Goal: Task Accomplishment & Management: Manage account settings

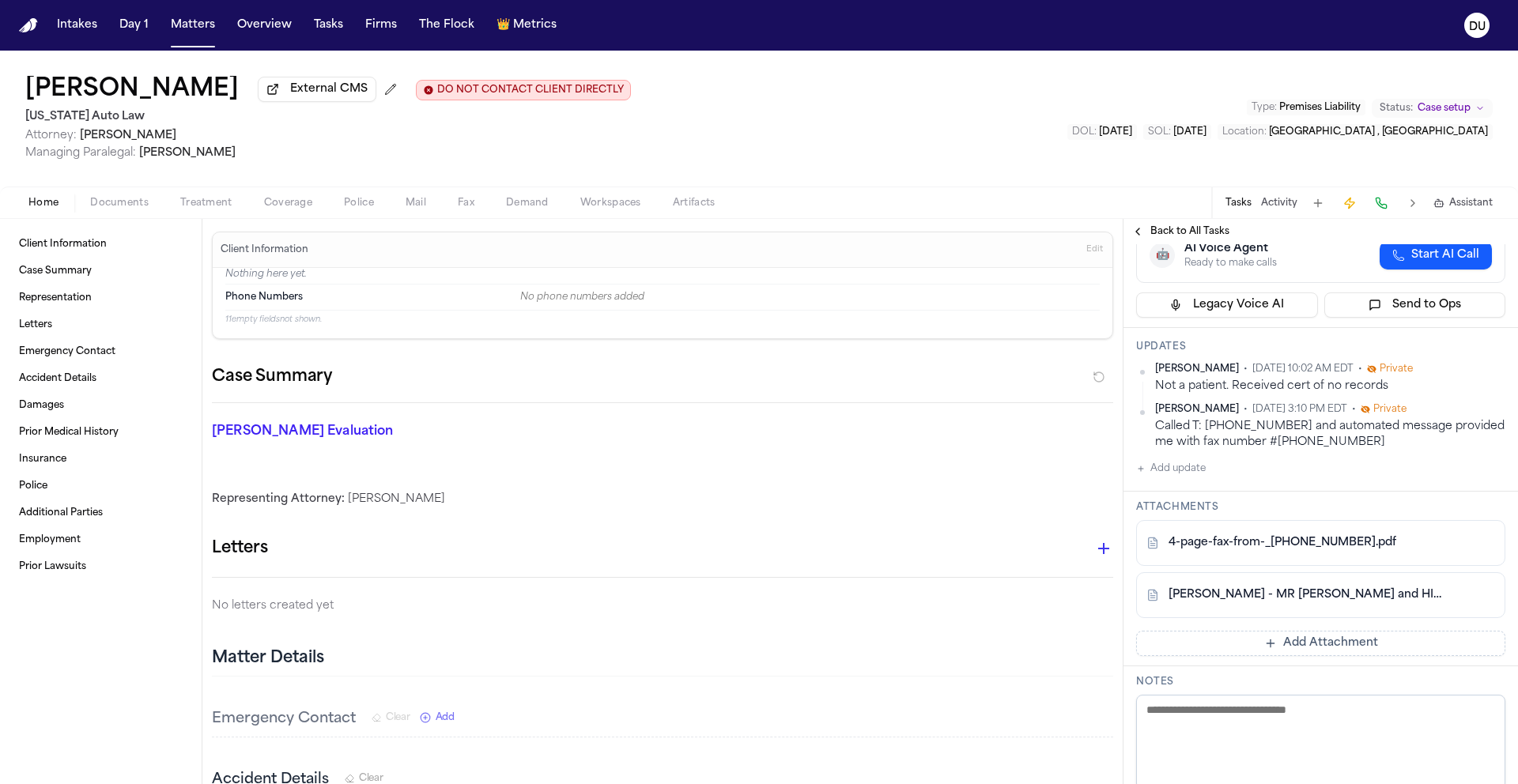
scroll to position [197, 0]
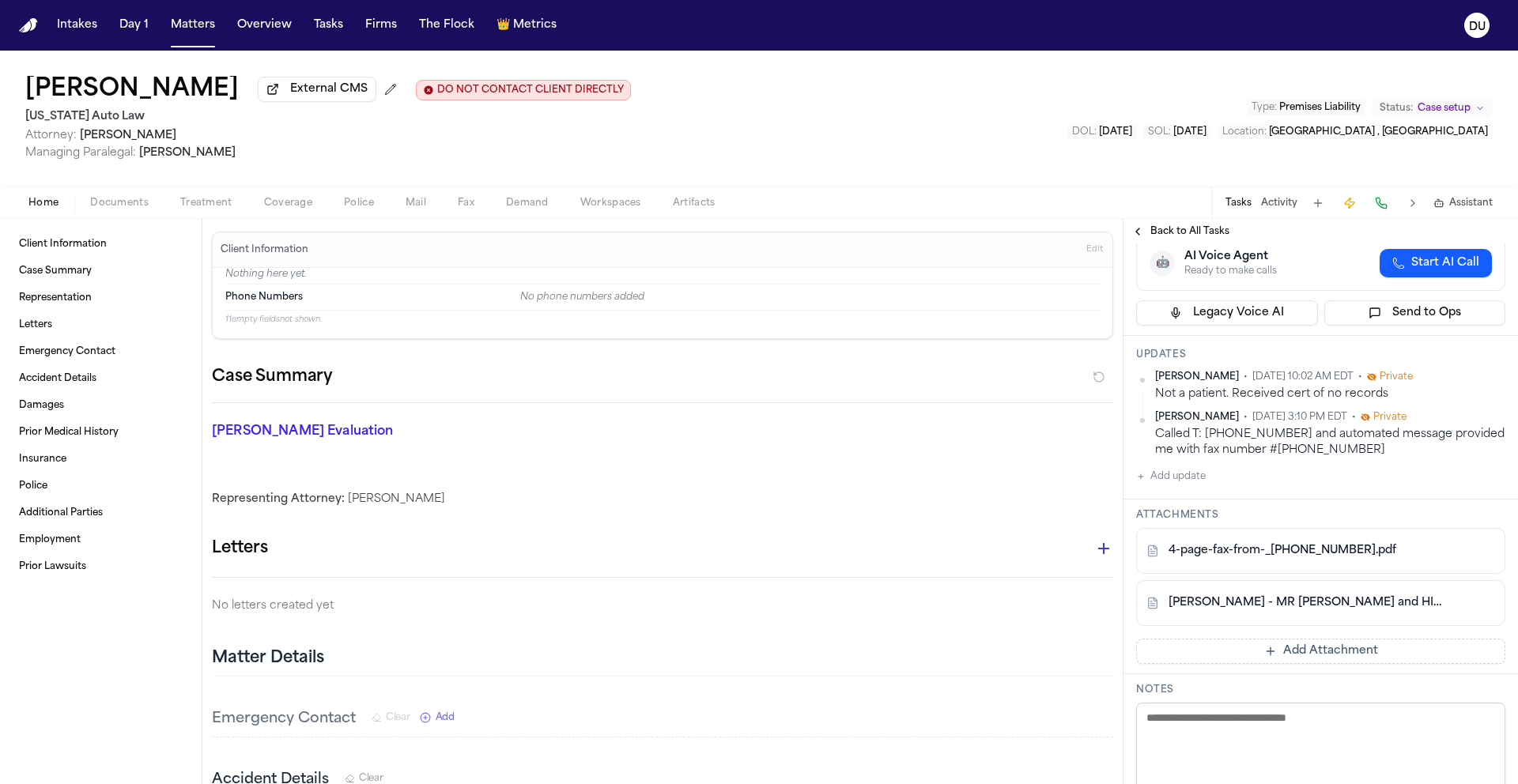
click at [29, 30] on img "Home" at bounding box center [28, 26] width 19 height 15
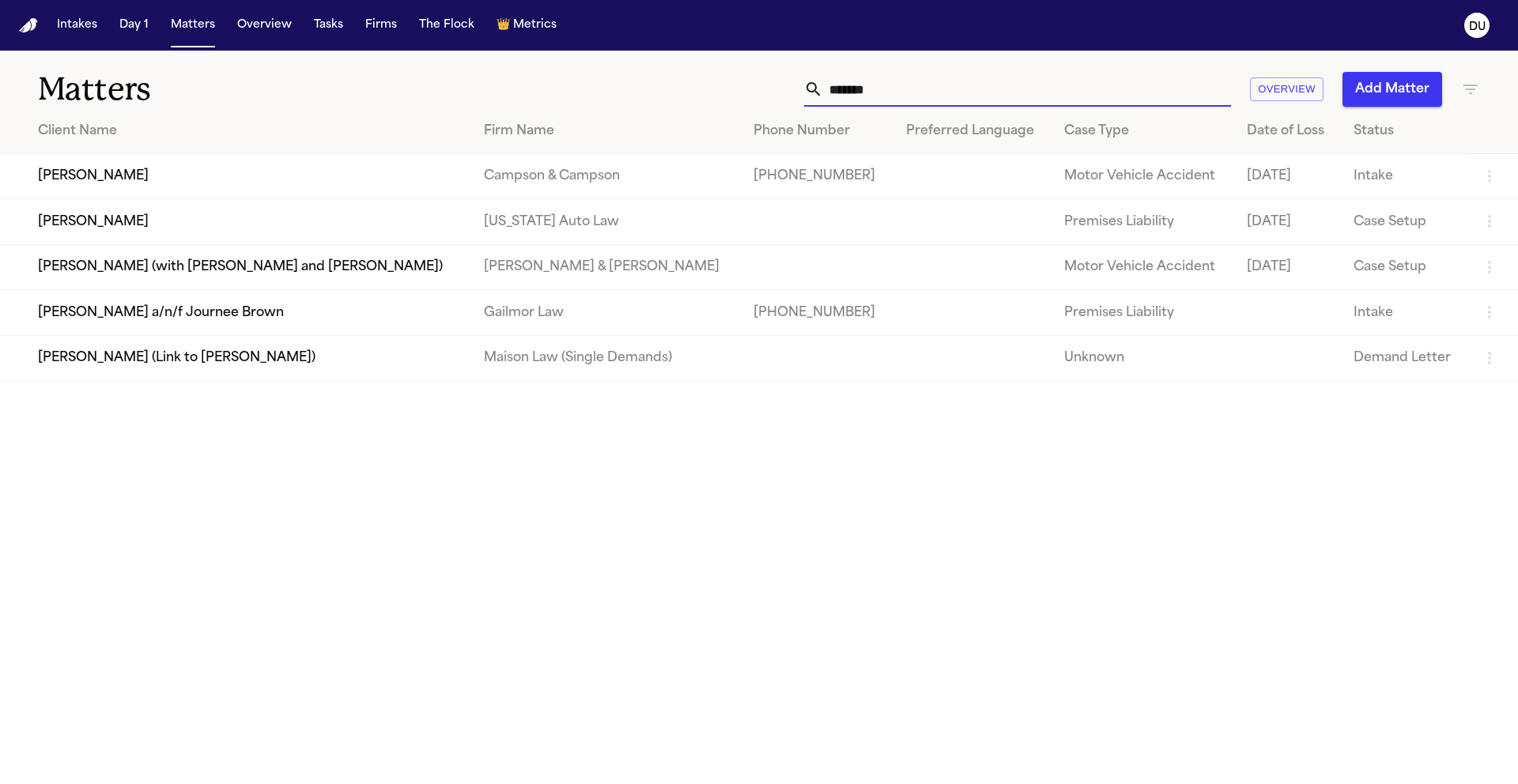
drag, startPoint x: 1047, startPoint y: 85, endPoint x: 802, endPoint y: 96, distance: 245.2
click at [804, 96] on div "******" at bounding box center [1016, 88] width 426 height 34
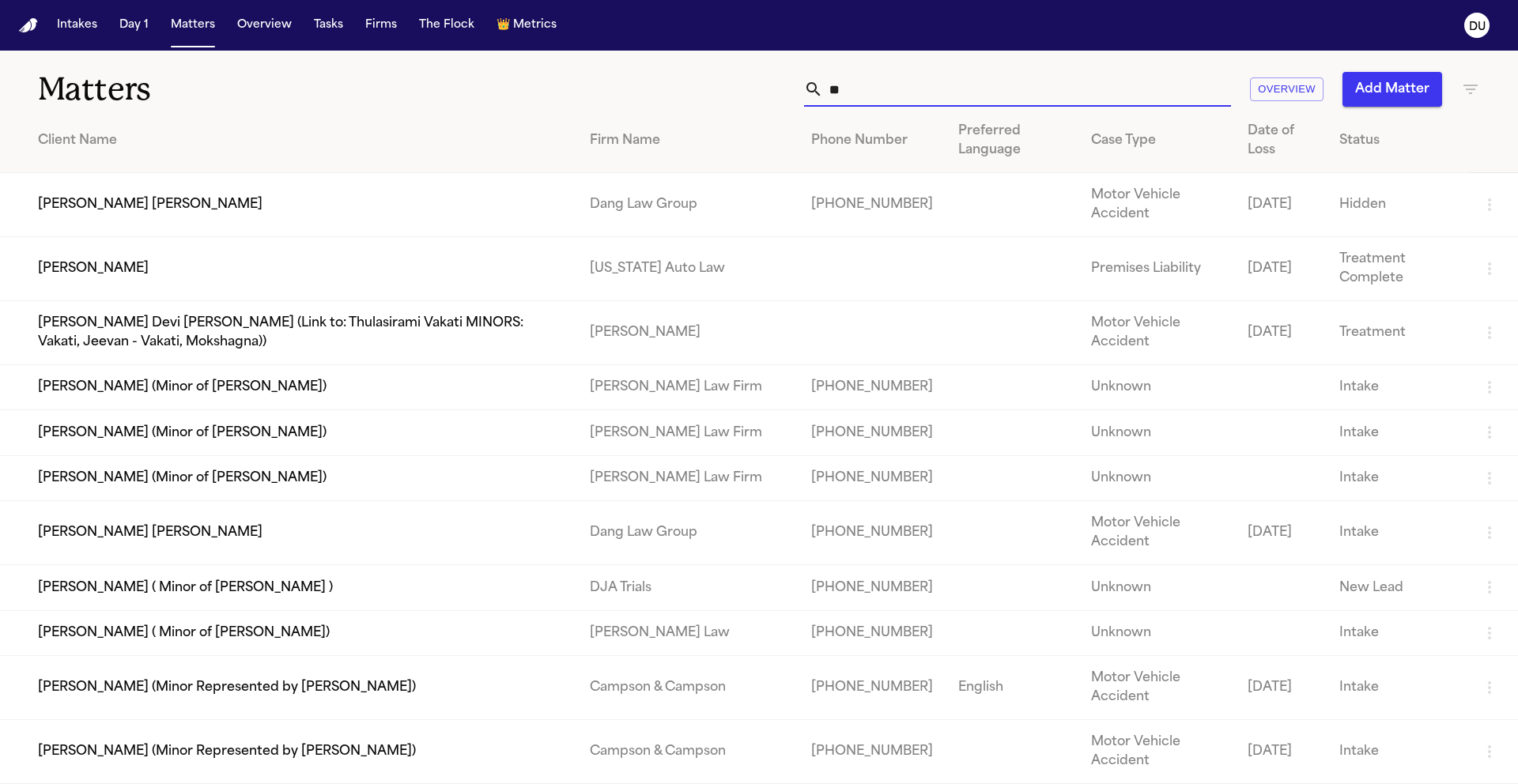
type input "*"
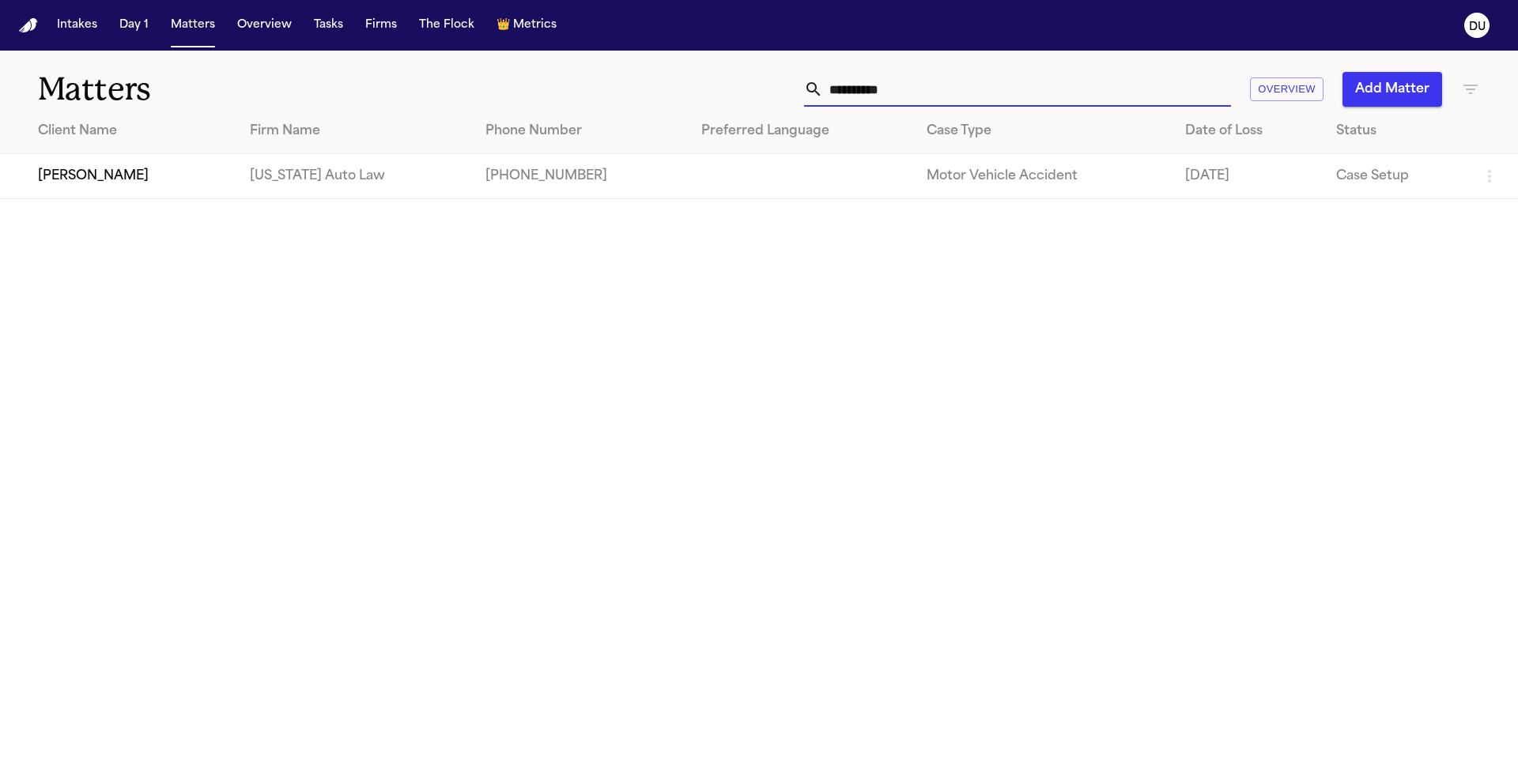
type input "**********"
click at [202, 166] on td "Dianna Smith" at bounding box center [118, 176] width 237 height 45
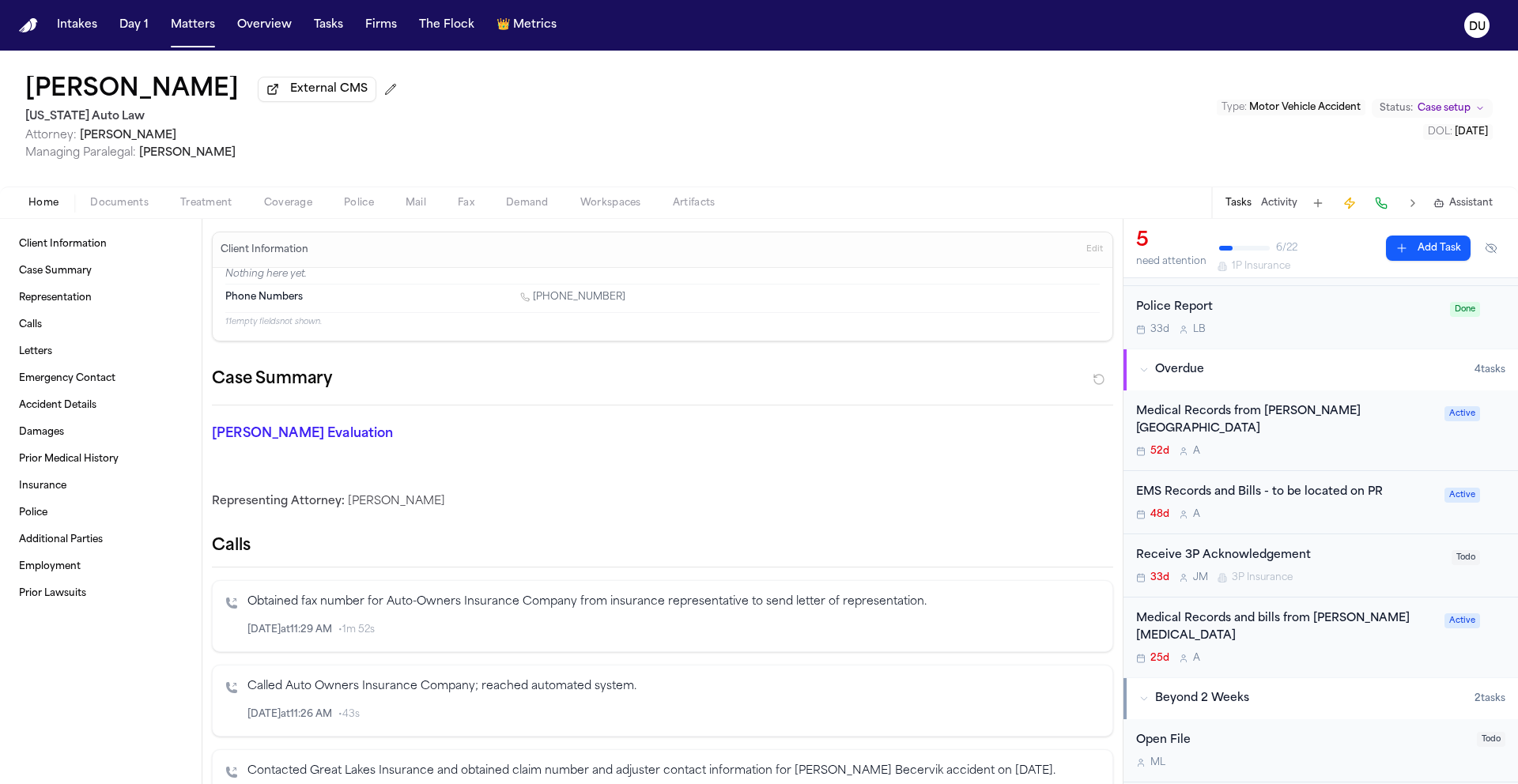
scroll to position [119, 0]
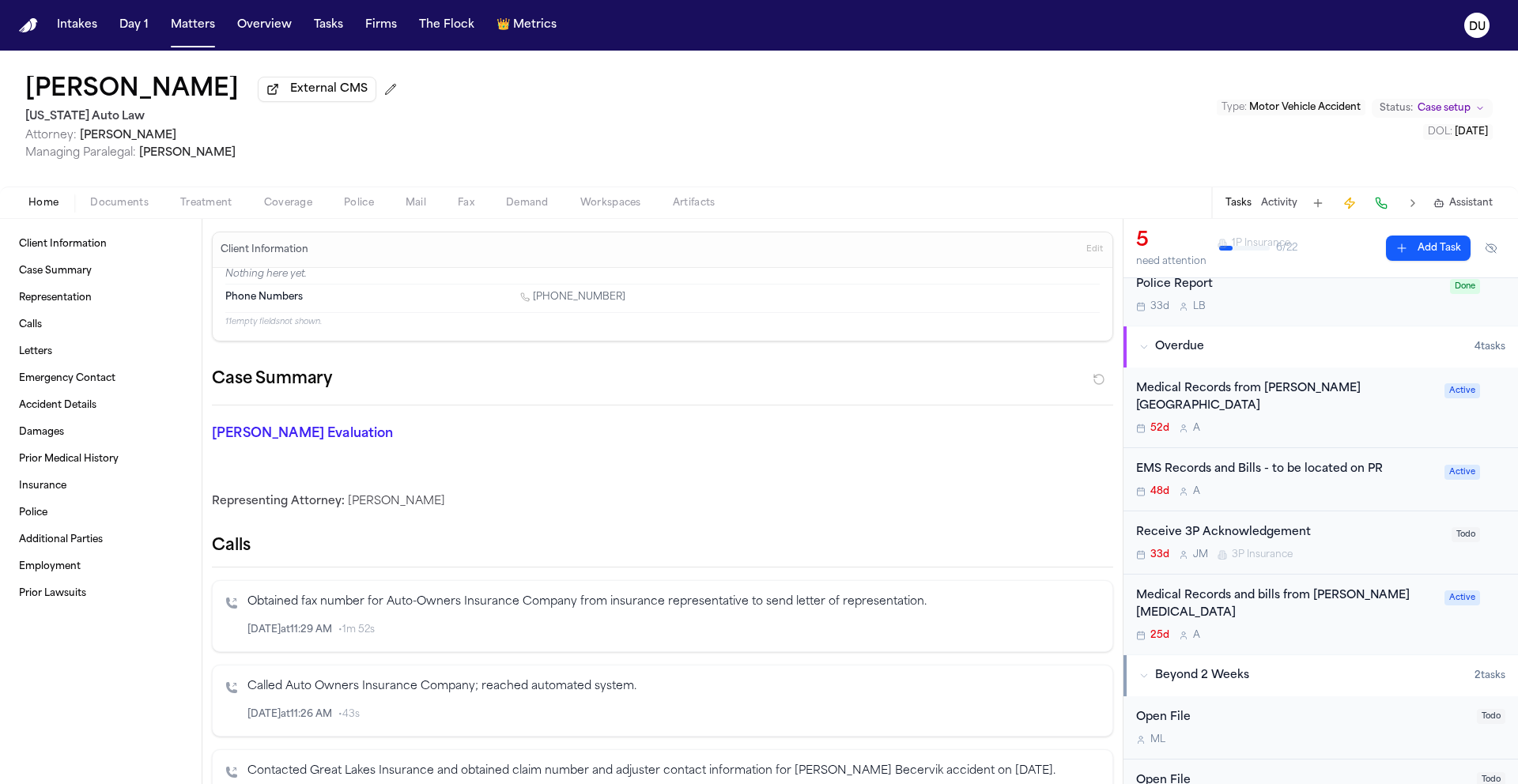
click at [1308, 403] on div "Medical Records from Henry Ford Hospital 52d A" at bounding box center [1286, 408] width 299 height 56
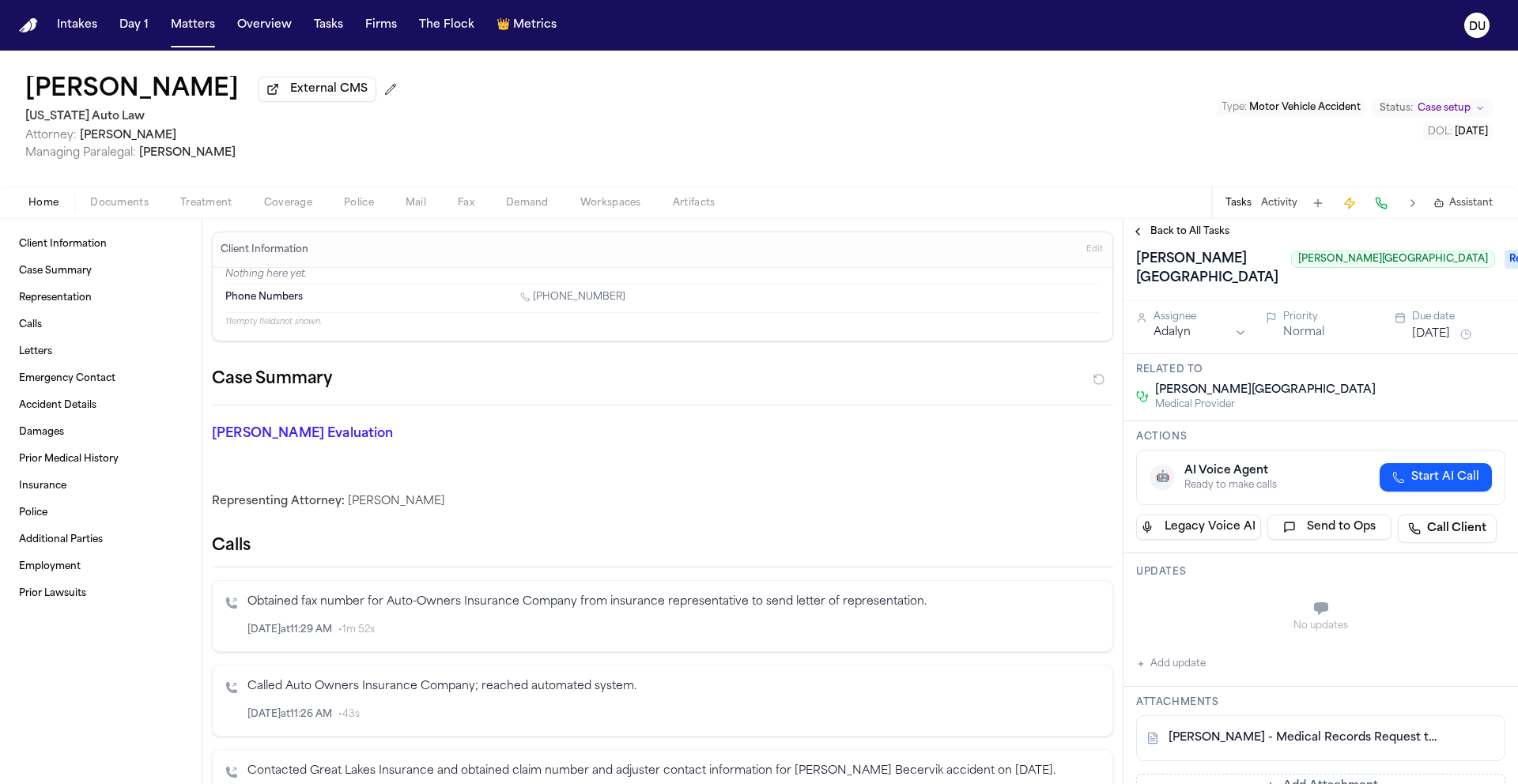
scroll to position [30, 0]
click at [1312, 729] on link "D. Smith - Medical Records Request to Henry Ford Hospital - 7.28.25" at bounding box center [1305, 737] width 273 height 16
click at [331, 28] on button "Tasks" at bounding box center [328, 25] width 42 height 29
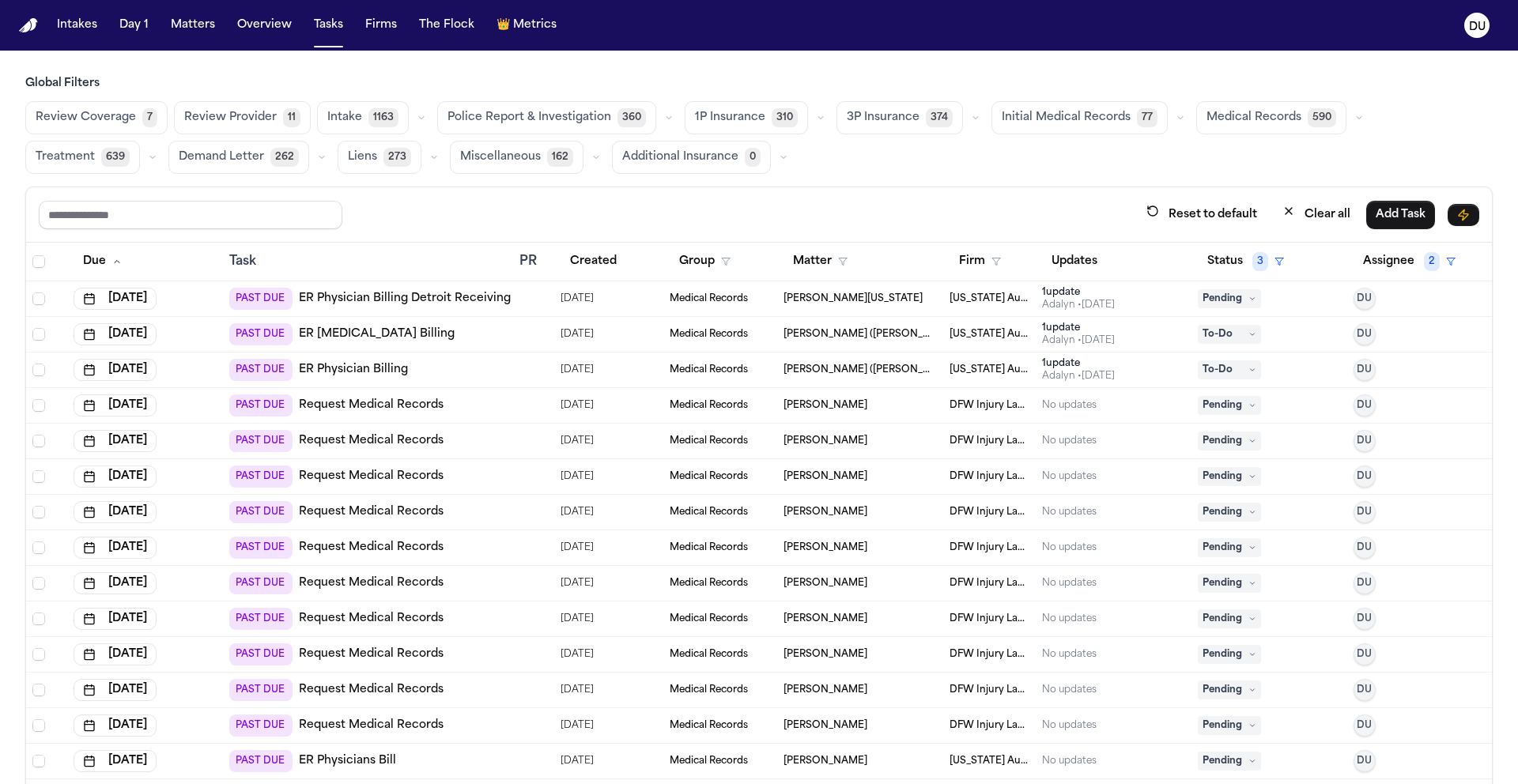
click at [1037, 117] on span "Initial Medical Records" at bounding box center [1066, 117] width 129 height 16
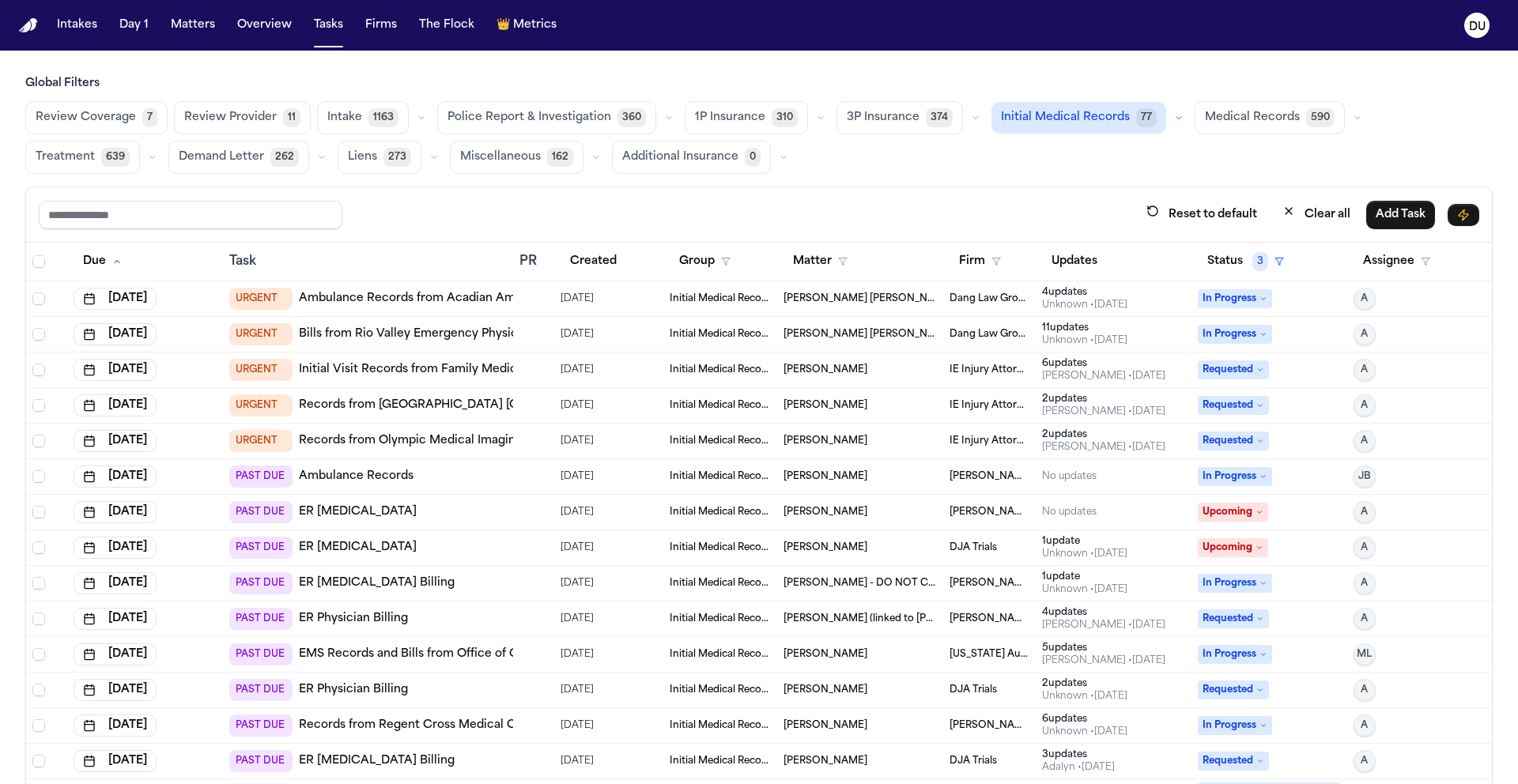
click at [1226, 102] on button "Medical Records 590" at bounding box center [1270, 118] width 150 height 33
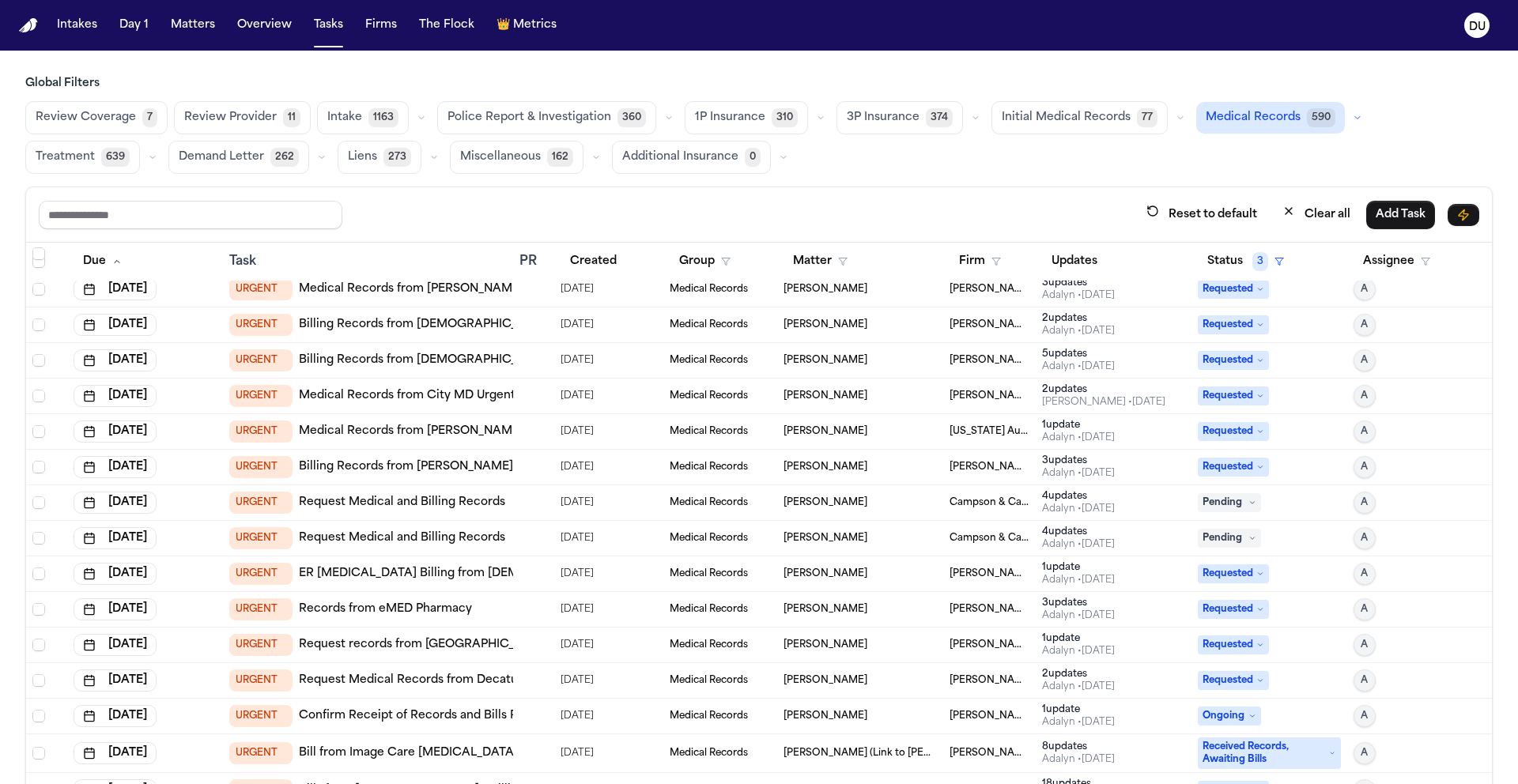
scroll to position [686, 0]
click at [483, 503] on link "Request Medical and Billing Records" at bounding box center [402, 502] width 206 height 16
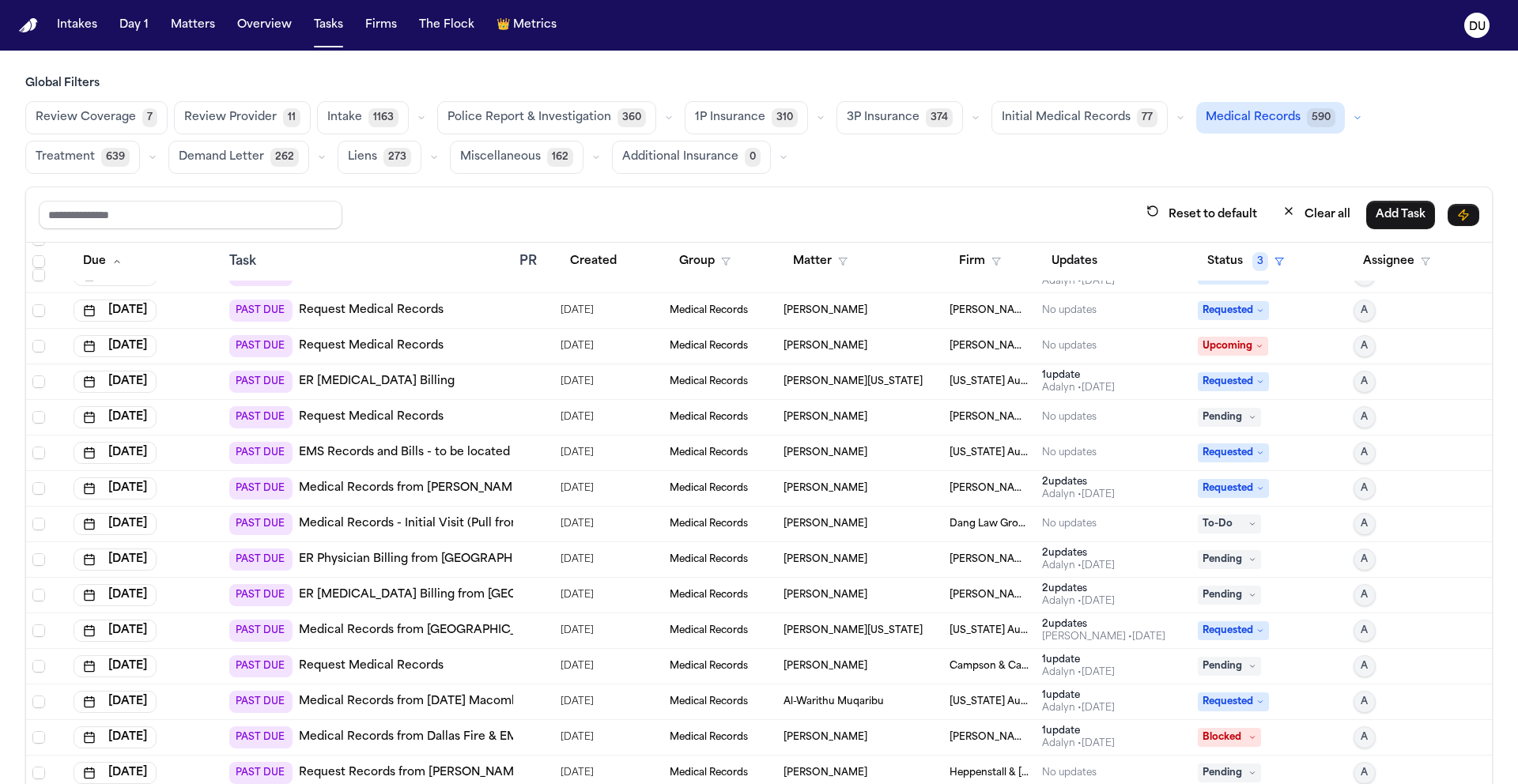
scroll to position [2679, 0]
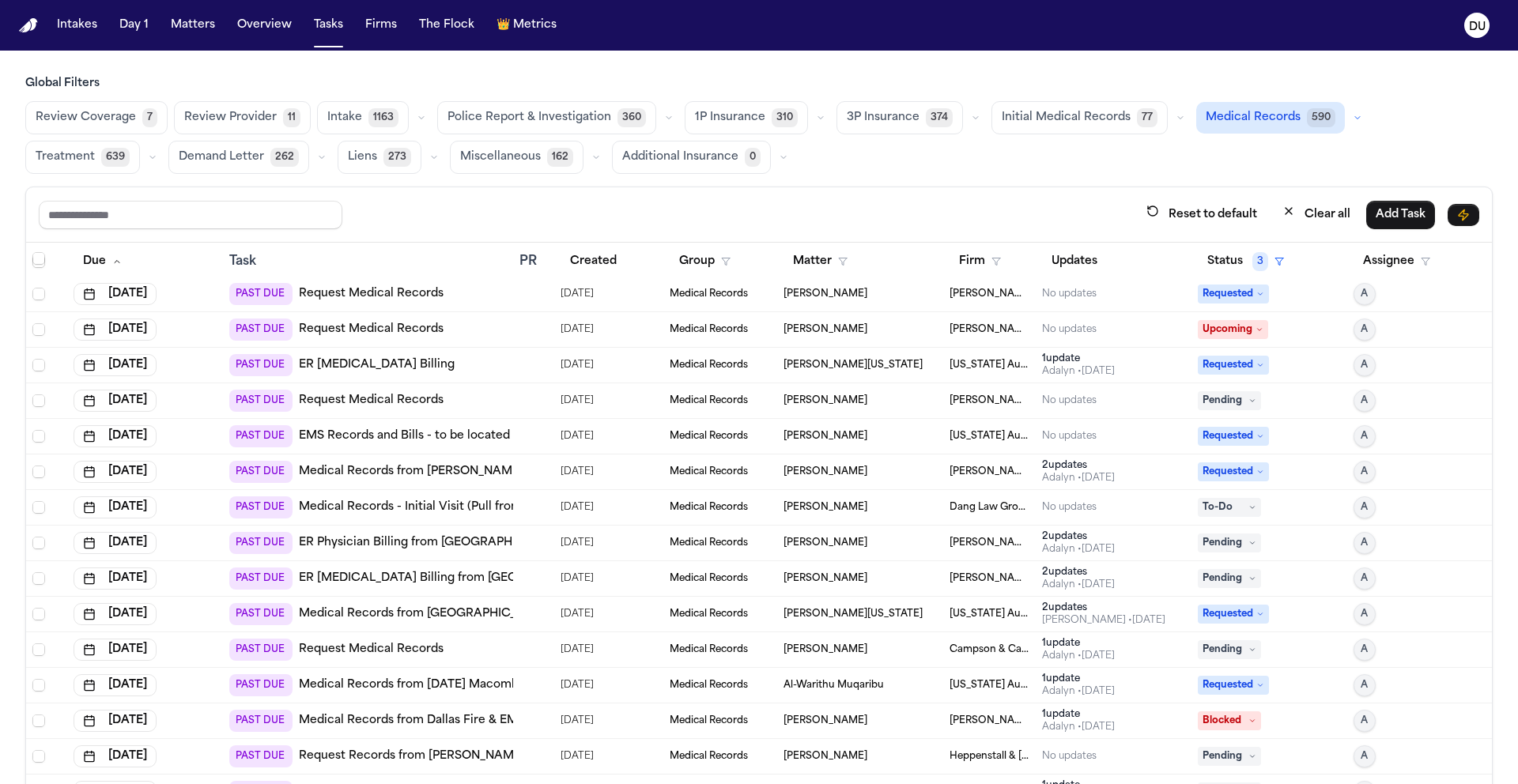
click at [485, 543] on link "ER Physician Billing from Greenwich Hospital" at bounding box center [432, 542] width 267 height 16
click at [337, 23] on button "Tasks" at bounding box center [328, 25] width 42 height 29
click at [46, 13] on nav "Intakes Day 1 Matters Overview Tasks Firms The Flock 👑 Metrics DU" at bounding box center [759, 25] width 1518 height 50
click at [32, 24] on img "Home" at bounding box center [28, 26] width 19 height 15
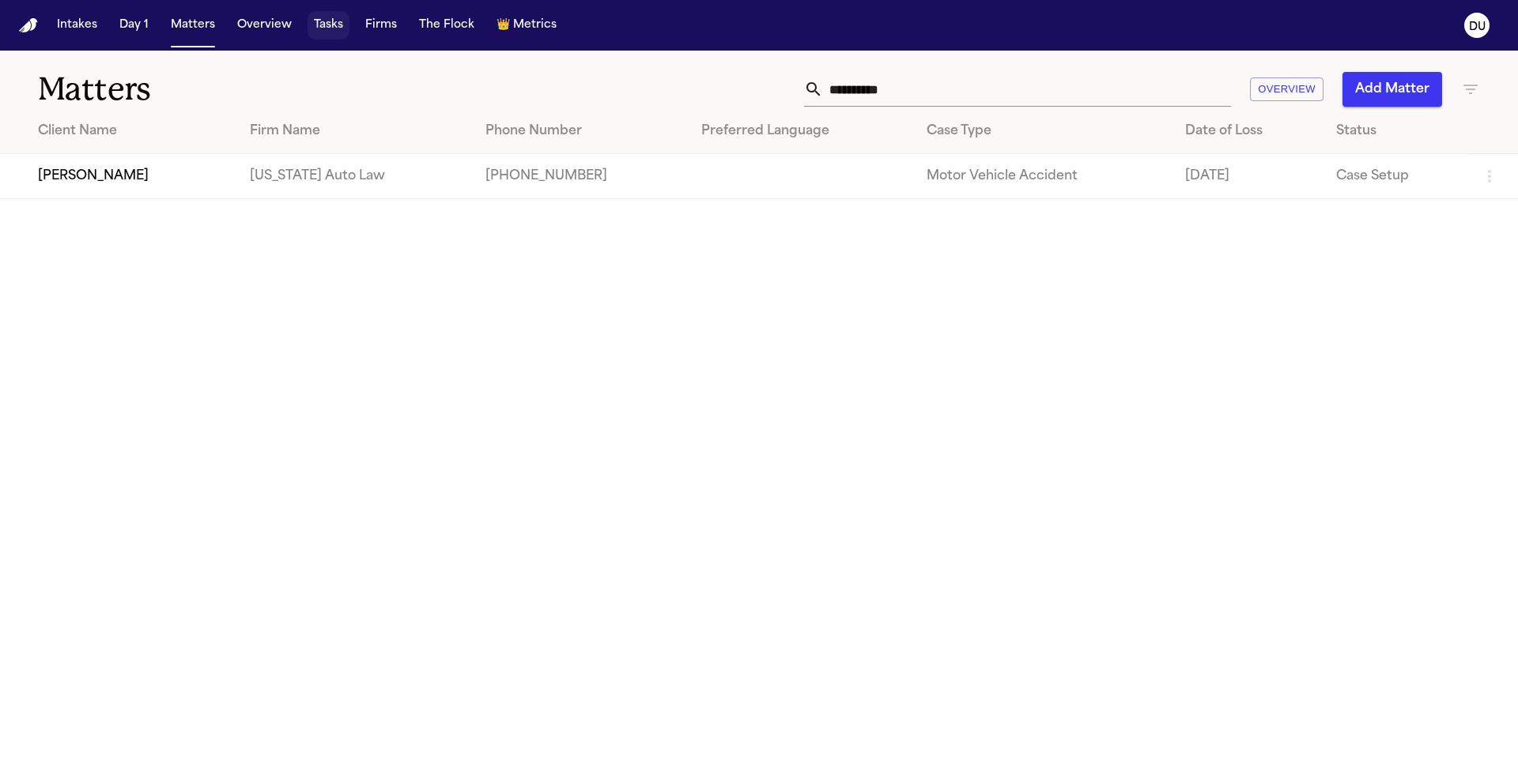
click at [323, 24] on button "Tasks" at bounding box center [328, 25] width 42 height 29
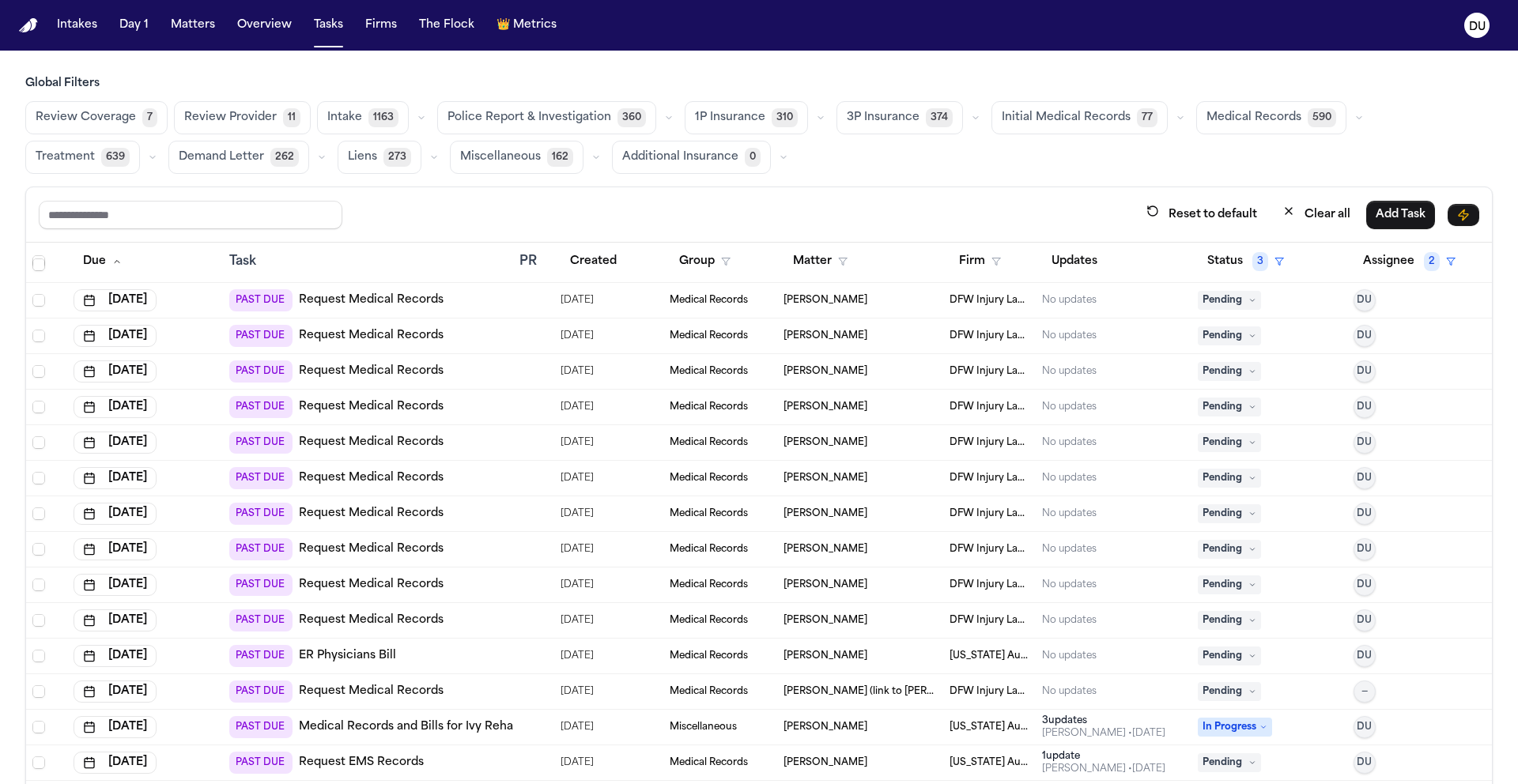
scroll to position [106, 0]
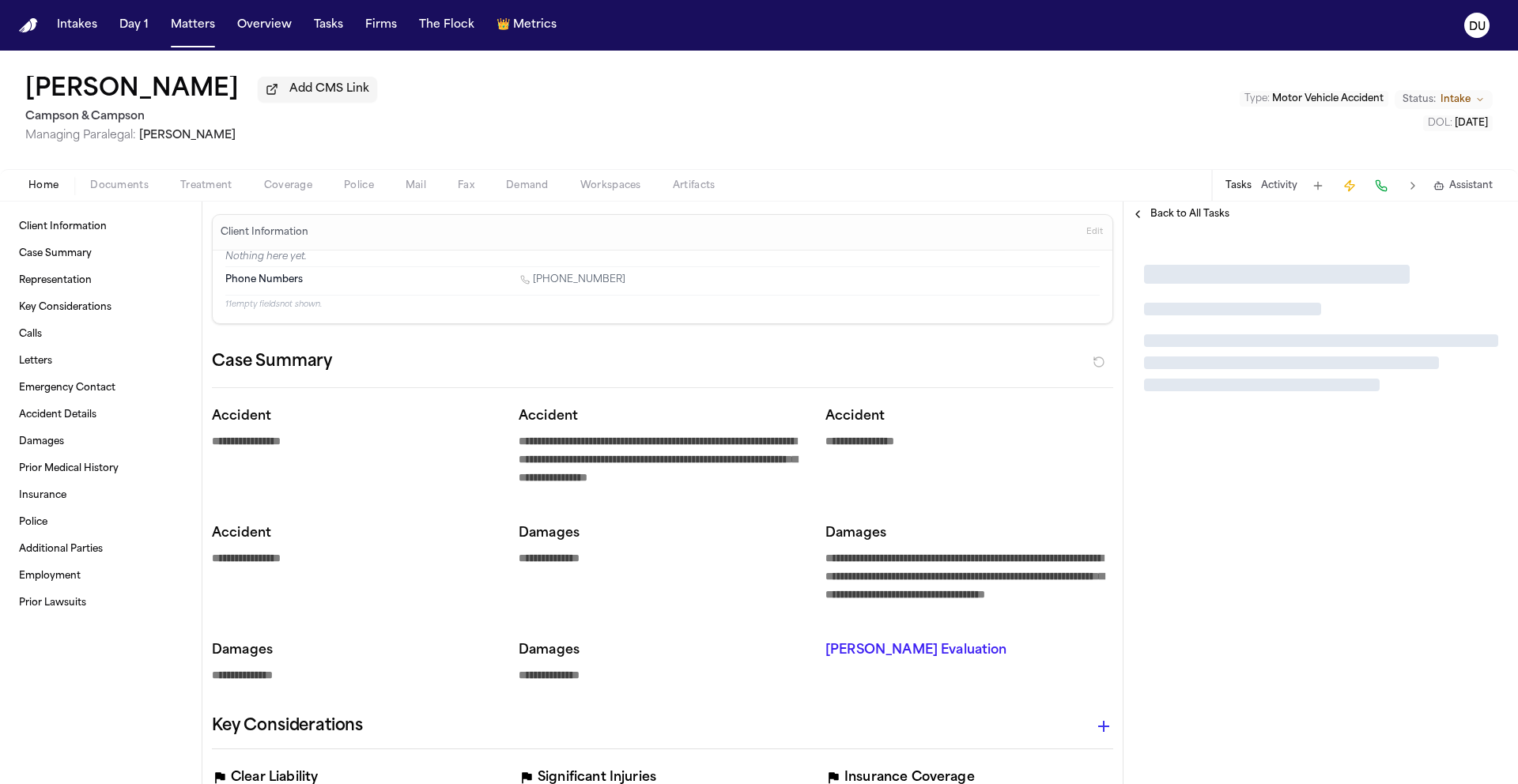
type textarea "*"
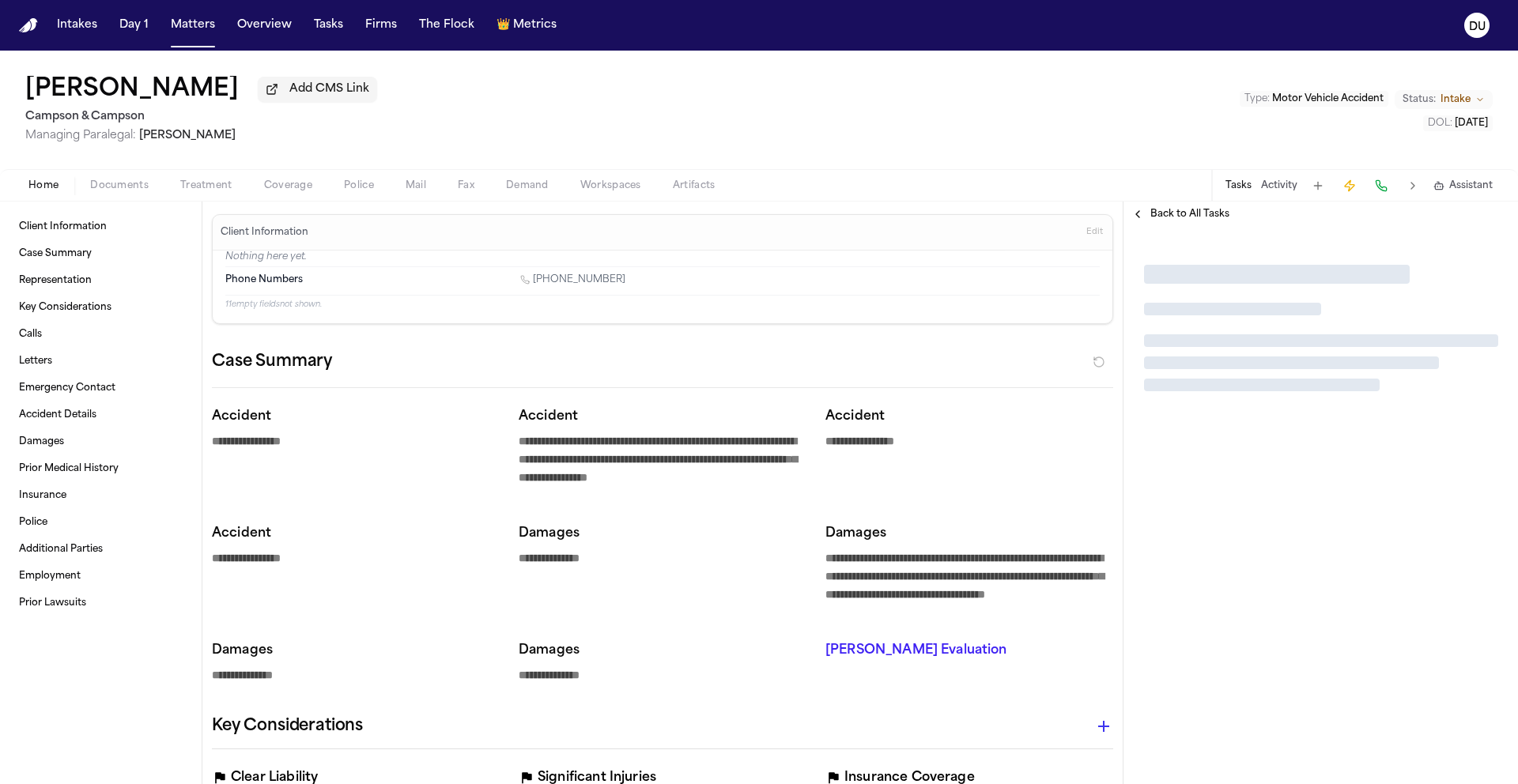
type textarea "*"
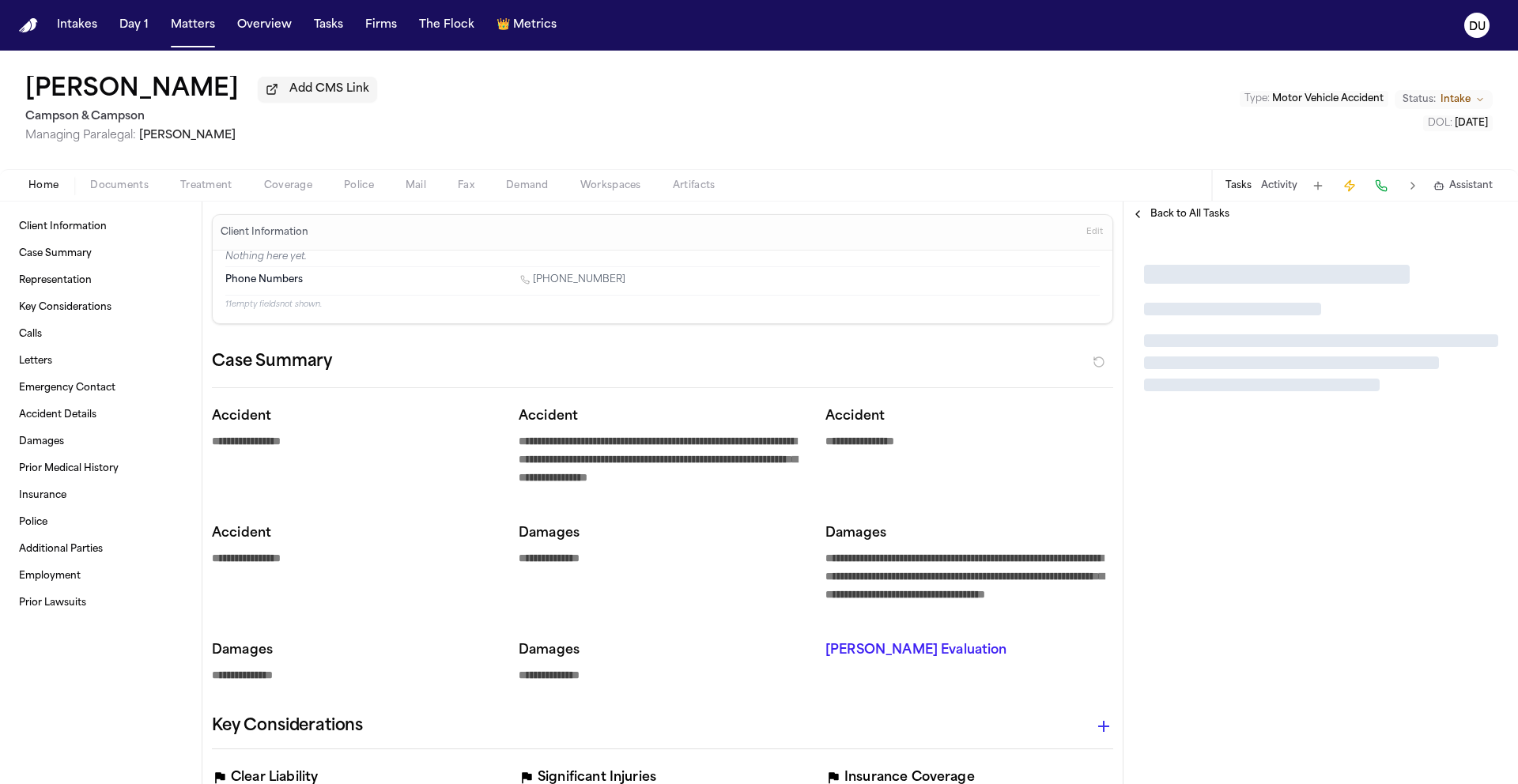
type textarea "*"
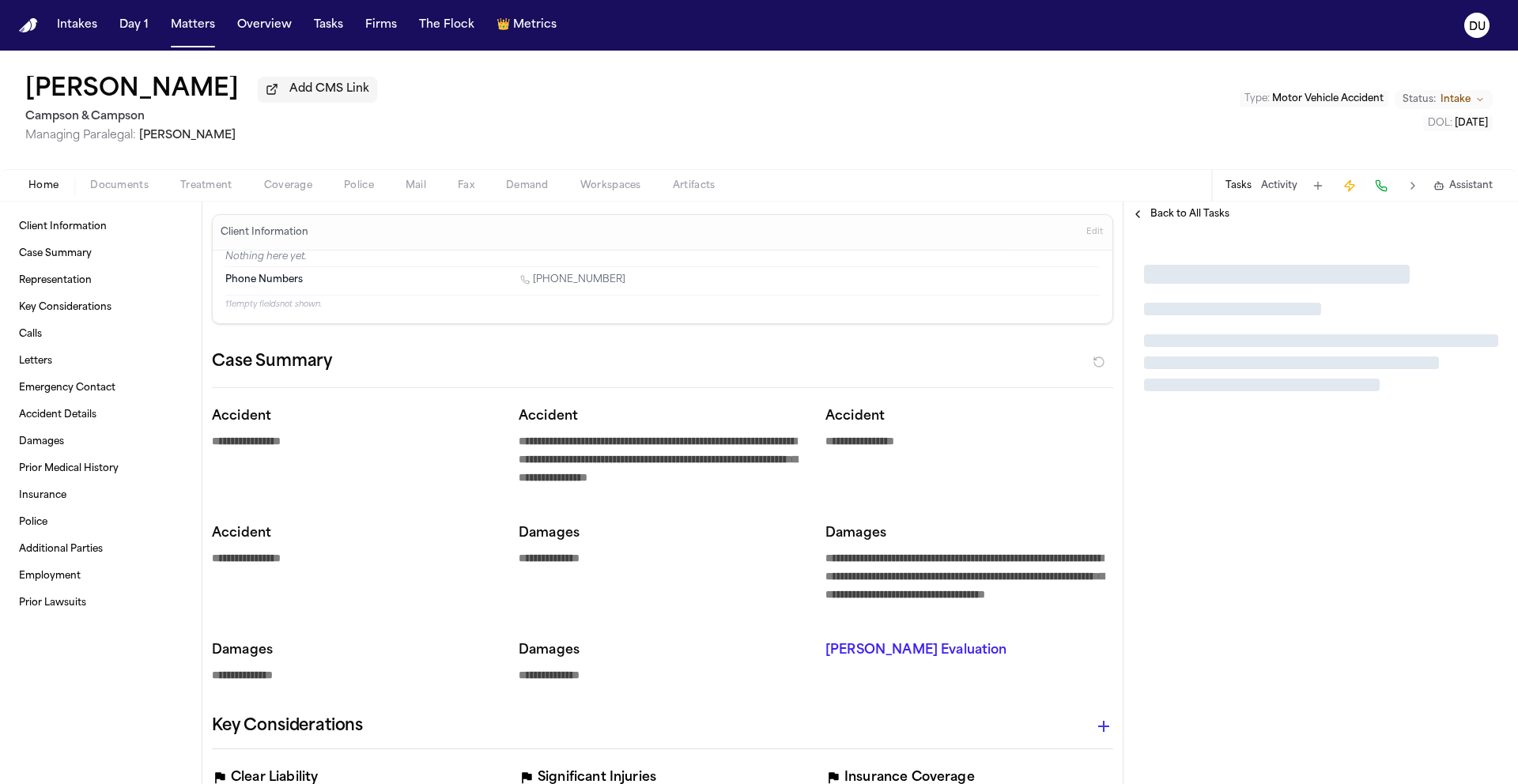
type textarea "*"
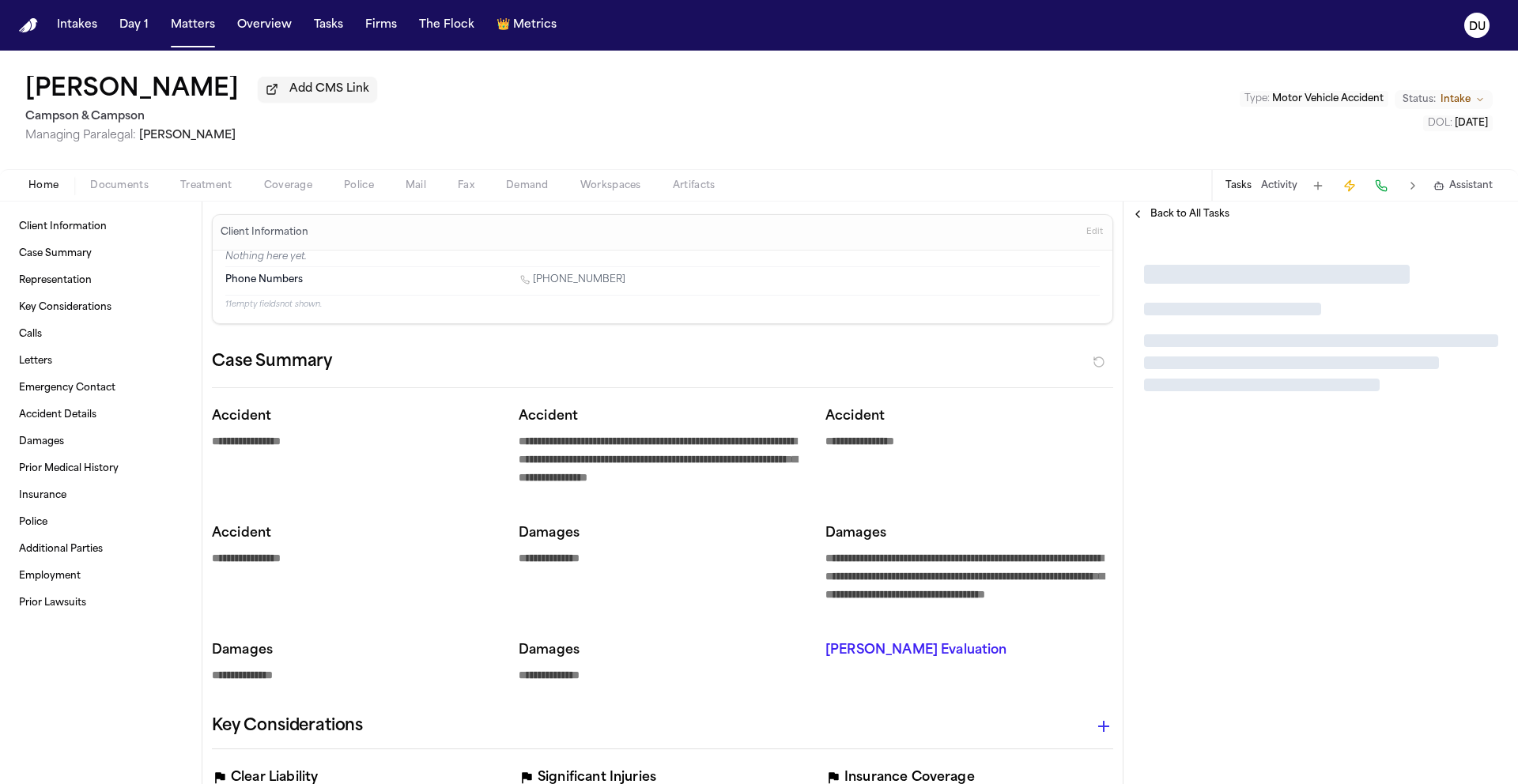
type textarea "*"
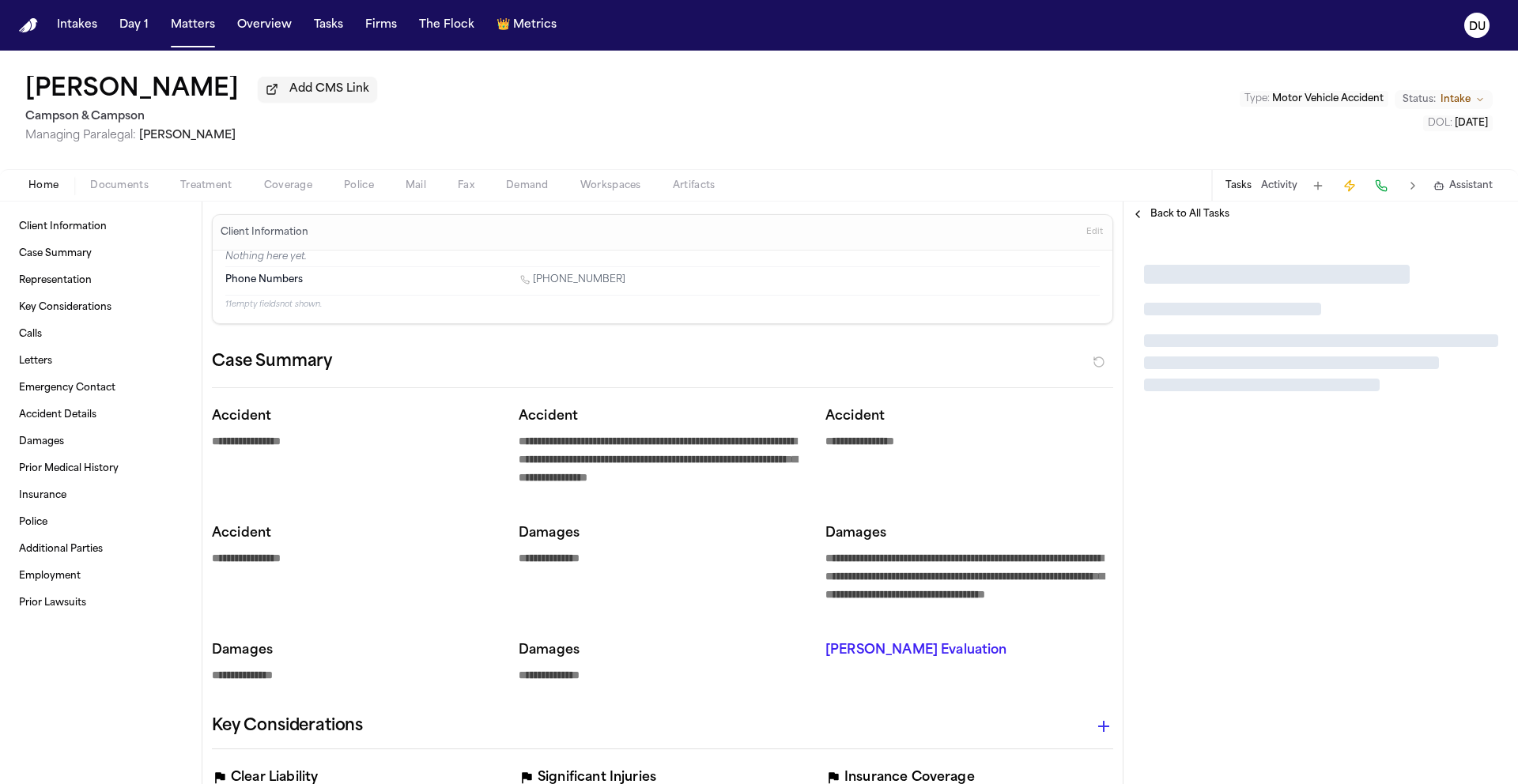
type textarea "*"
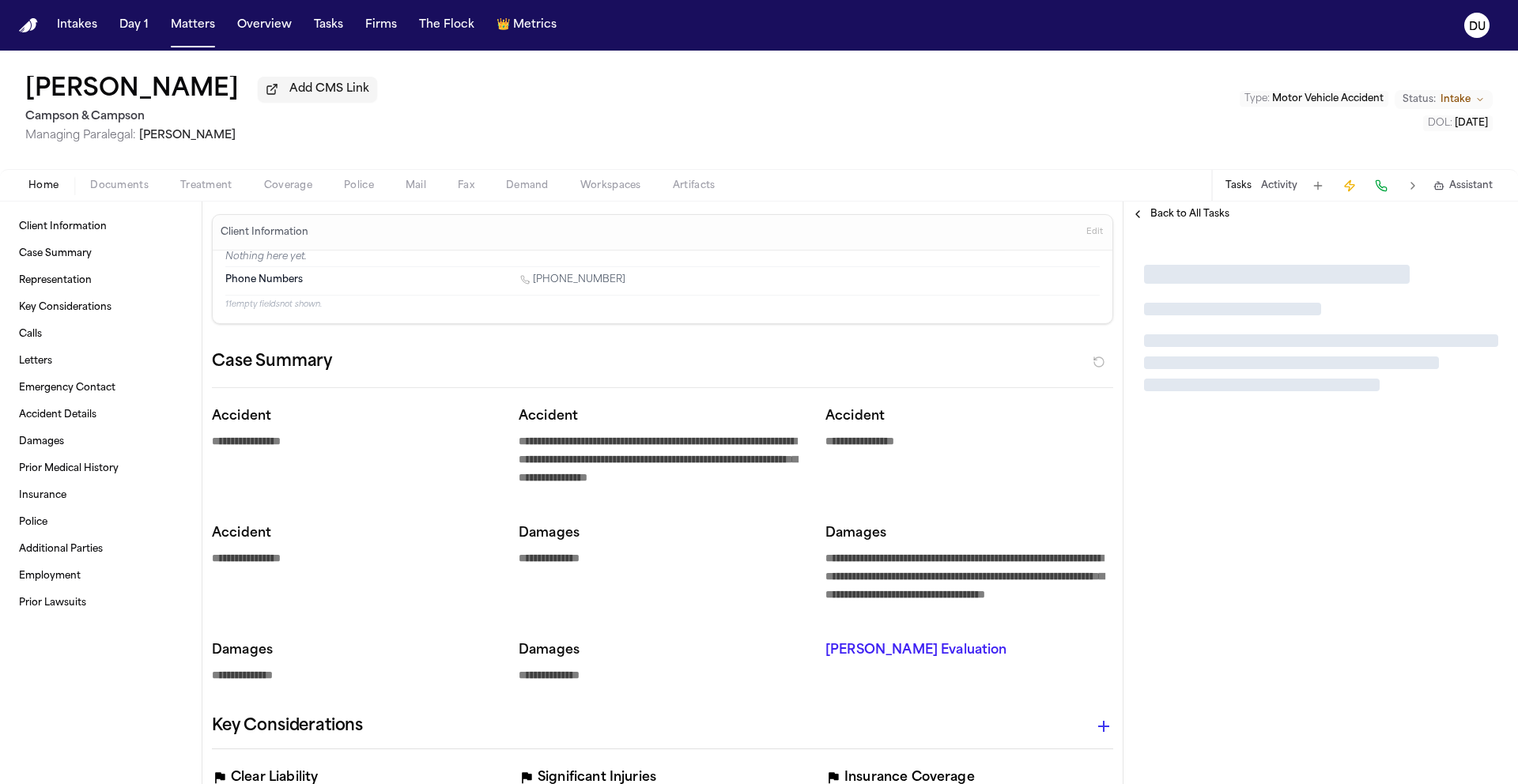
type textarea "*"
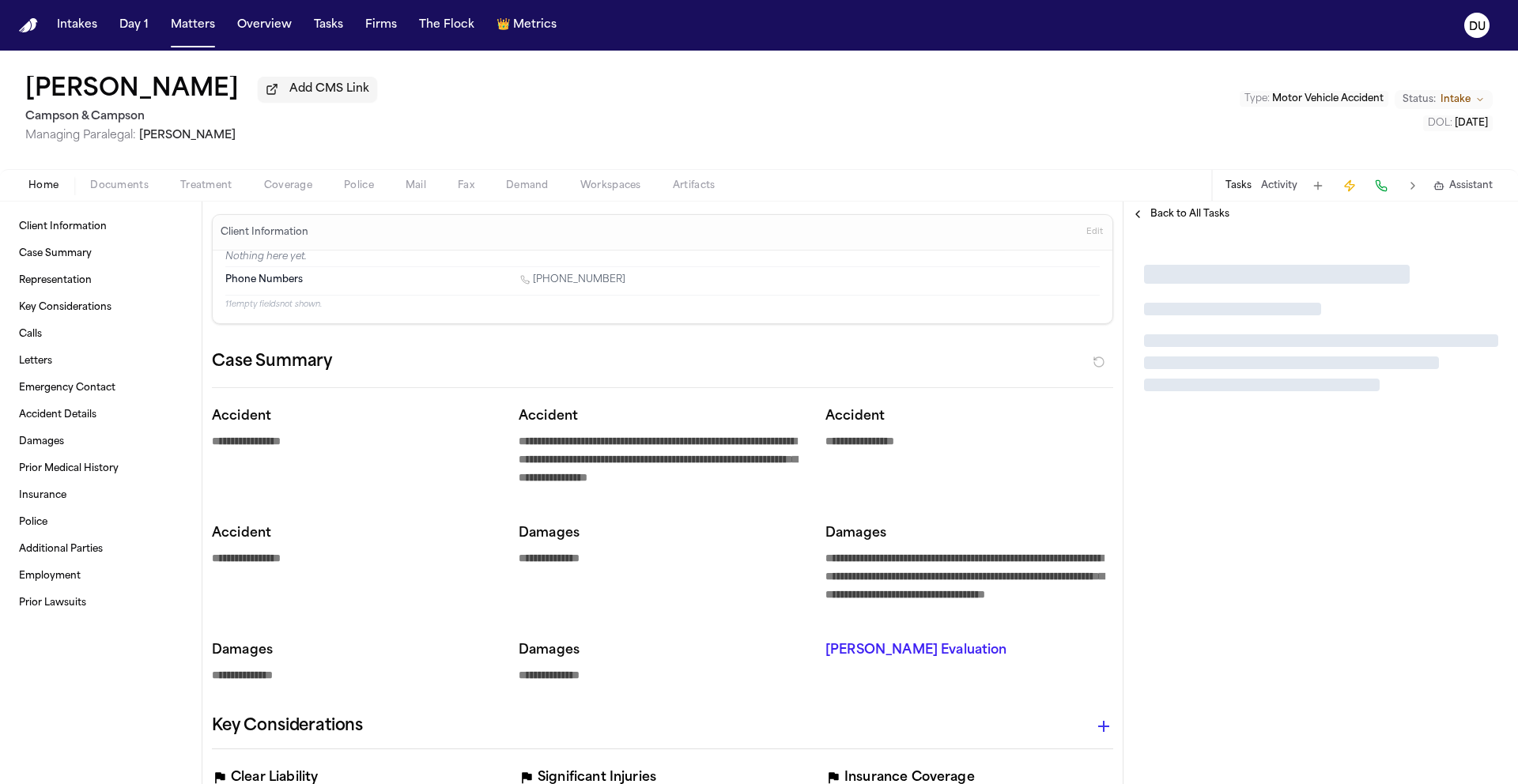
type textarea "*"
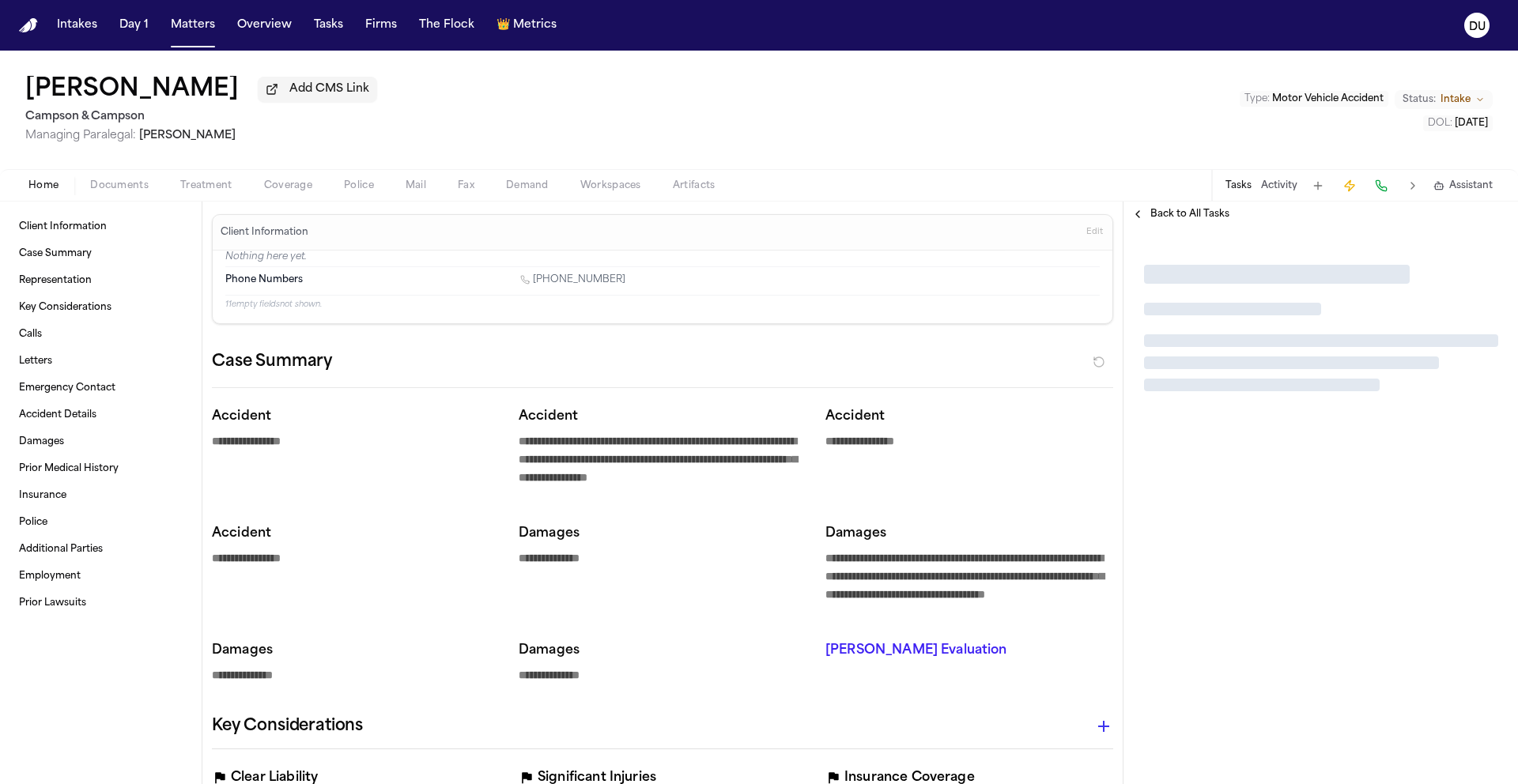
type textarea "*"
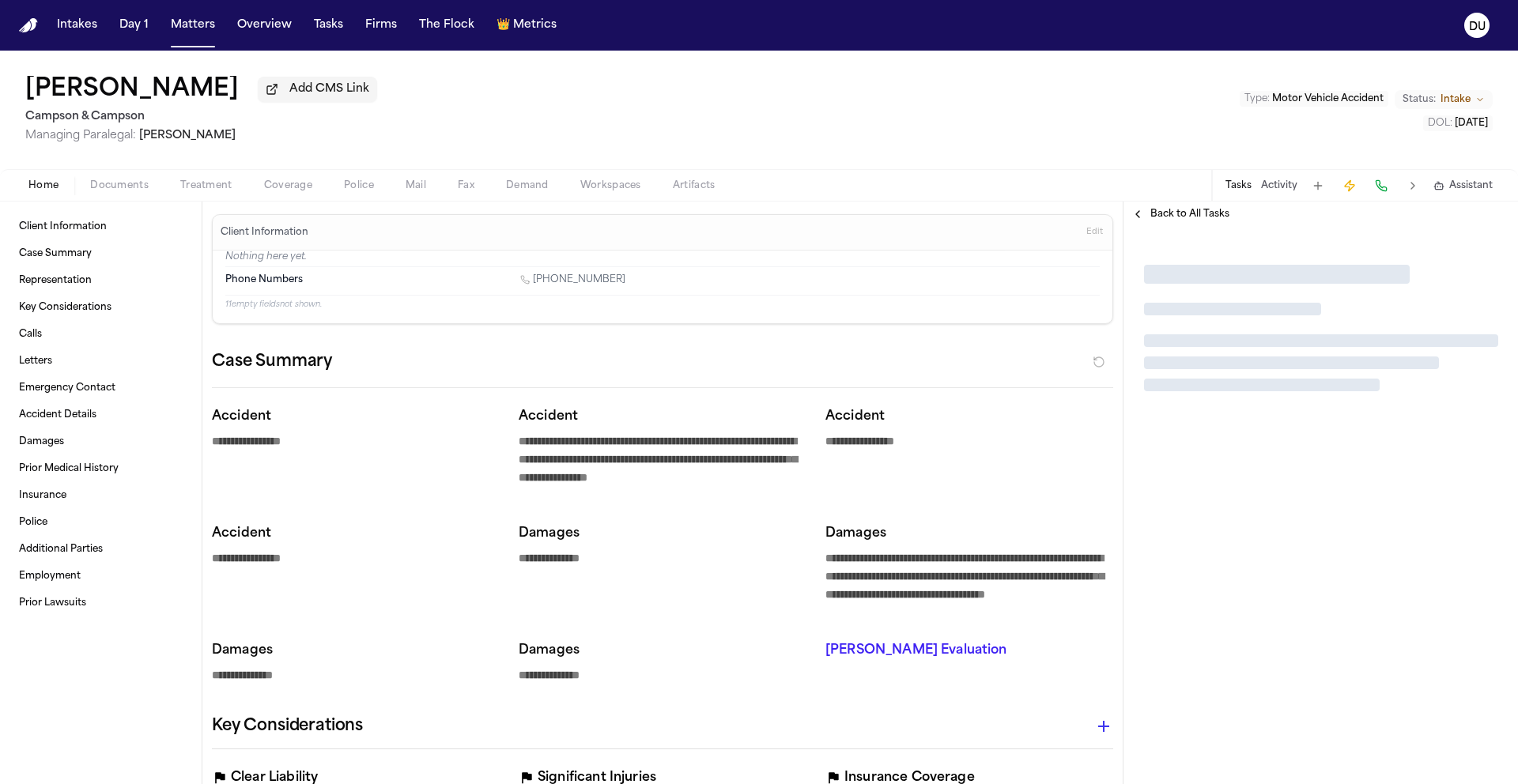
type textarea "*"
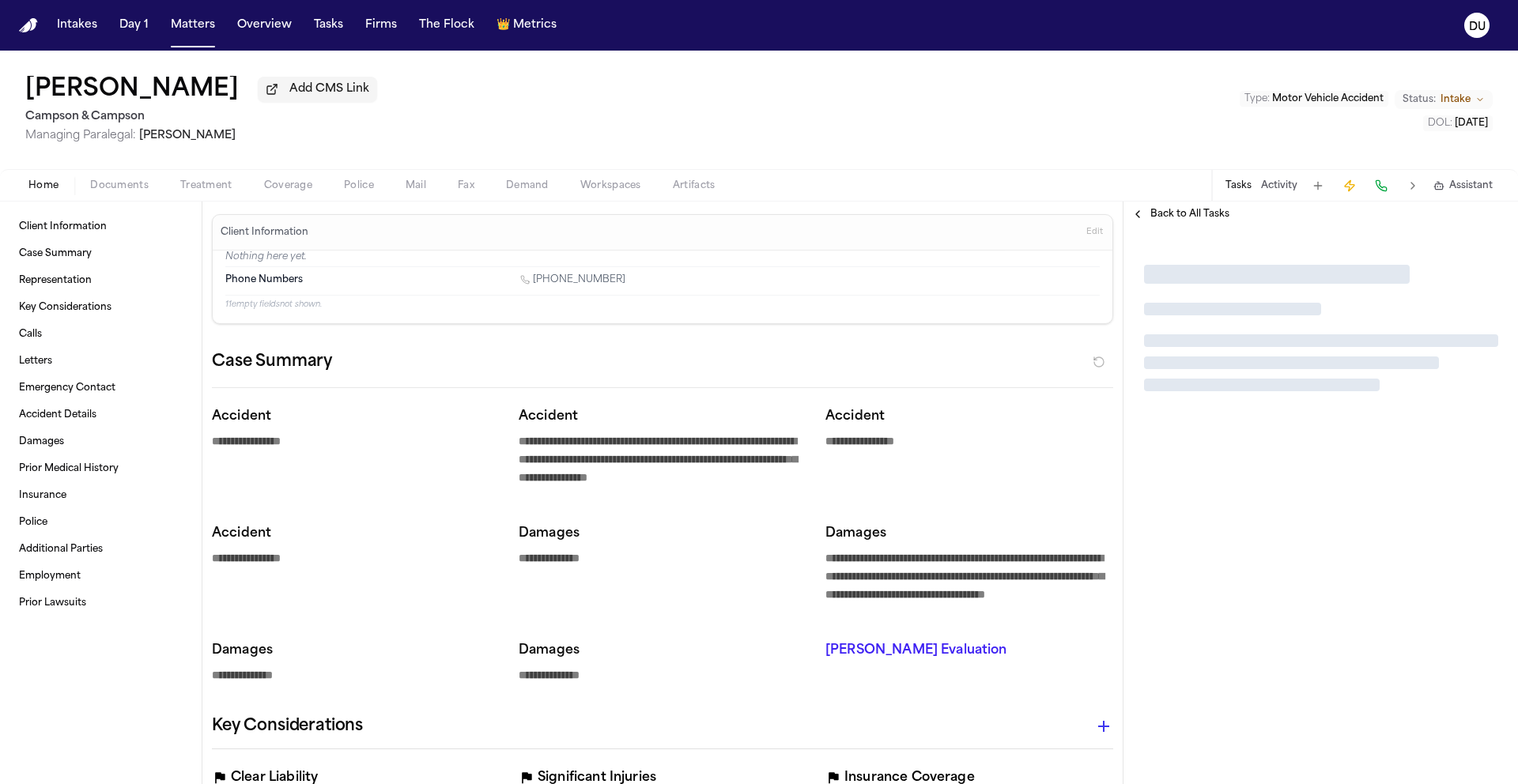
type textarea "*"
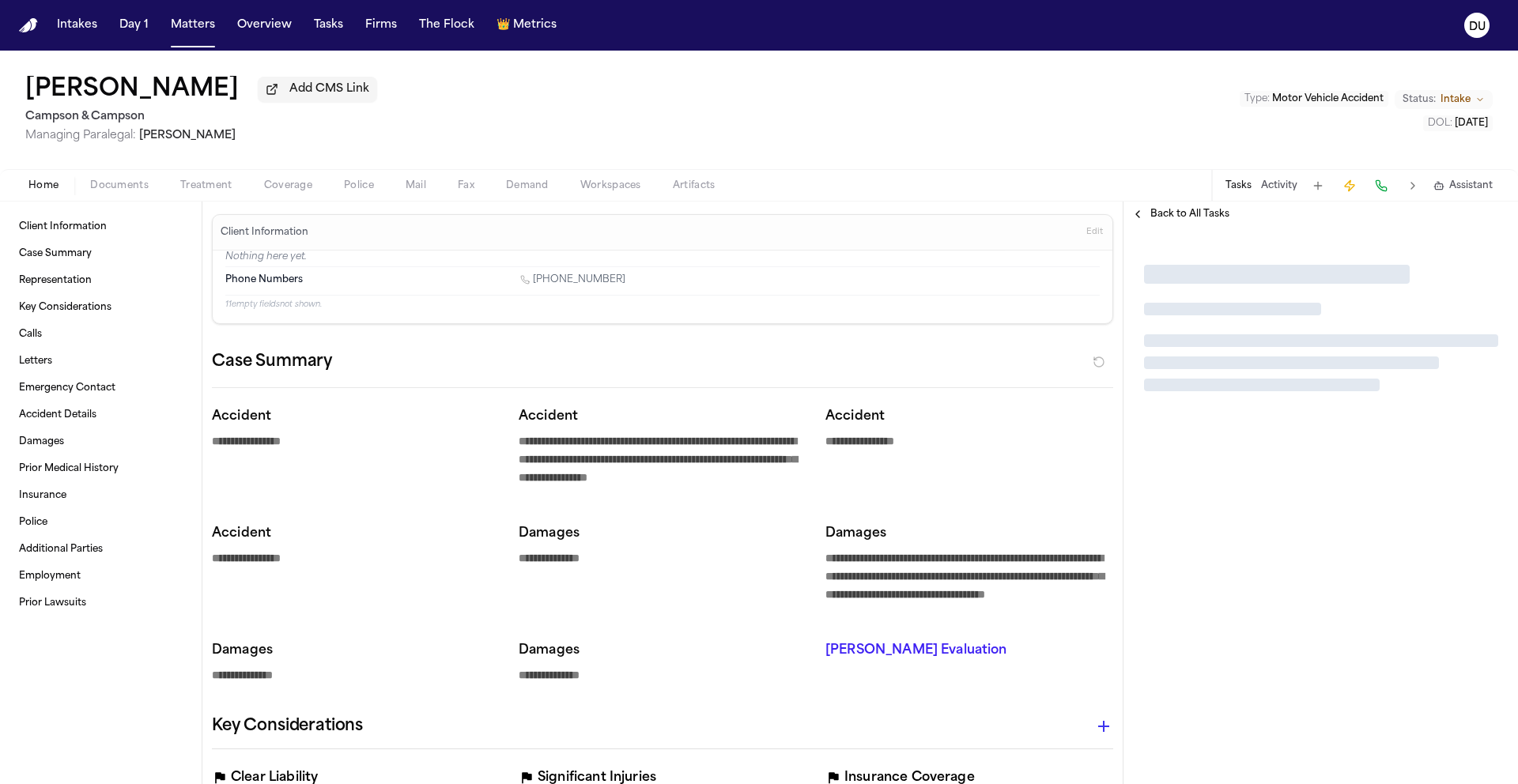
type textarea "*"
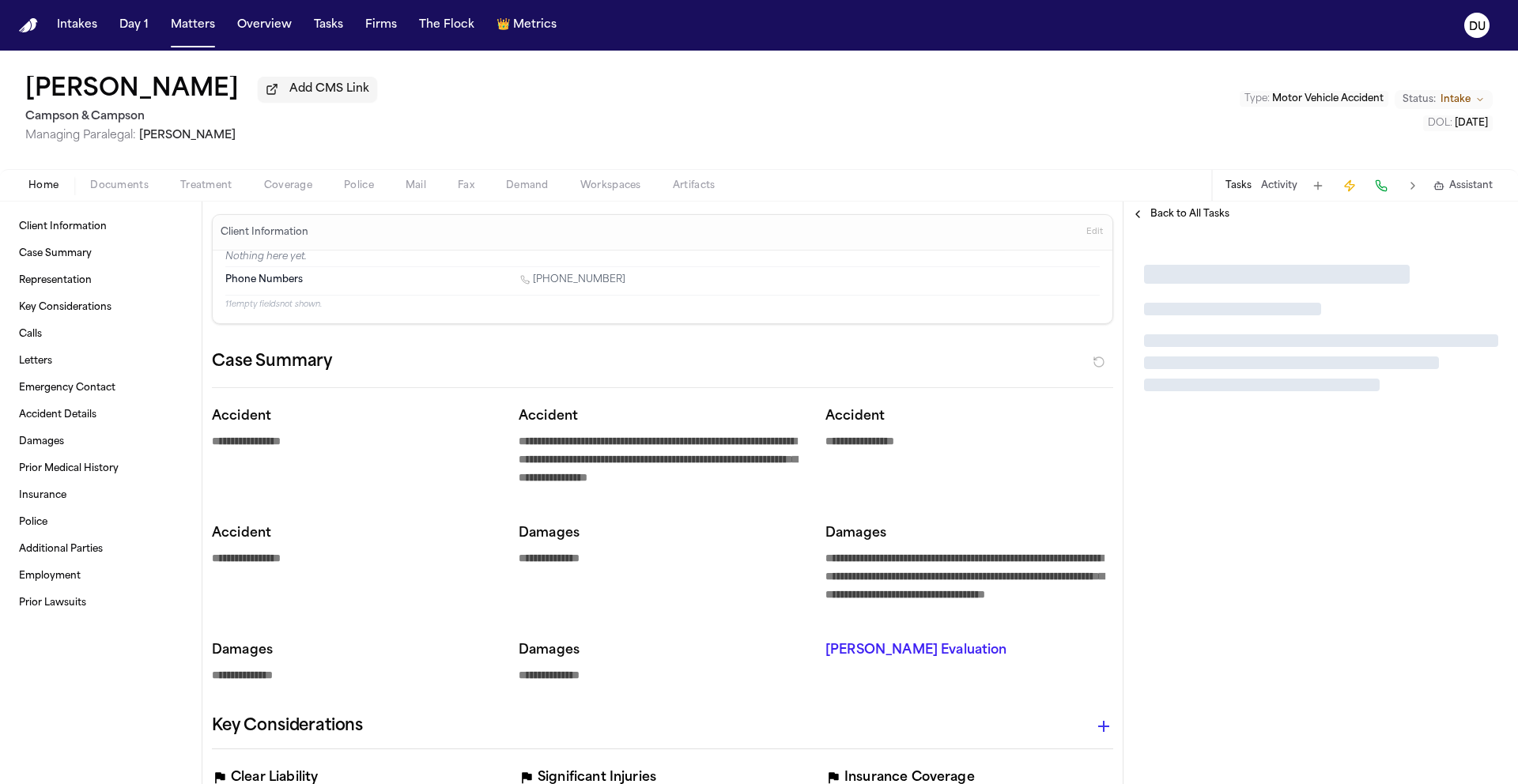
type textarea "*"
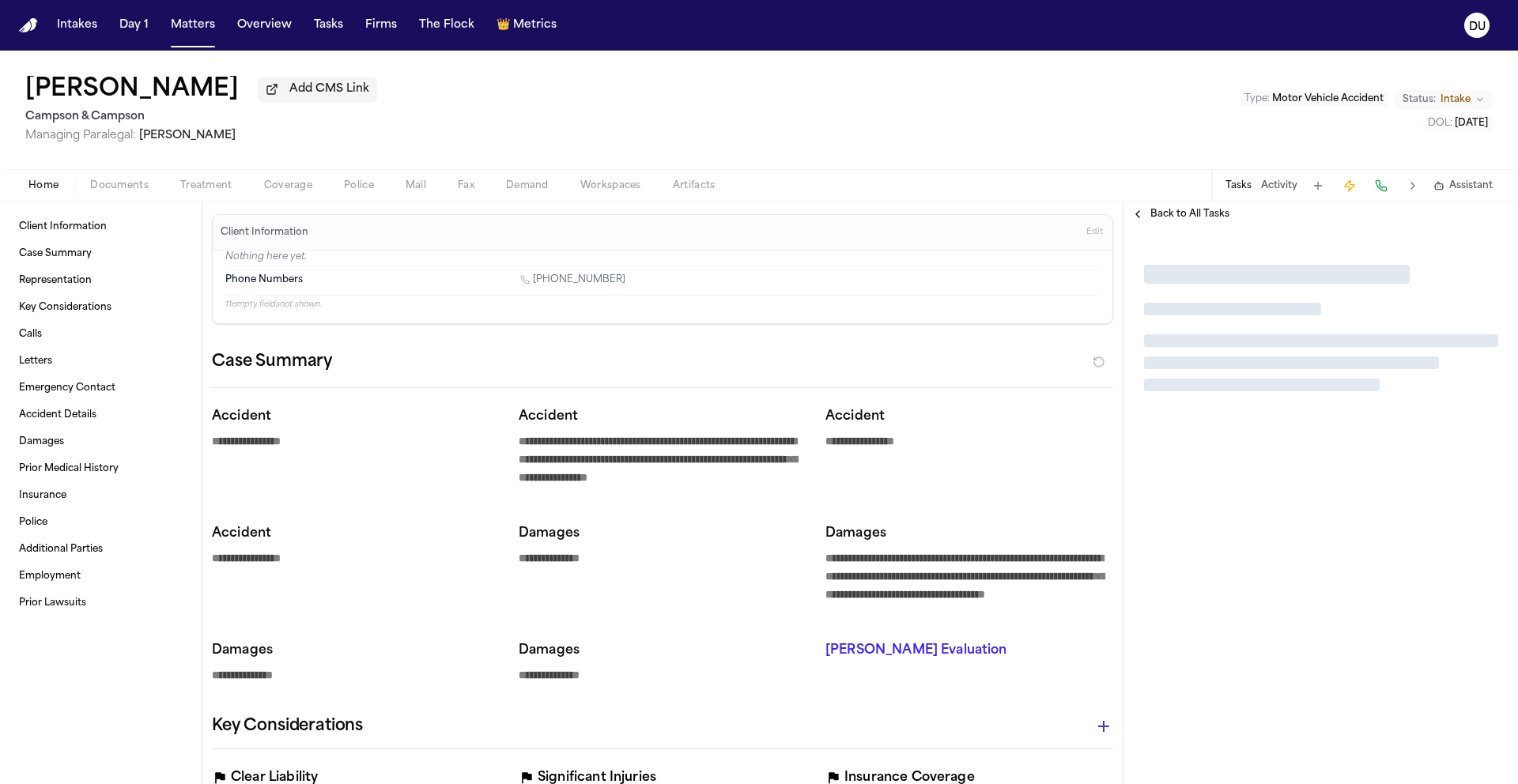
type textarea "*"
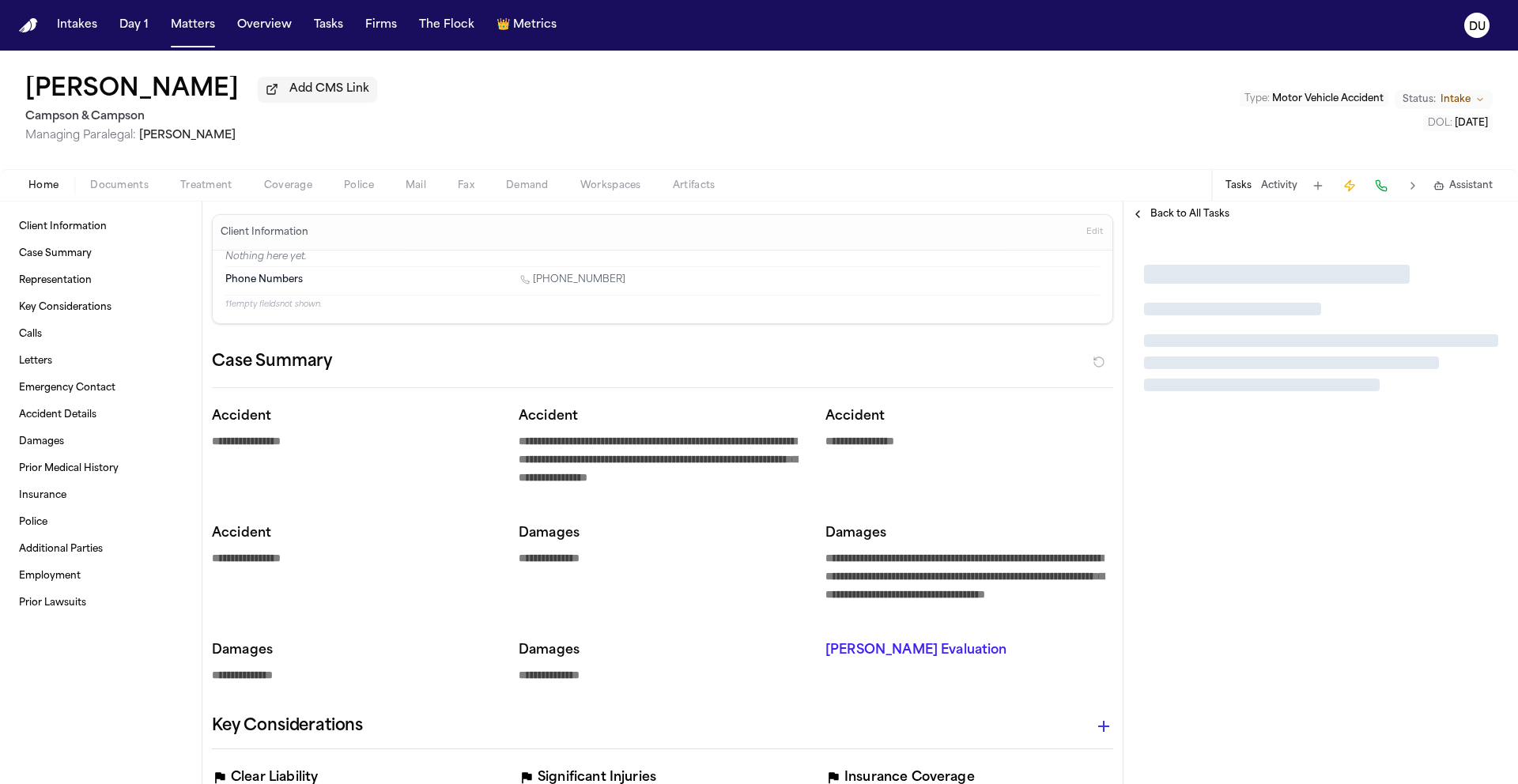
type textarea "*"
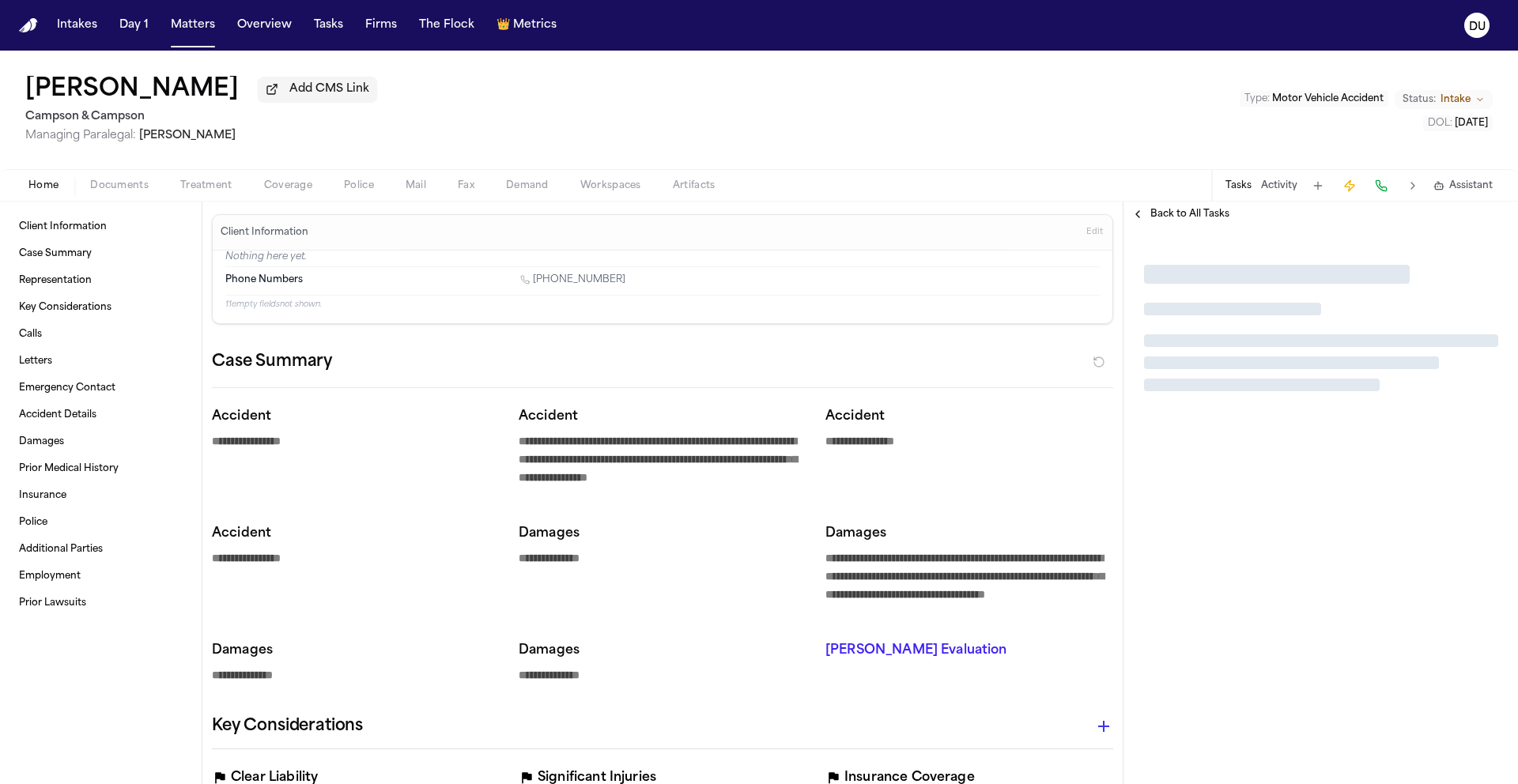
type textarea "*"
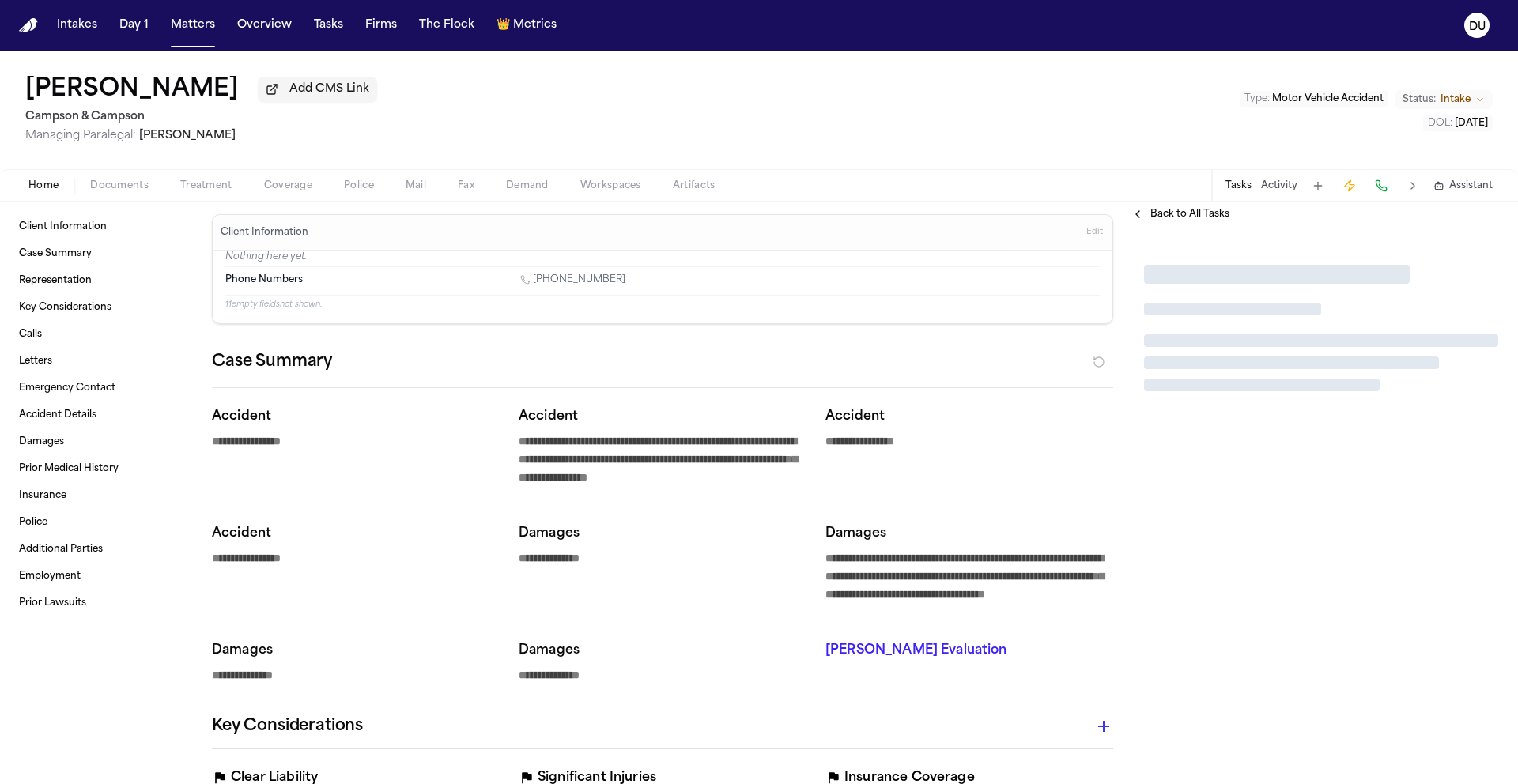
type textarea "*"
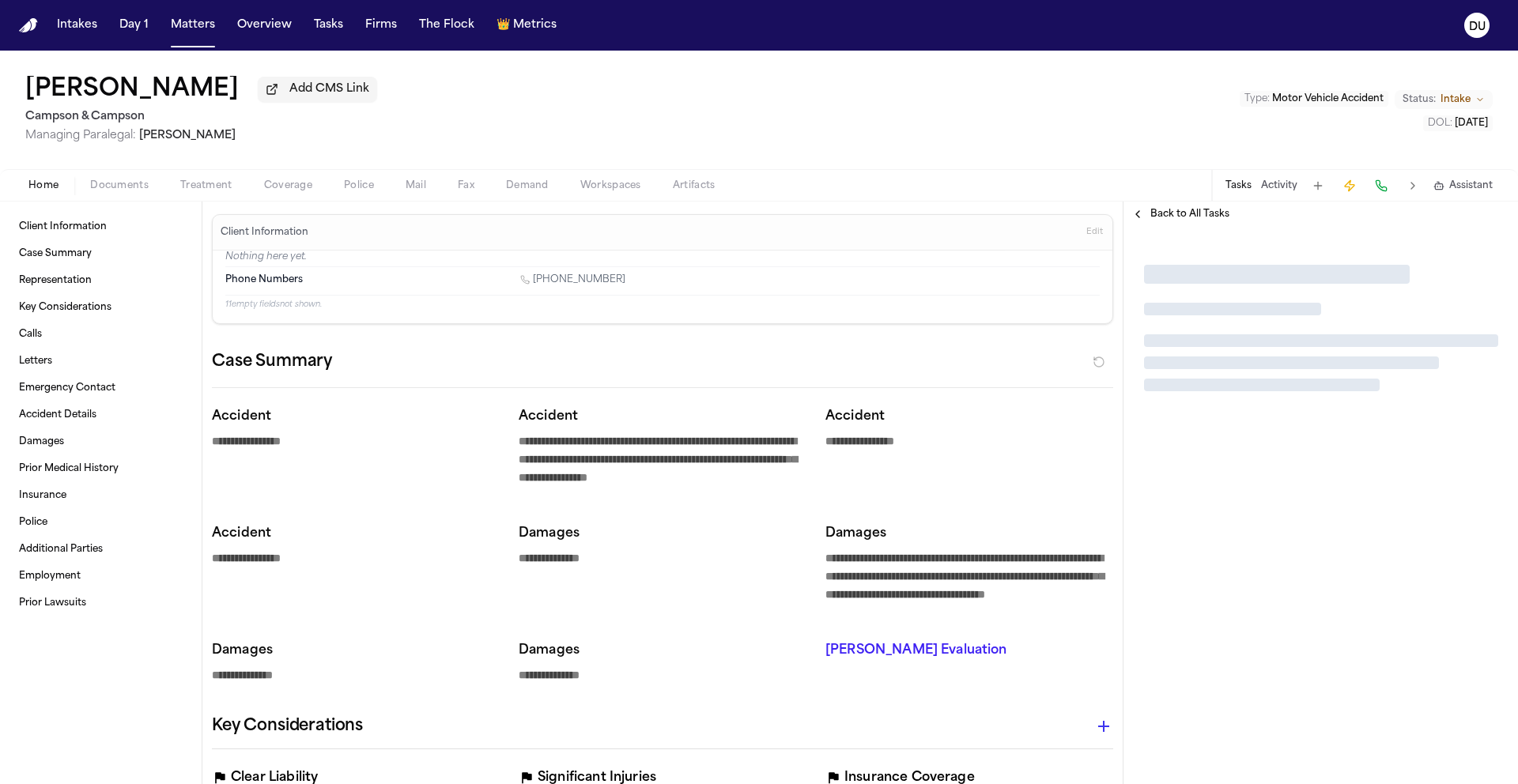
type textarea "*"
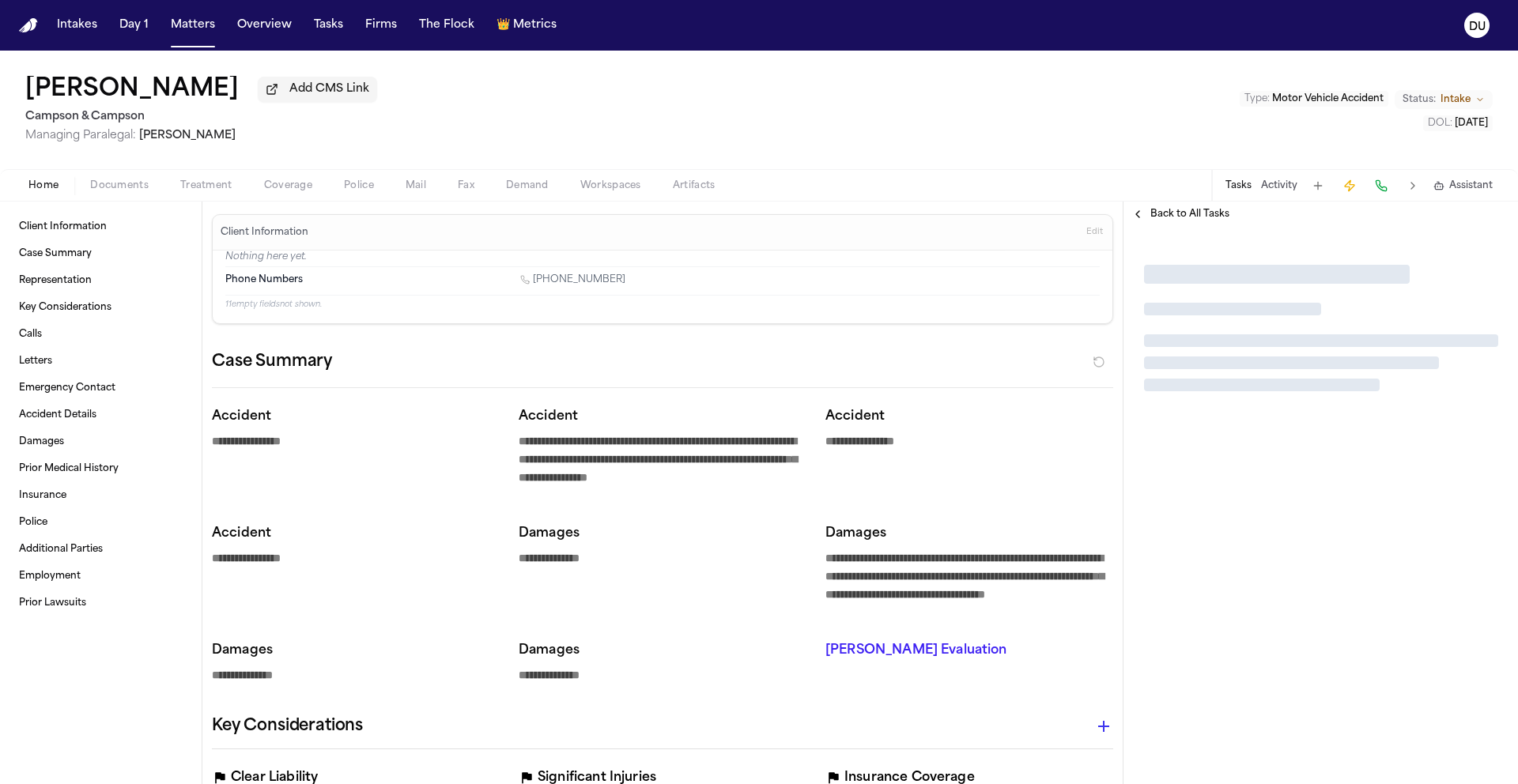
type textarea "*"
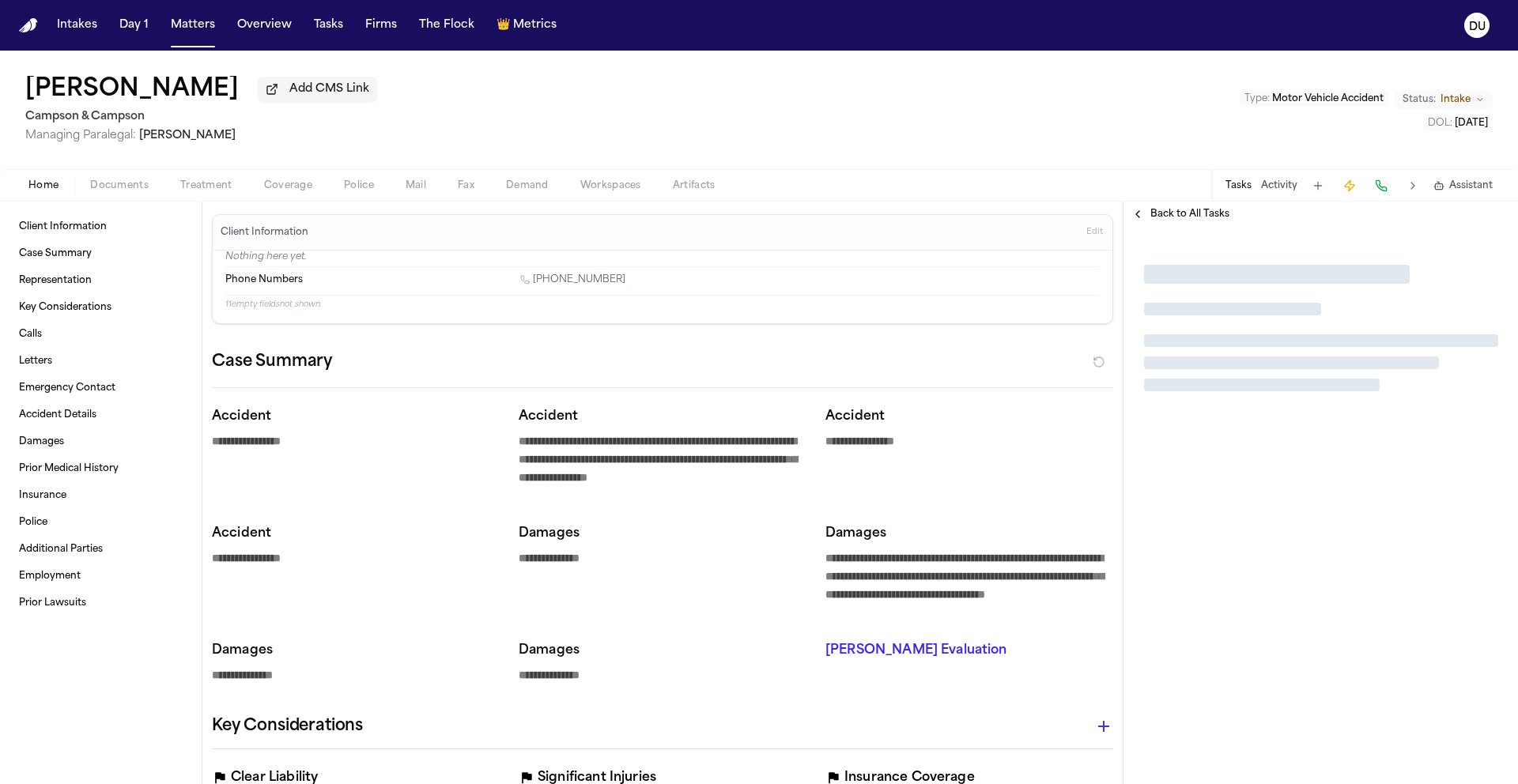
type textarea "*"
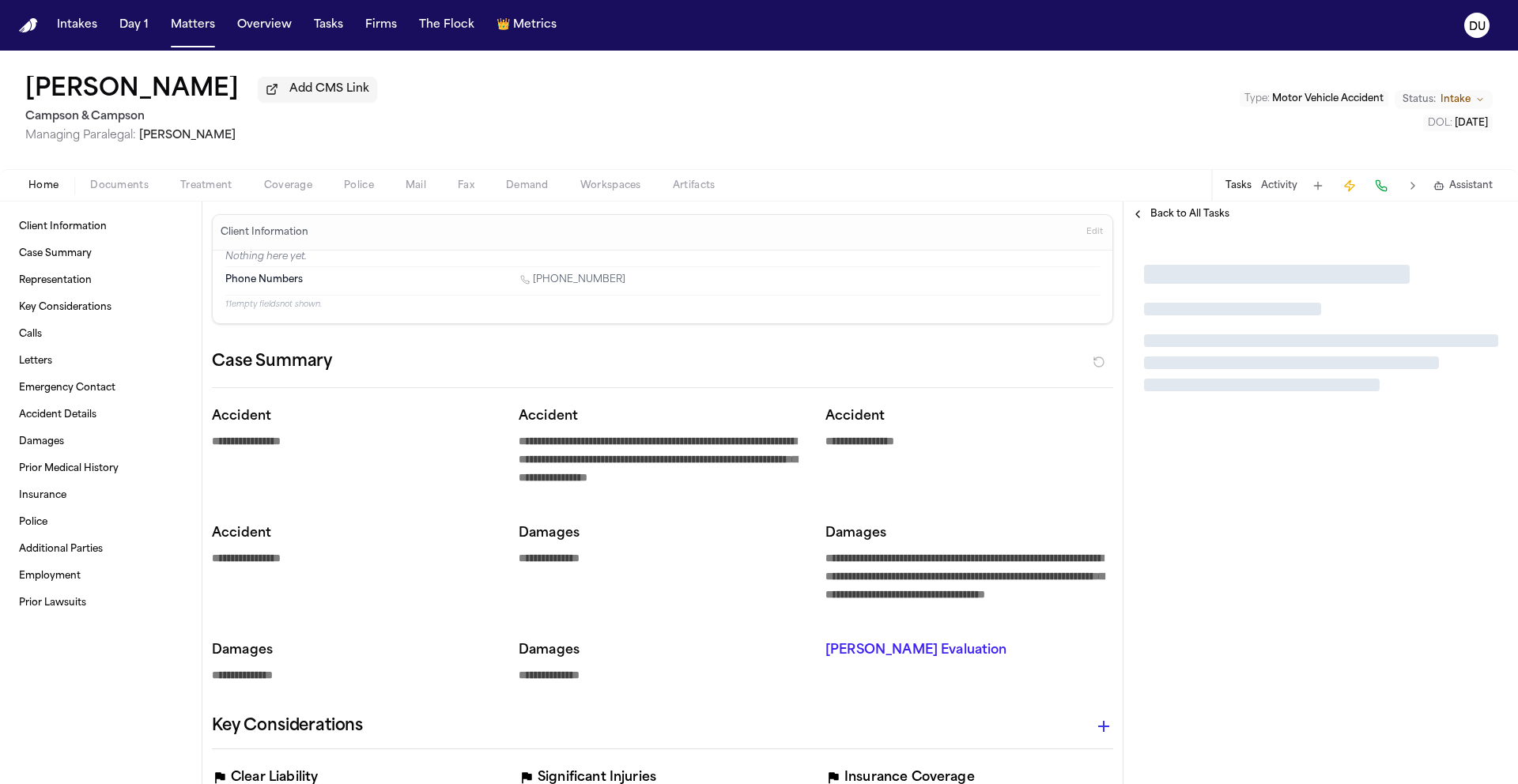
type textarea "*"
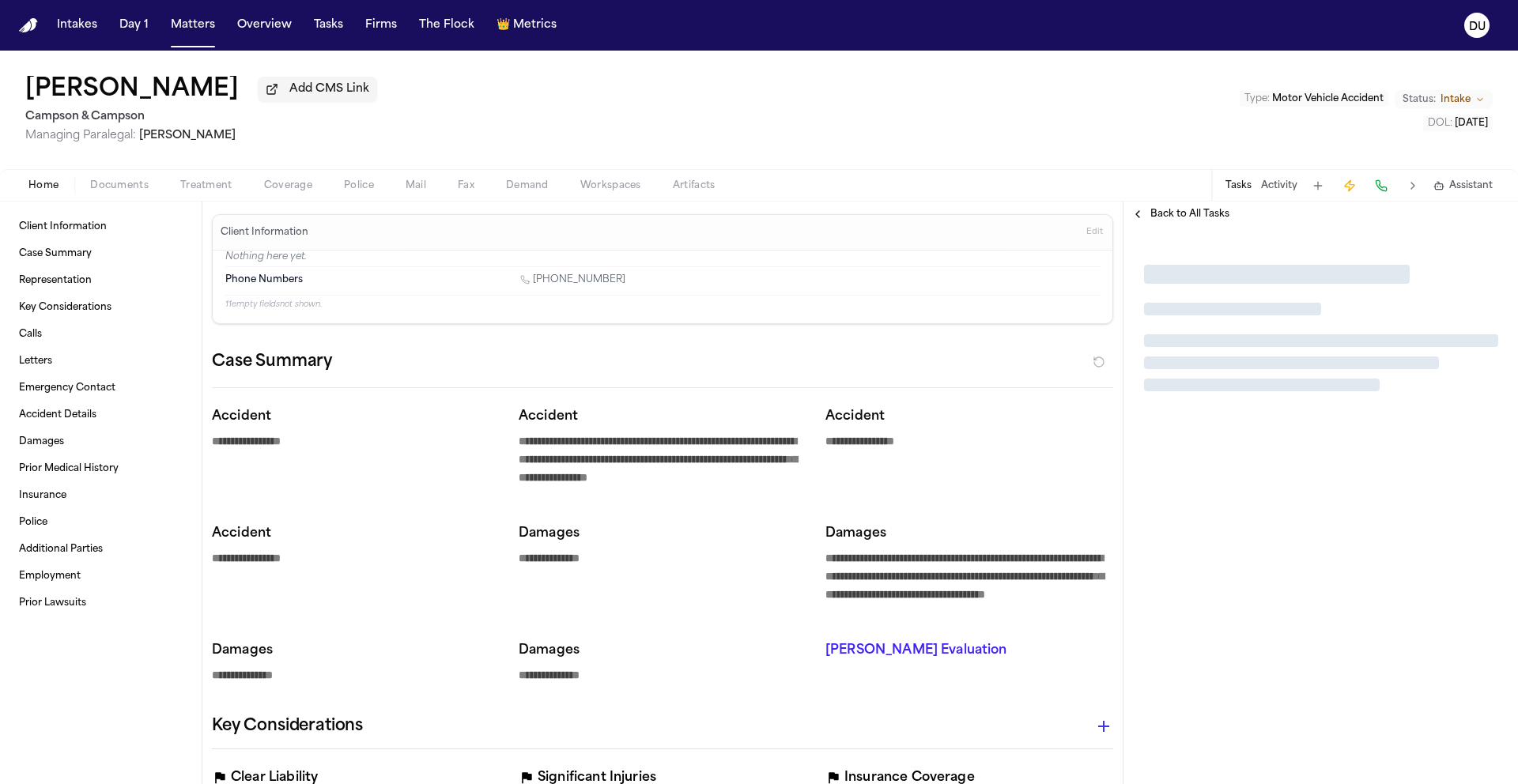
type textarea "*"
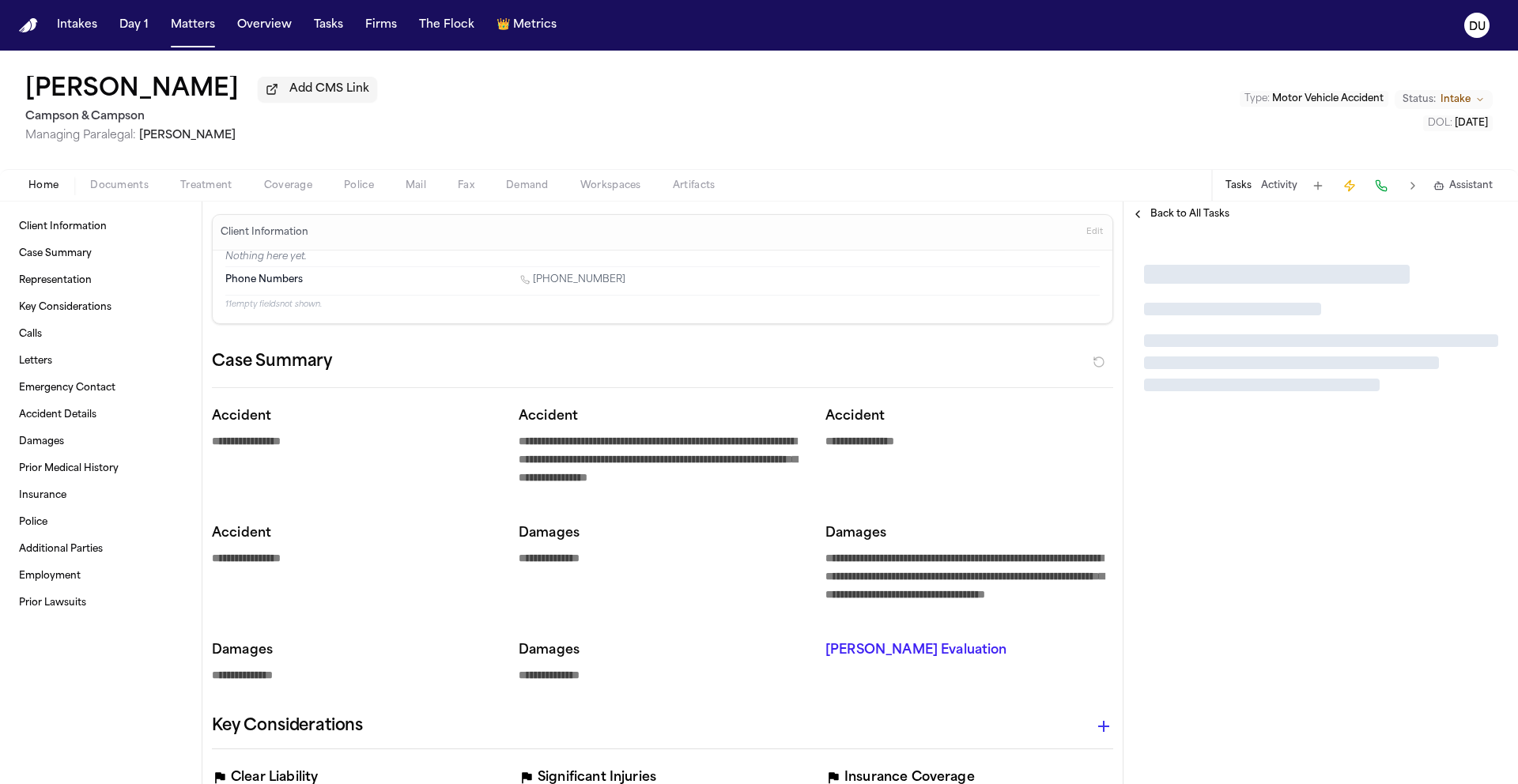
type textarea "*"
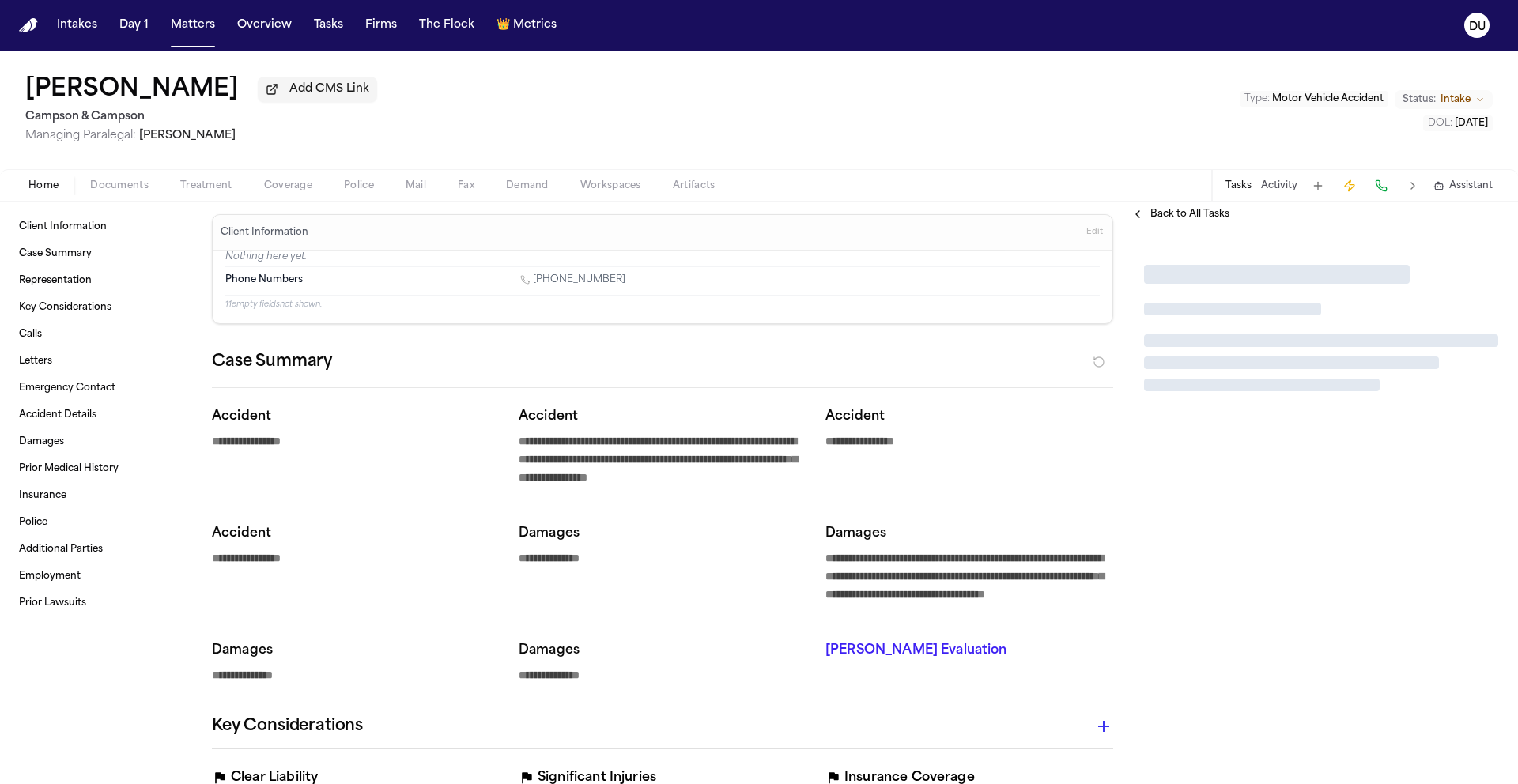
type textarea "*"
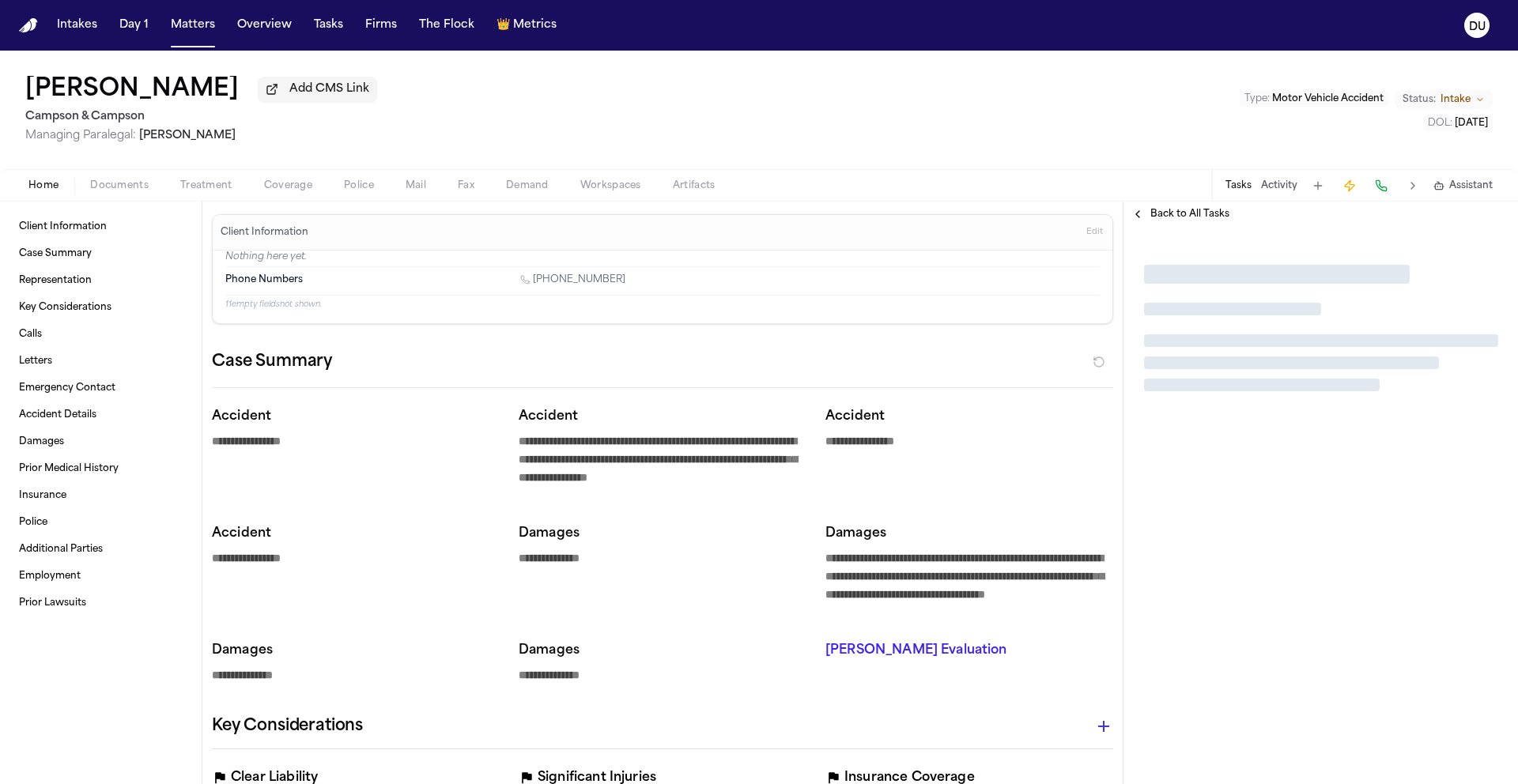
type textarea "*"
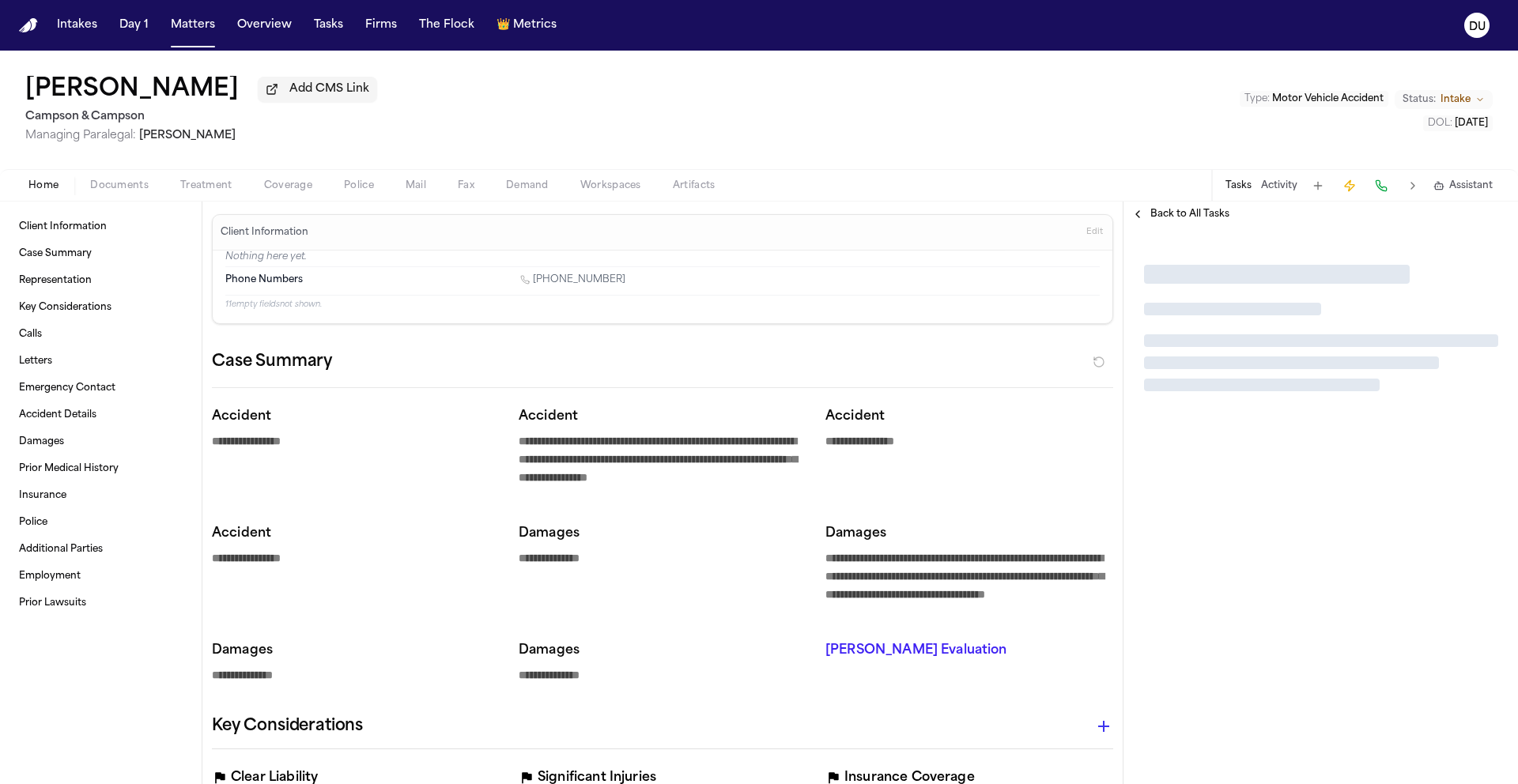
type textarea "*"
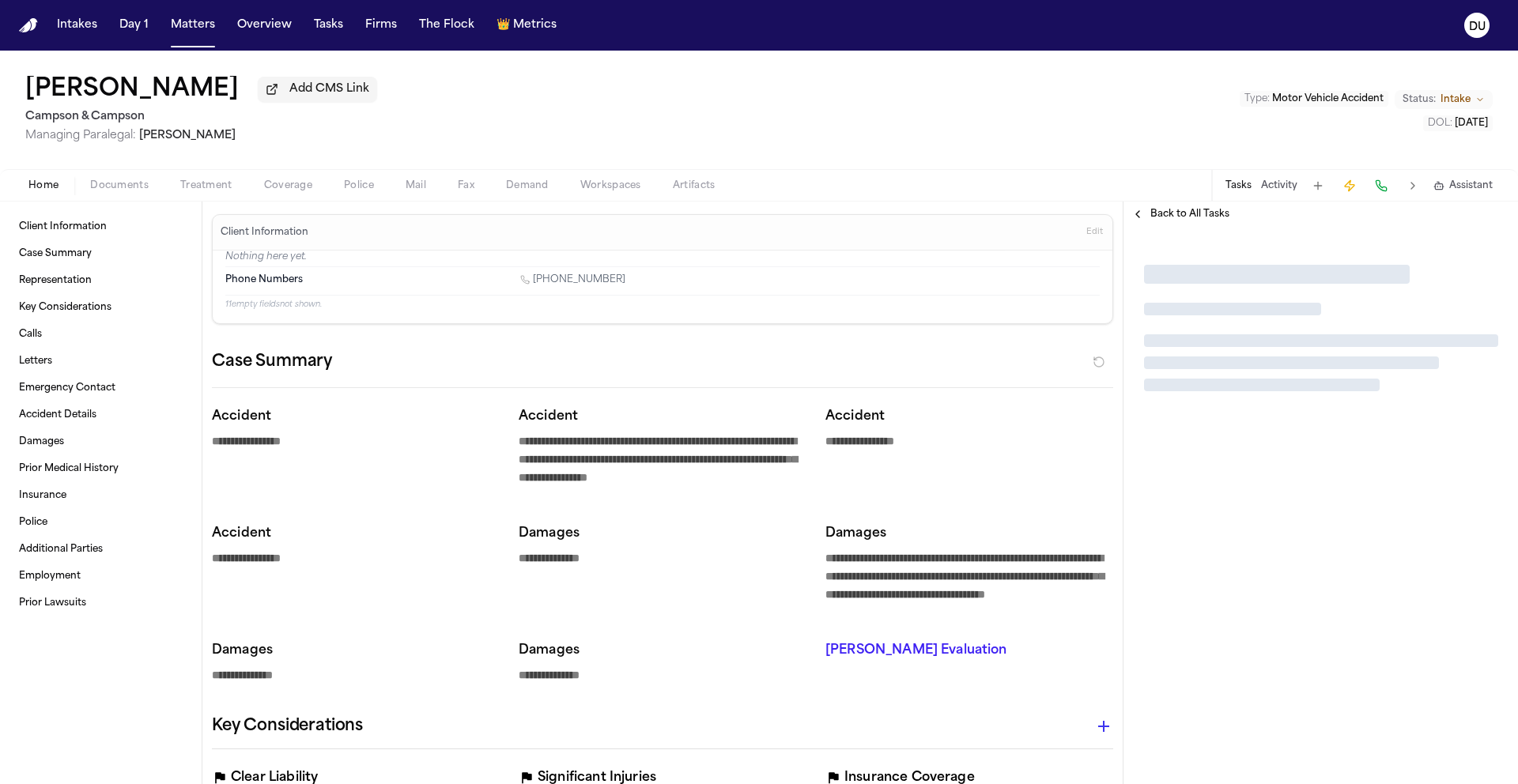
type textarea "*"
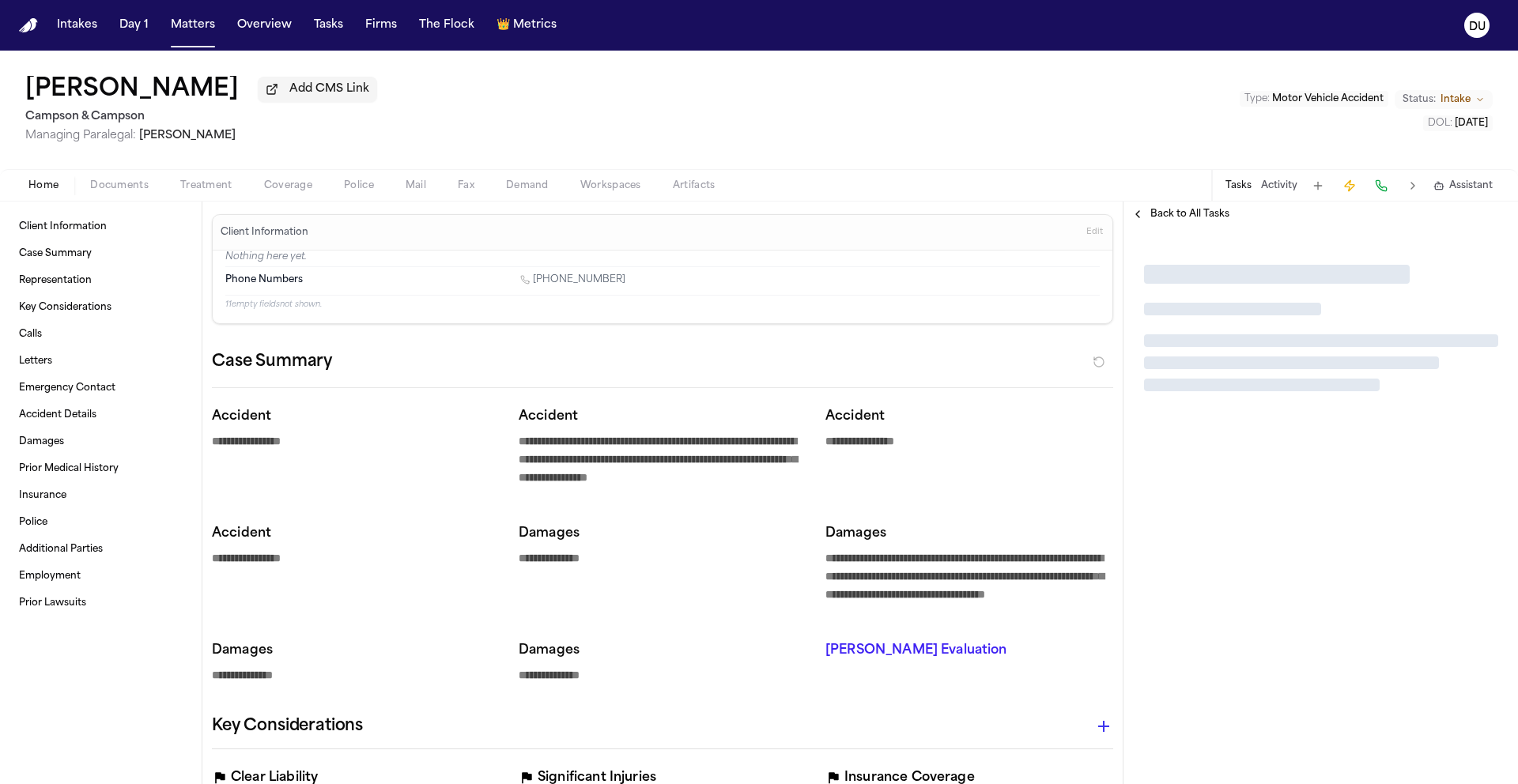
type textarea "*"
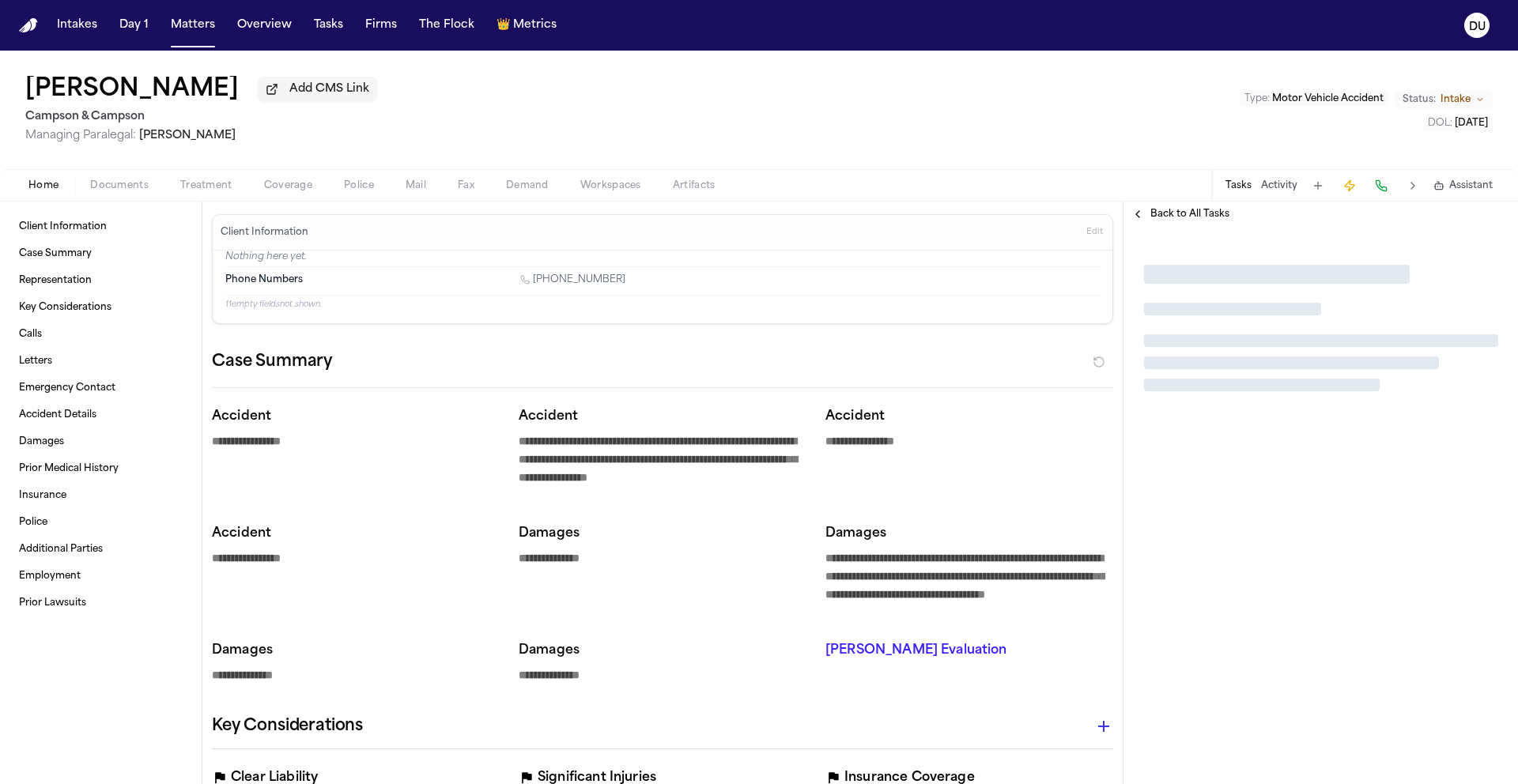
type textarea "*"
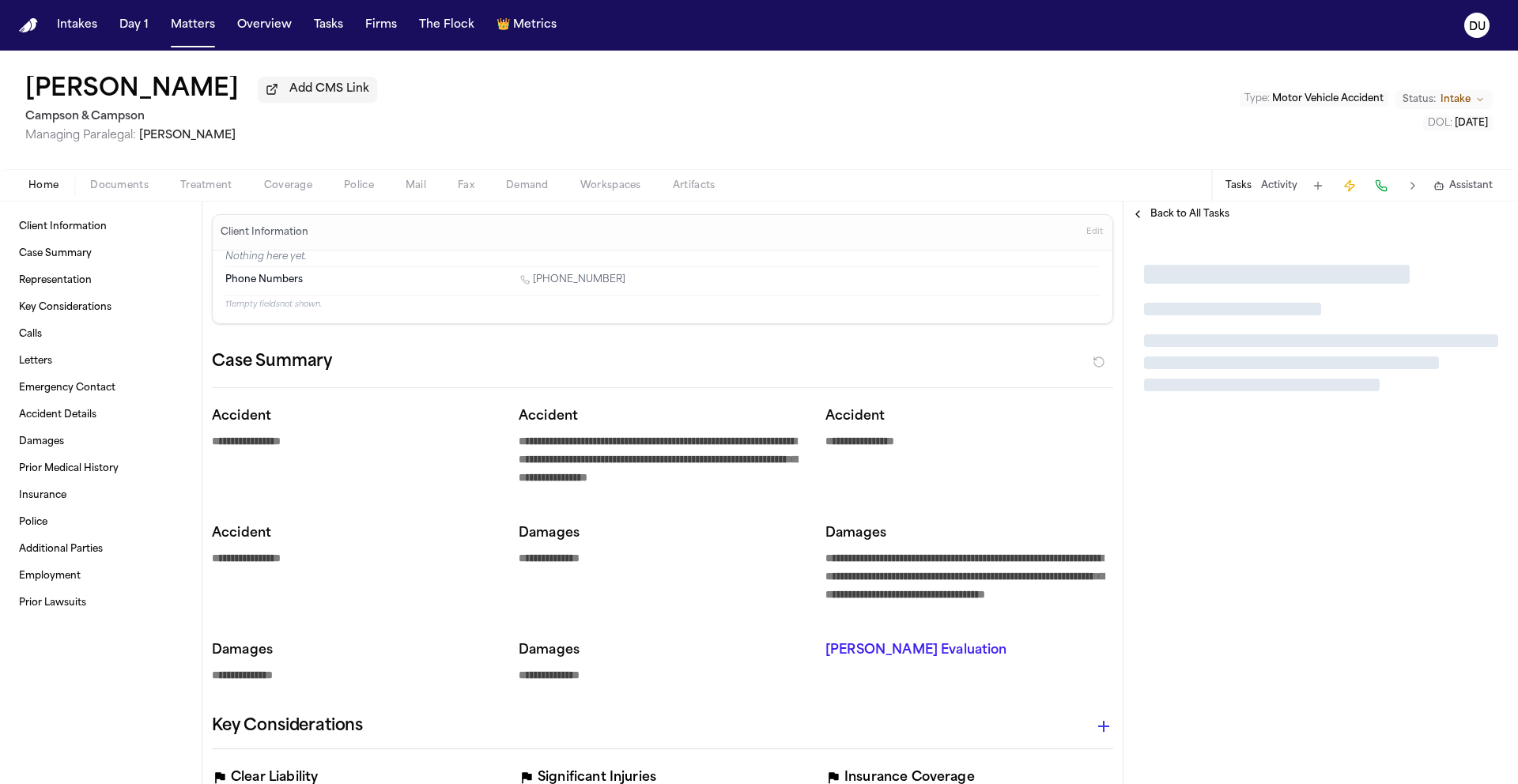
type textarea "*"
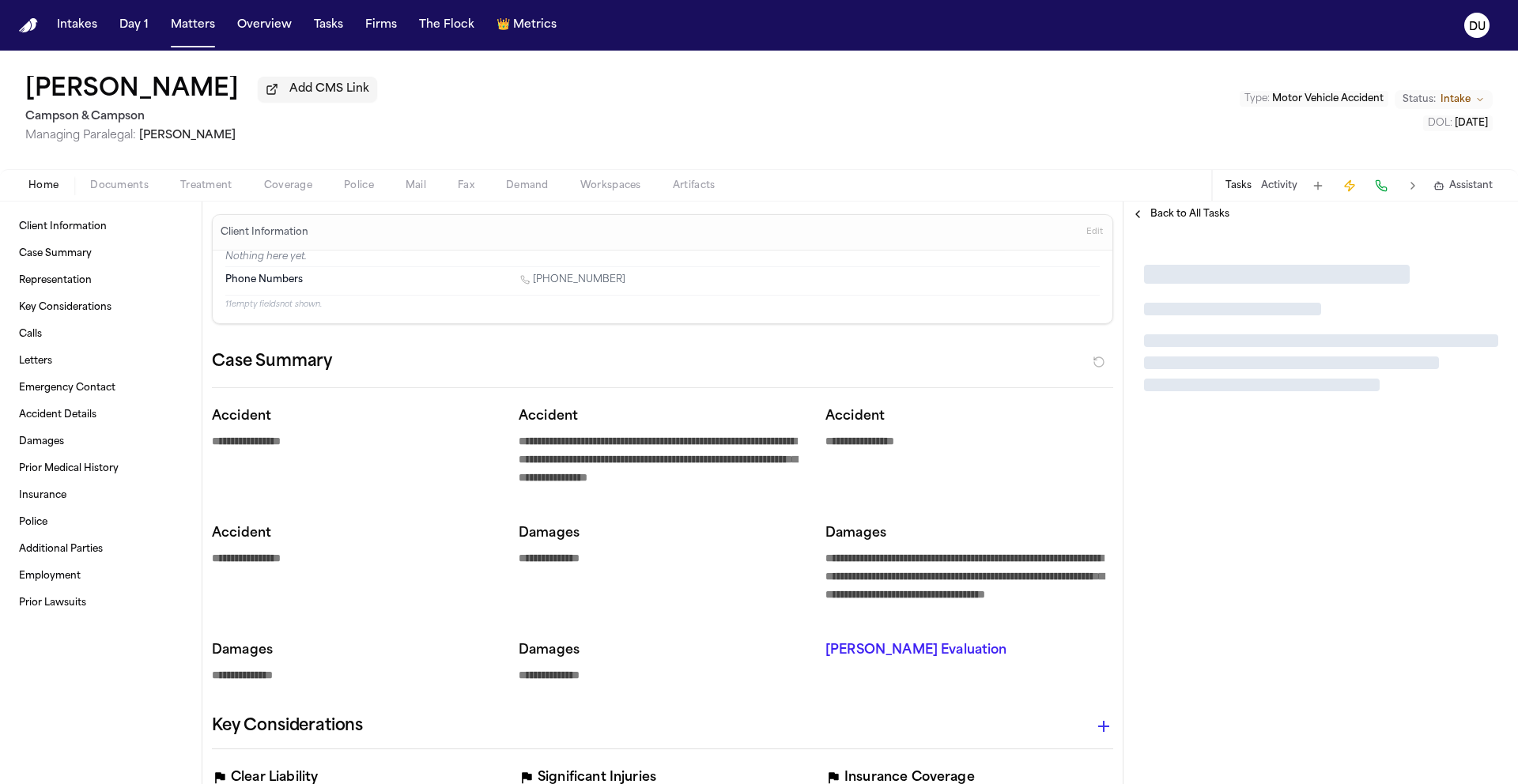
type textarea "*"
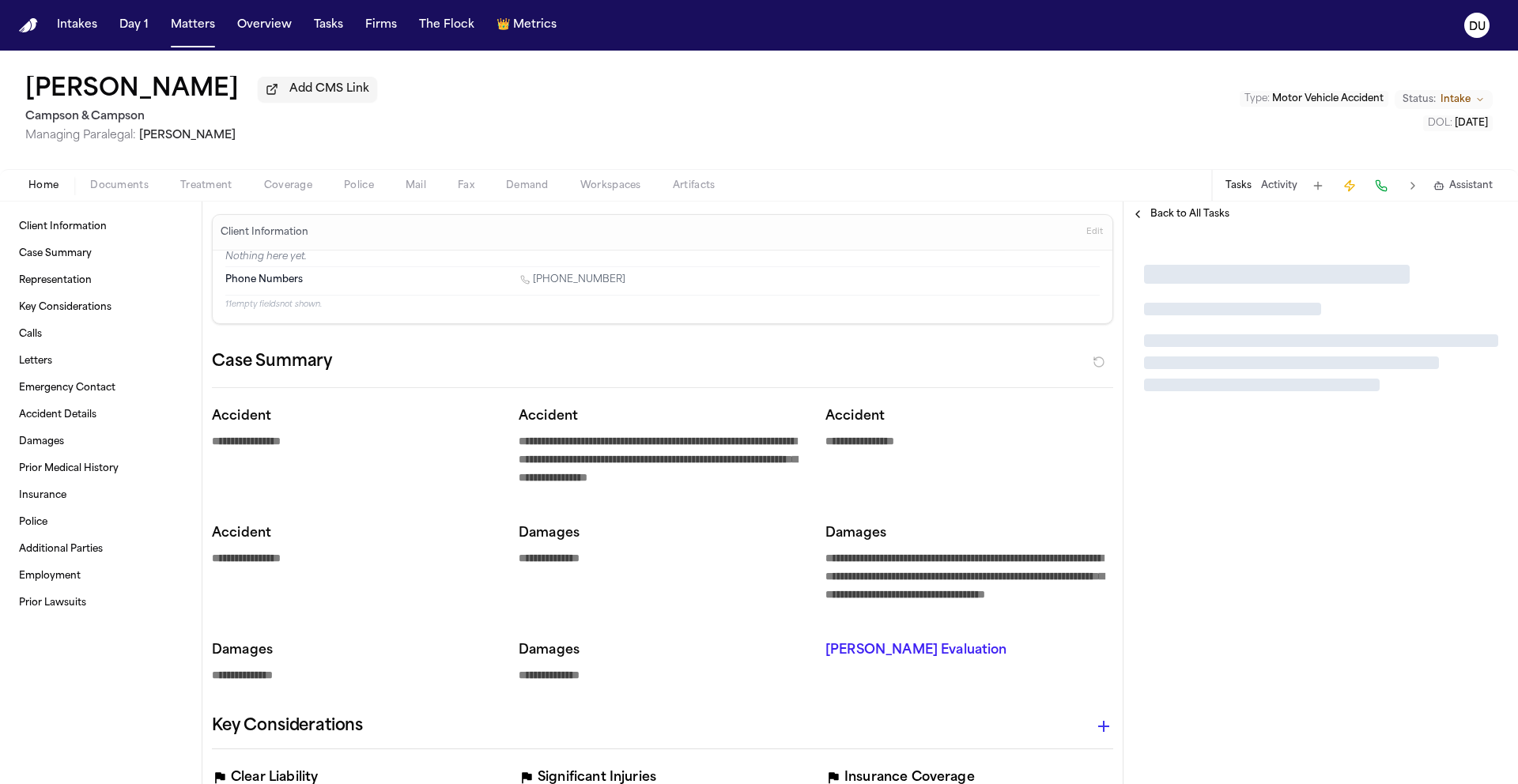
type textarea "*"
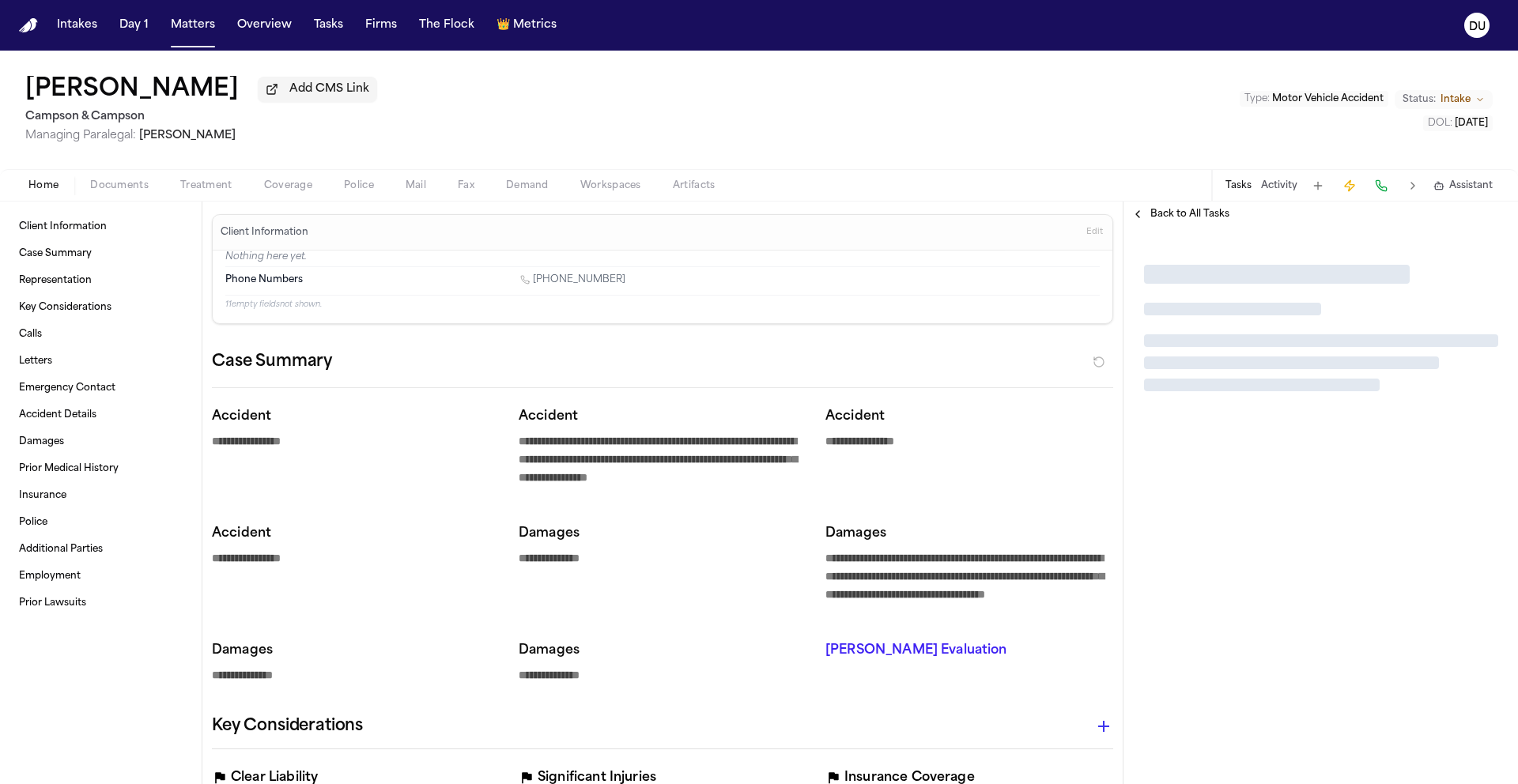
type textarea "*"
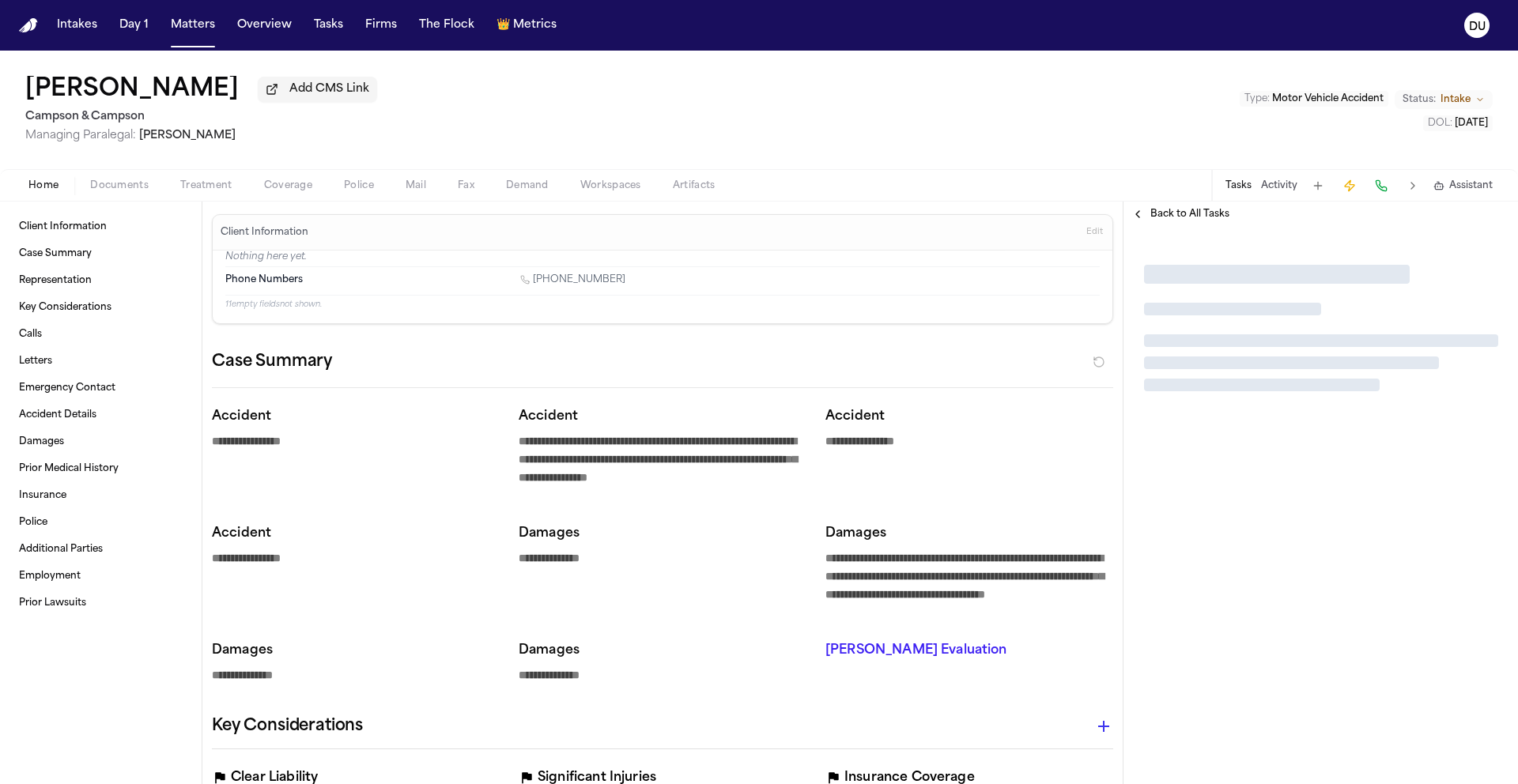
type textarea "*"
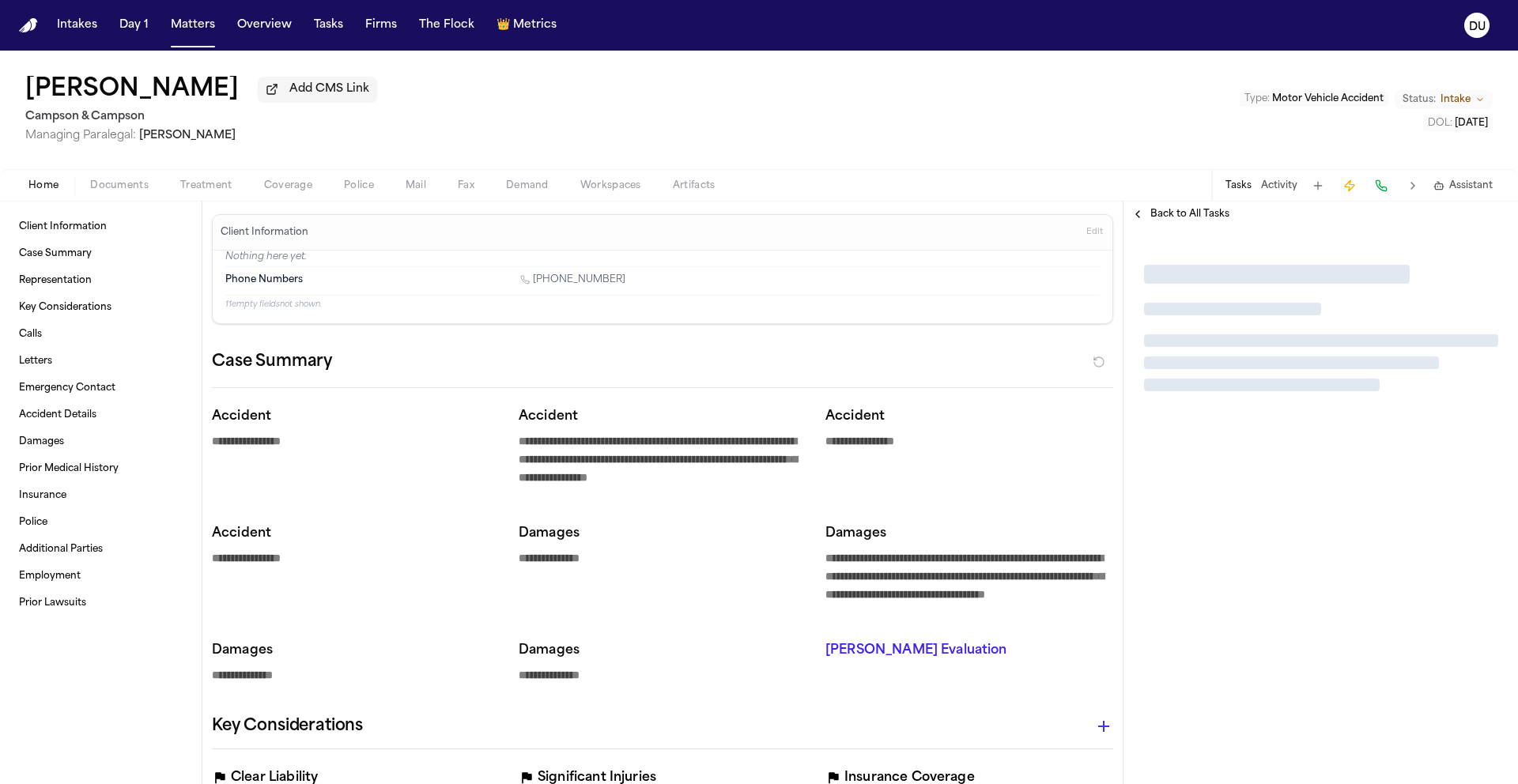
type textarea "*"
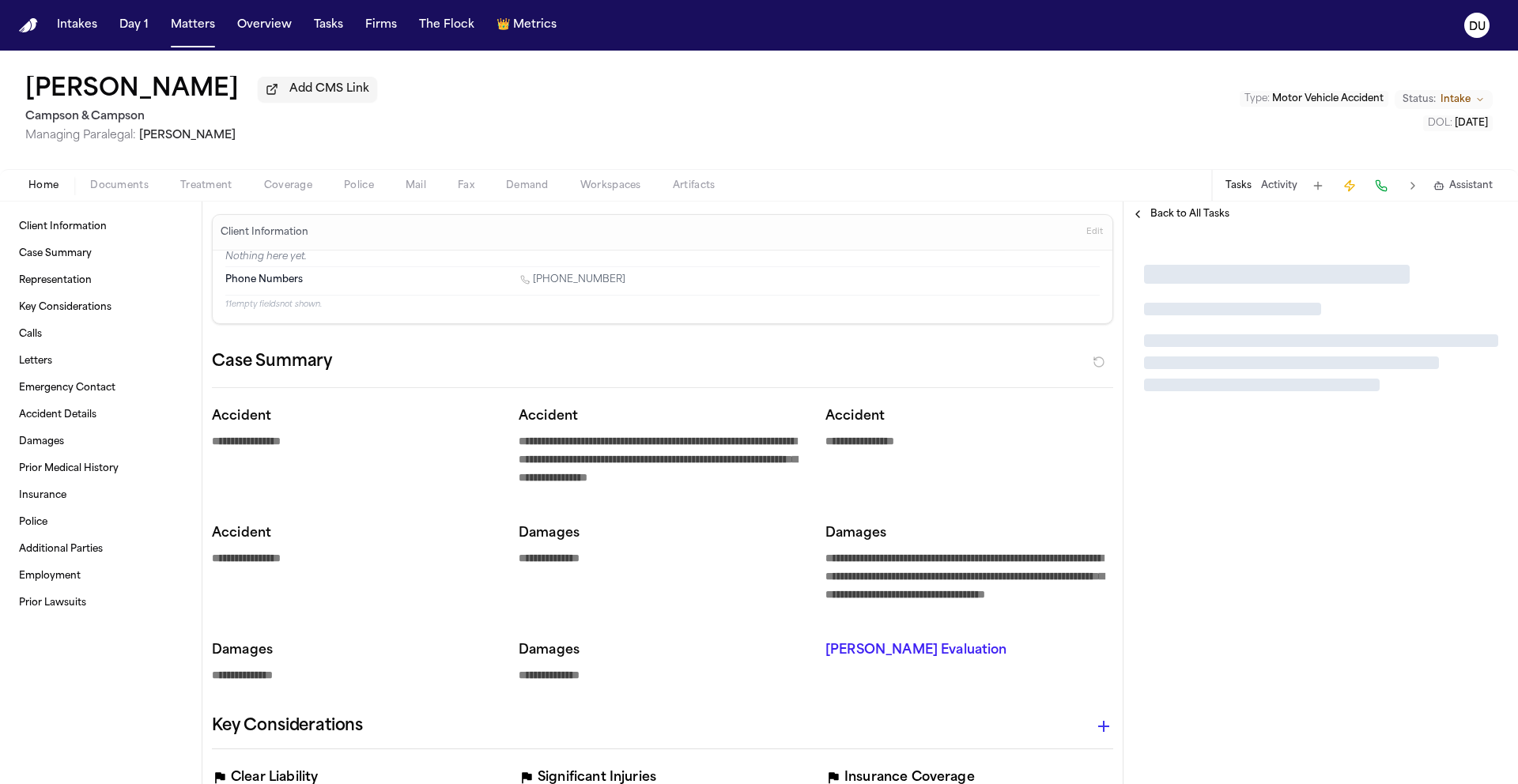
type textarea "*"
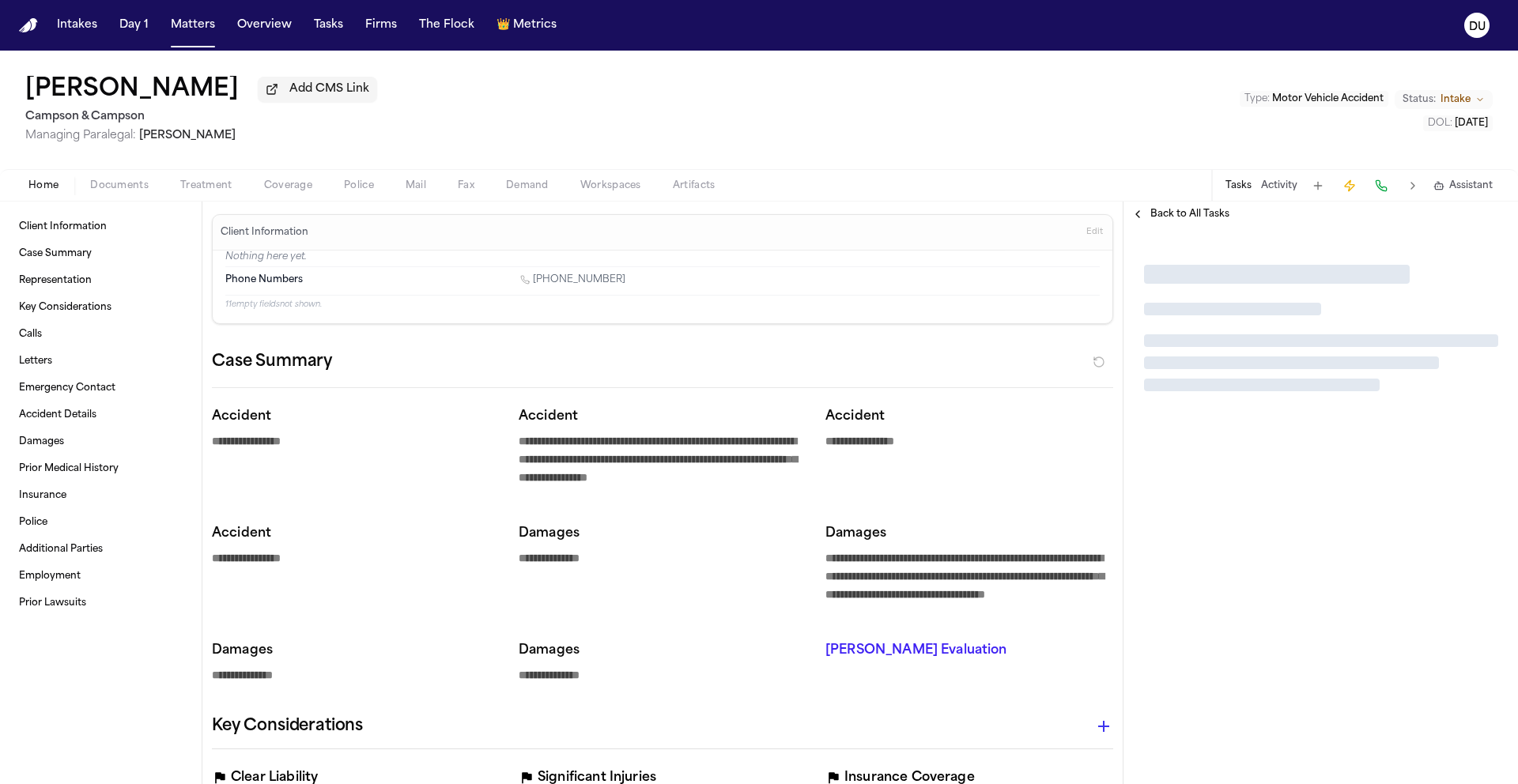
type textarea "*"
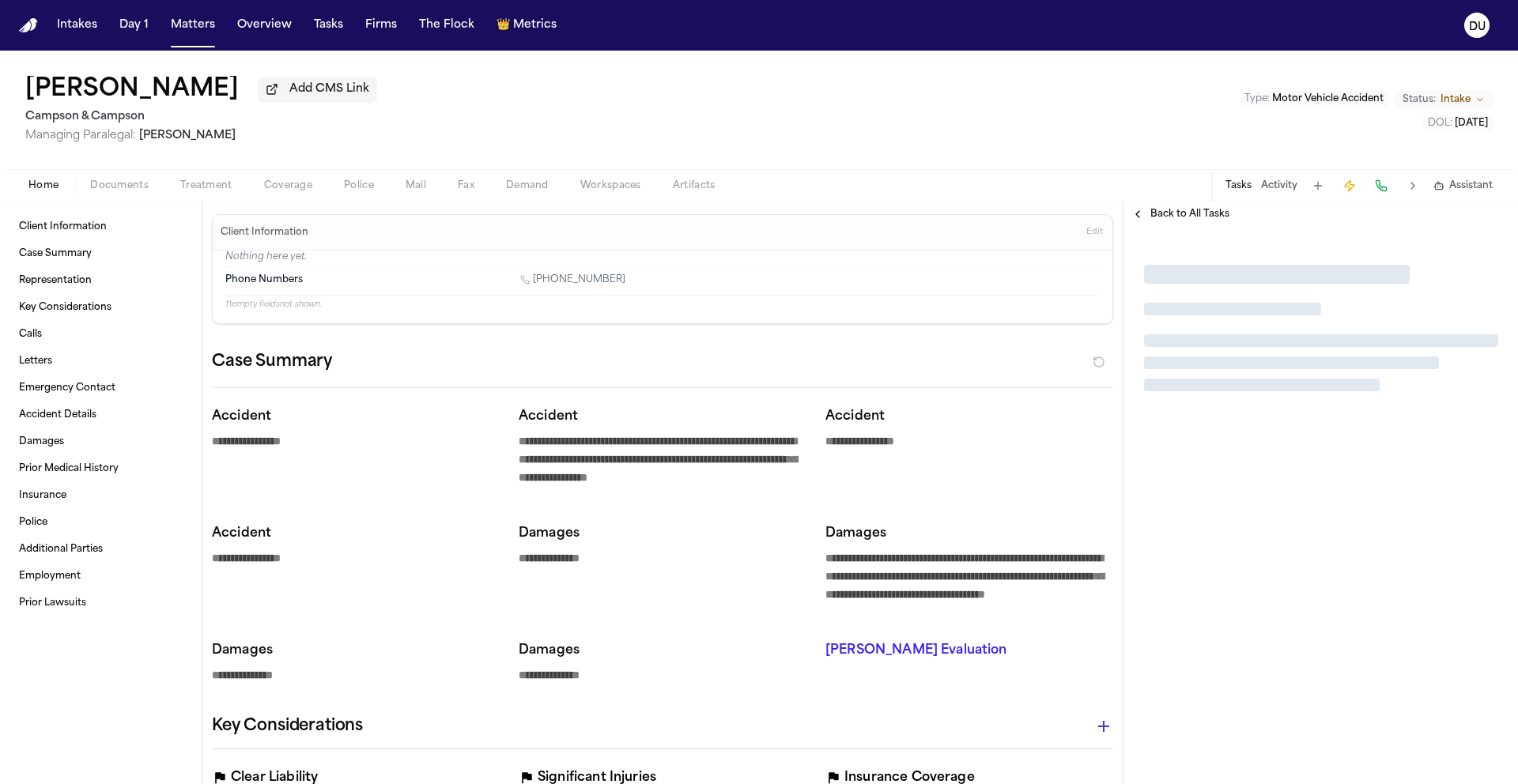
type textarea "*"
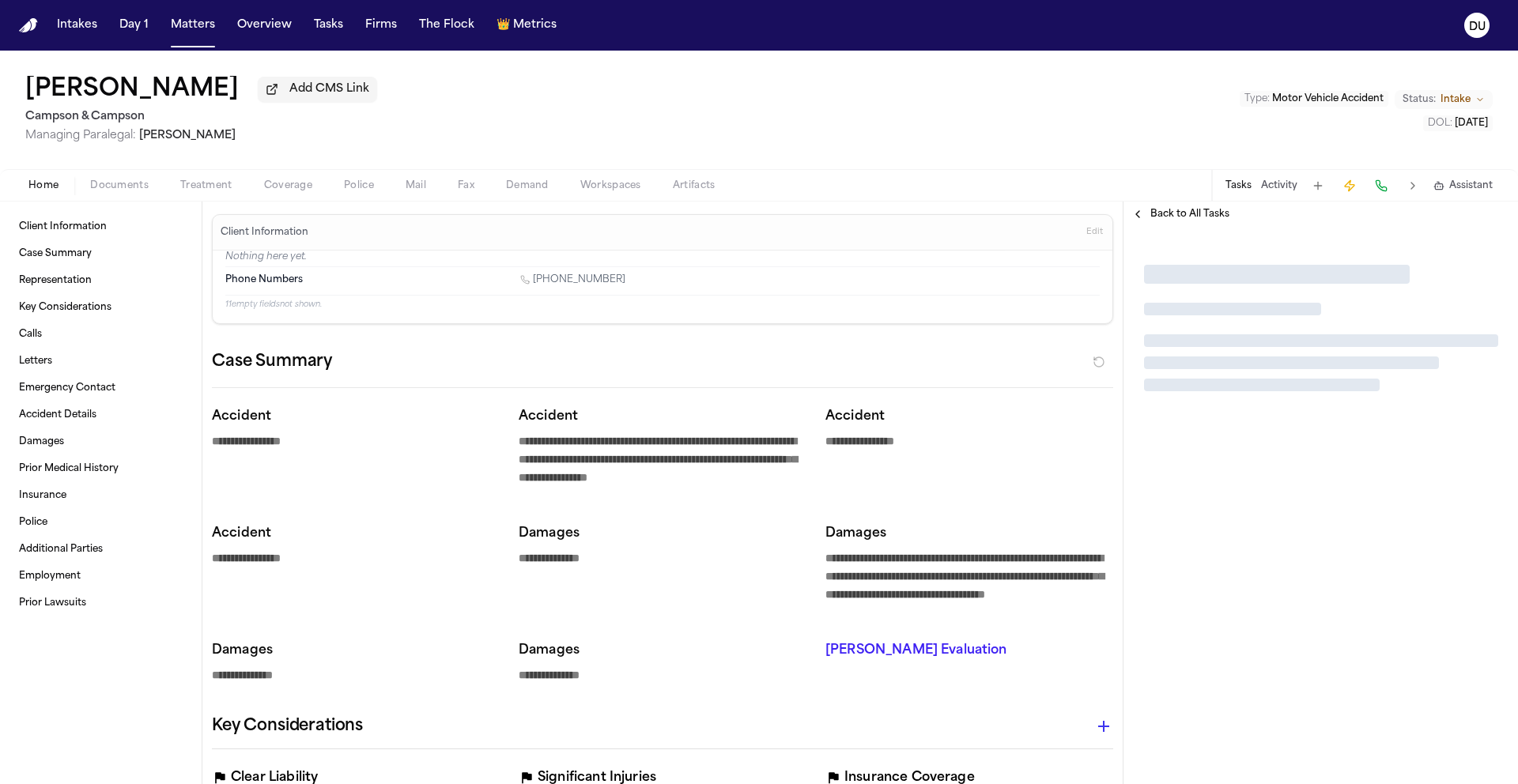
type textarea "*"
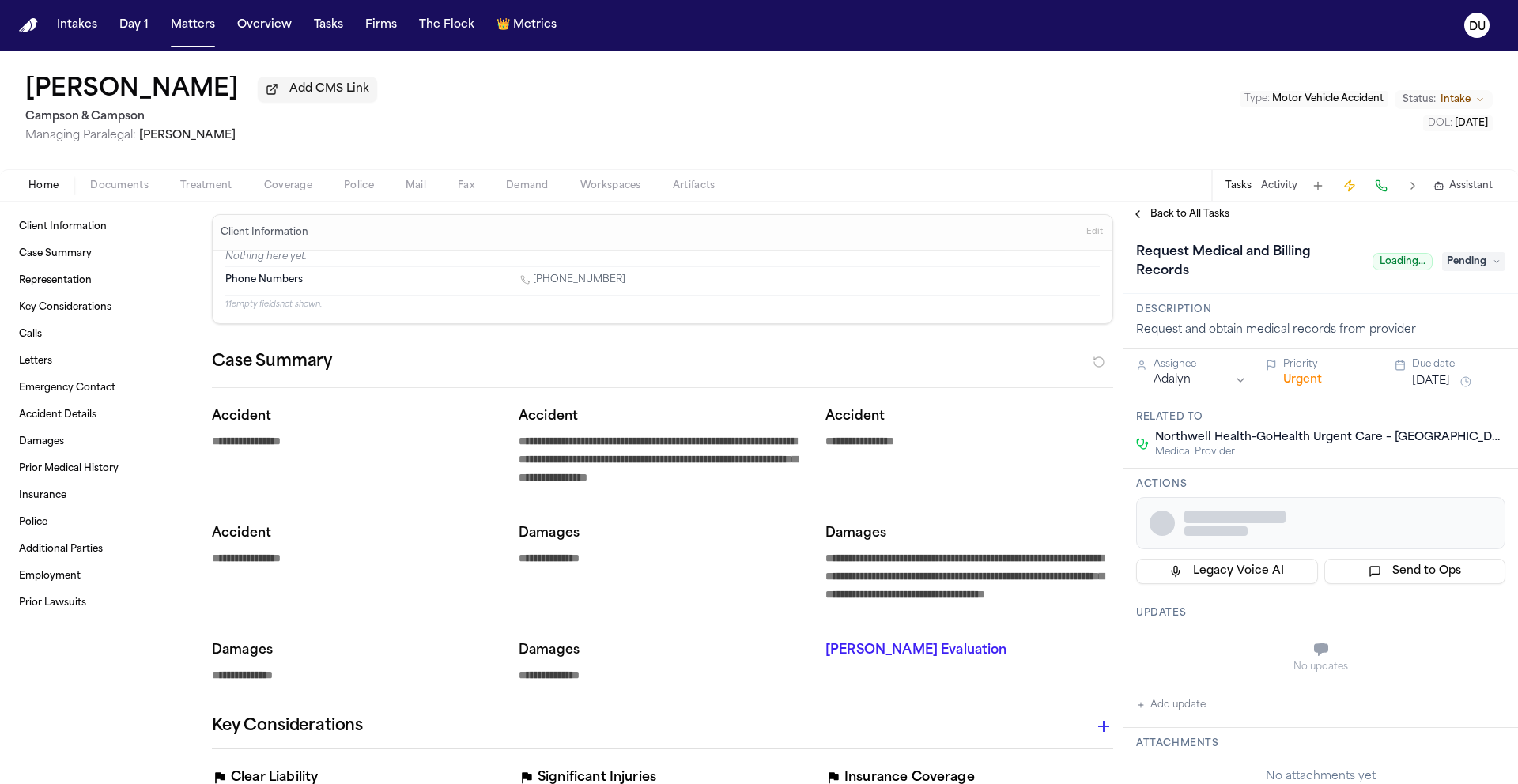
type textarea "*"
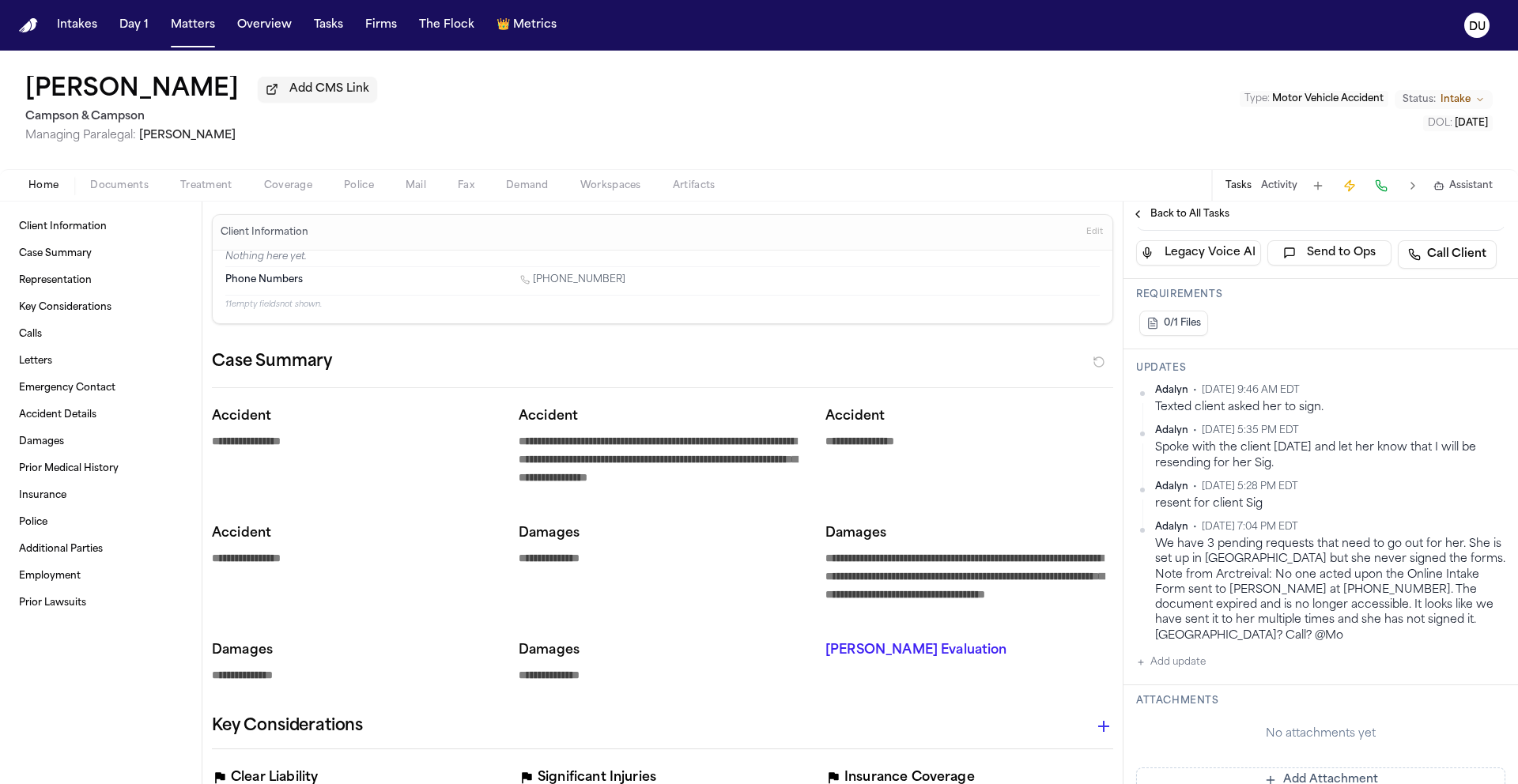
scroll to position [379, 0]
click at [1179, 212] on span "Back to All Tasks" at bounding box center [1189, 215] width 79 height 13
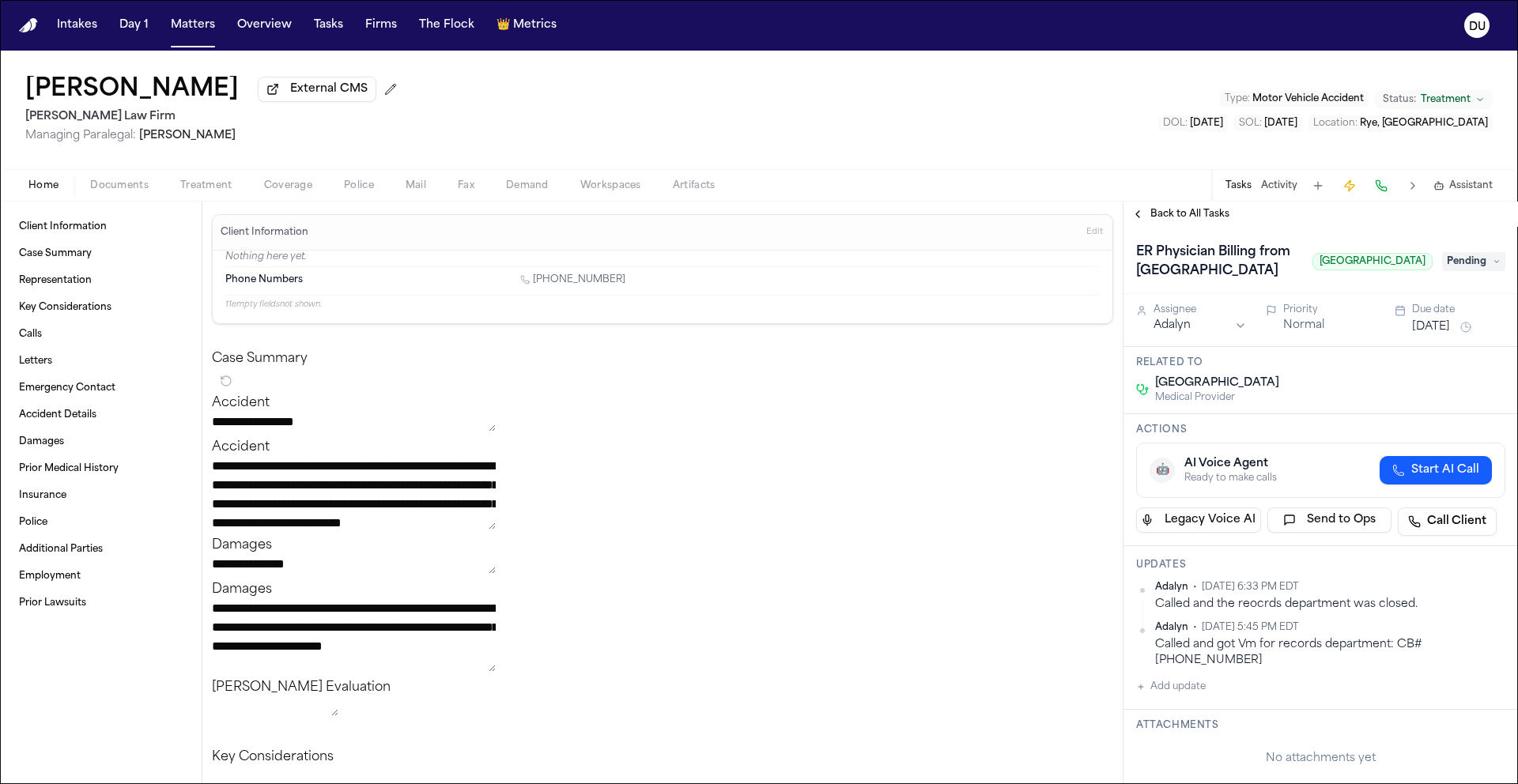
click at [1222, 276] on h1 "ER Physician Billing from Greenwich Hospital" at bounding box center [1218, 262] width 177 height 45
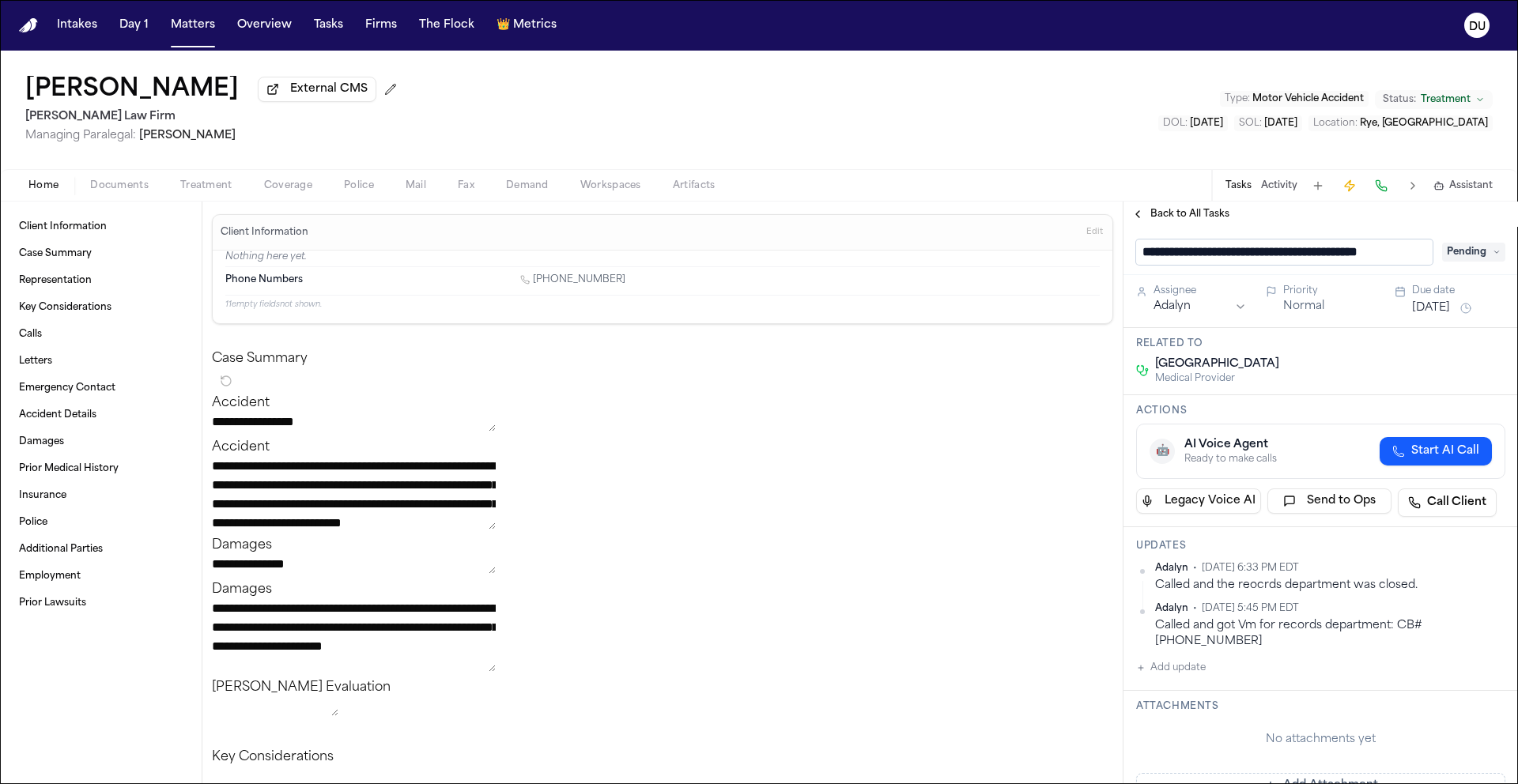
scroll to position [0, 17]
drag, startPoint x: 1291, startPoint y: 255, endPoint x: 1439, endPoint y: 254, distance: 148.0
click at [1437, 255] on div "**********" at bounding box center [1320, 252] width 369 height 25
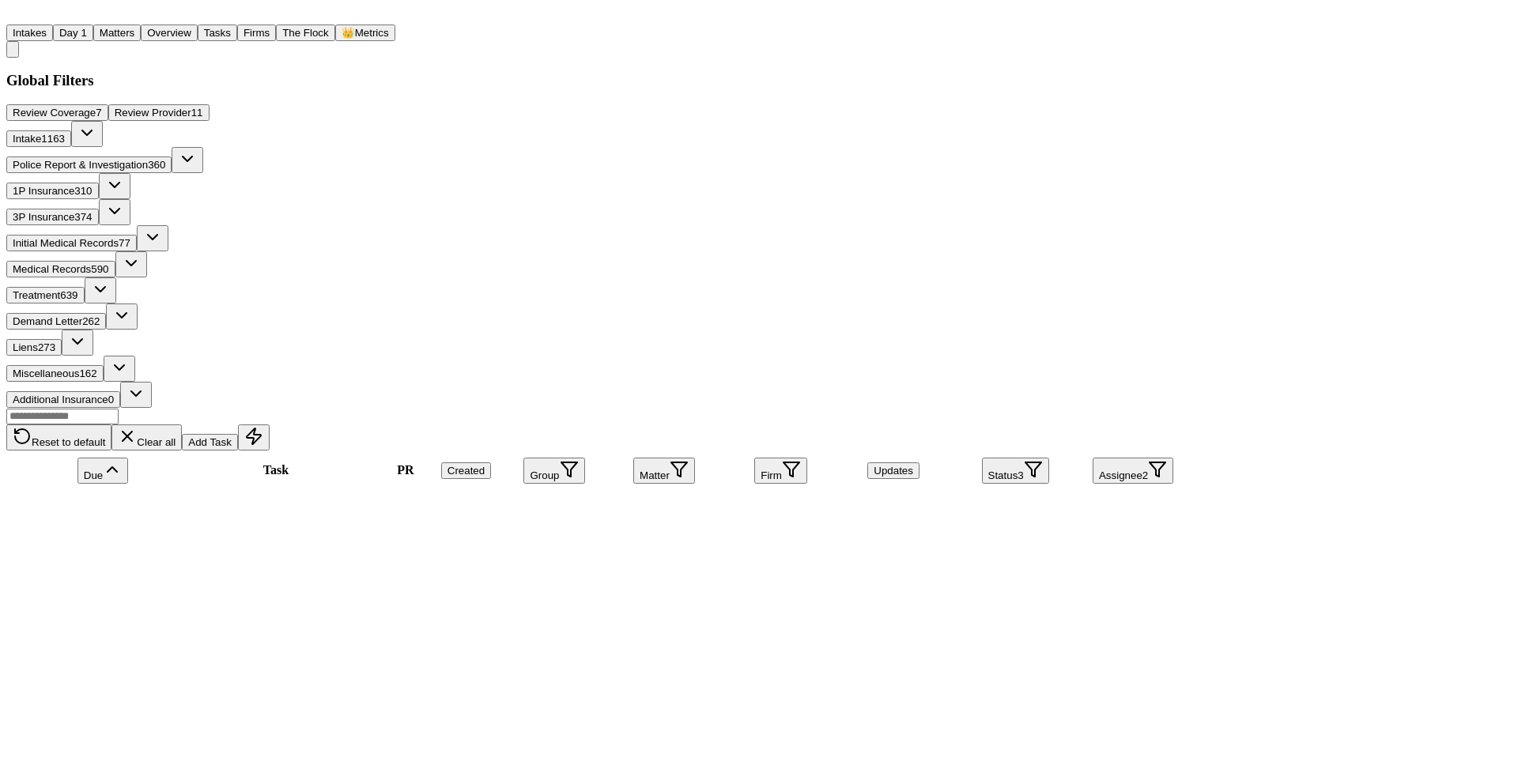
scroll to position [3593, 0]
click at [1173, 458] on button "Assignee 2" at bounding box center [1132, 471] width 81 height 26
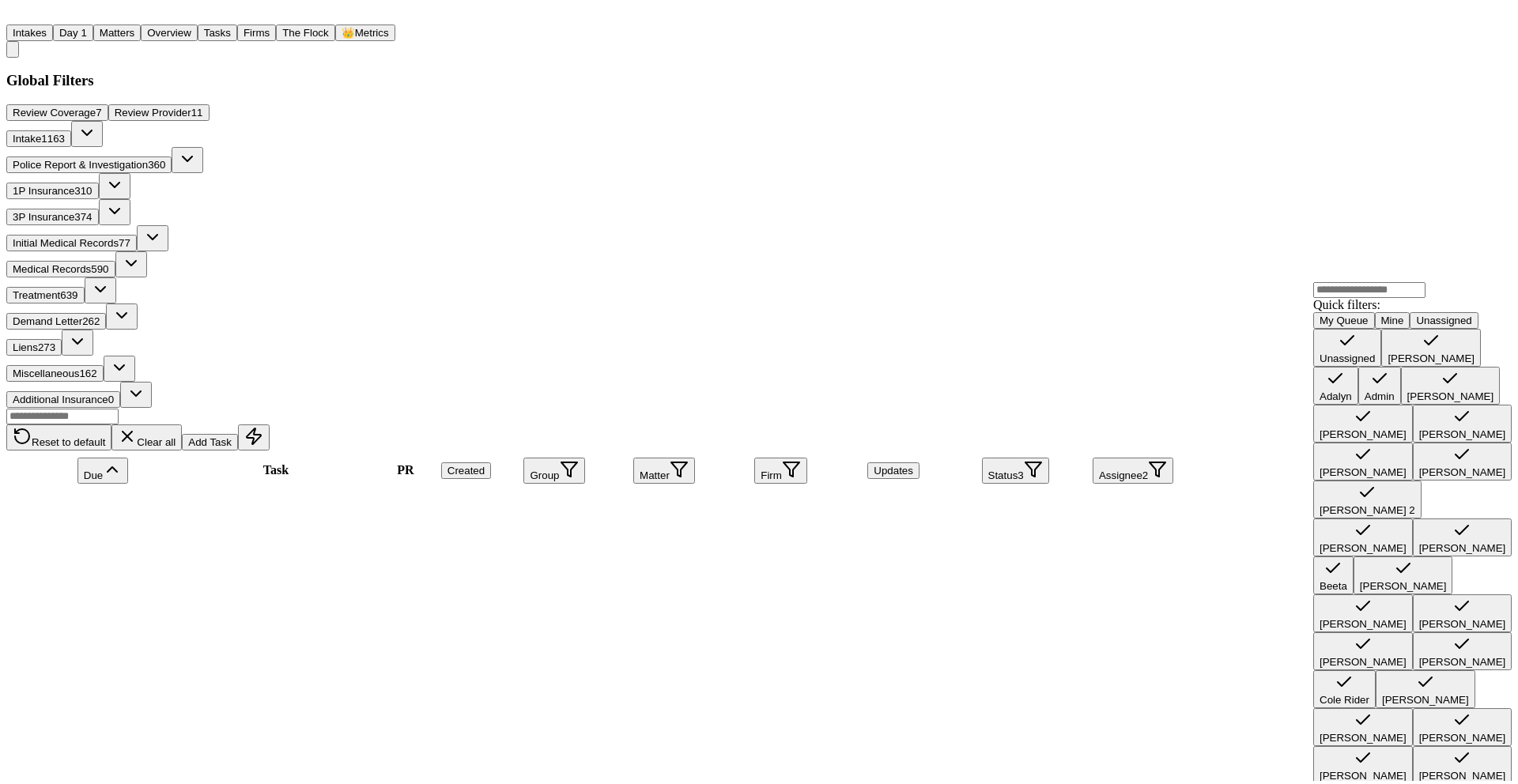
click at [1370, 364] on div "Unassigned" at bounding box center [1347, 358] width 56 height 12
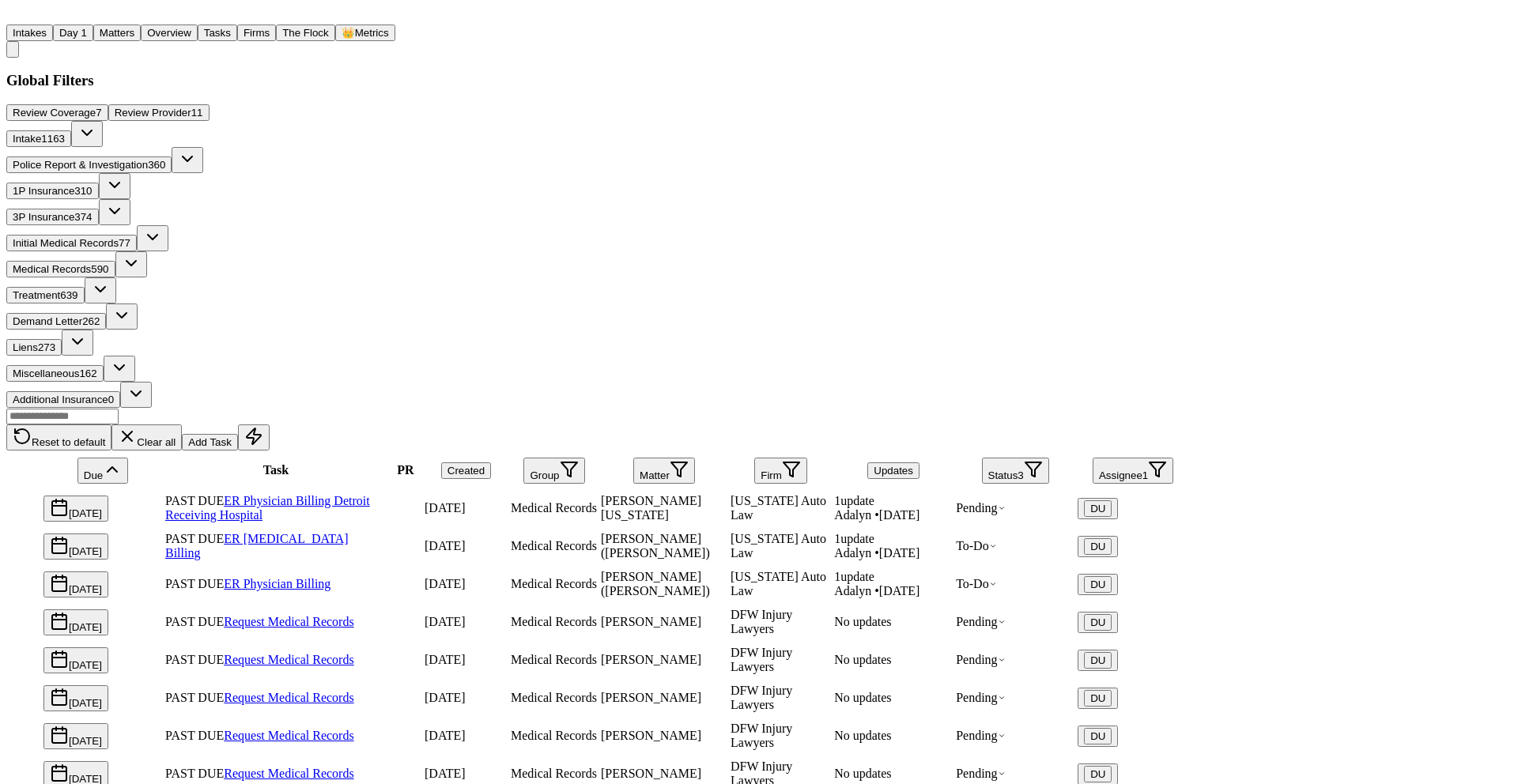
scroll to position [0, 0]
click at [370, 494] on link "ER Physician Billing Detroit Receiving Hospital" at bounding box center [268, 508] width 204 height 28
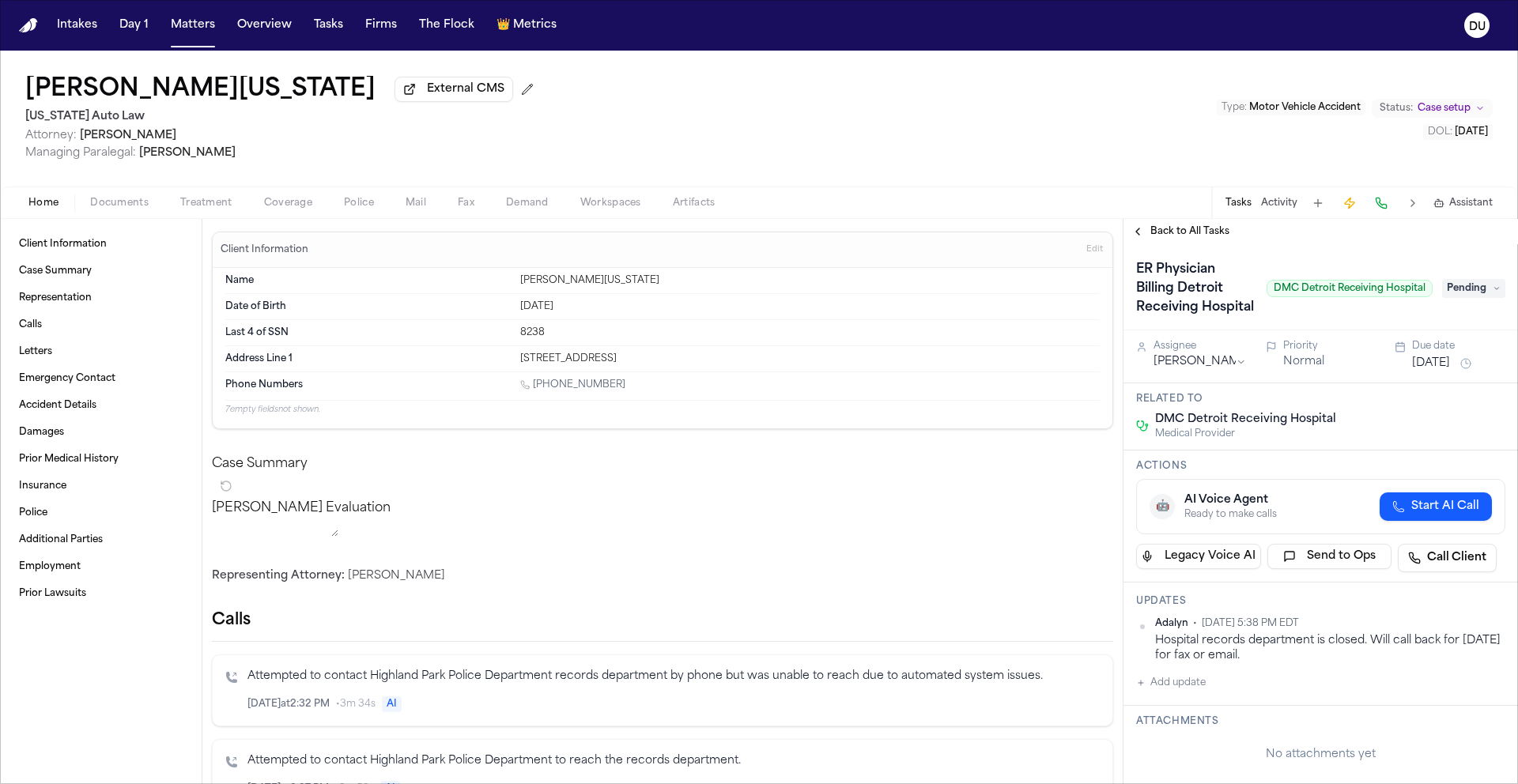
click at [1321, 297] on span "DMC Detroit Receiving Hospital" at bounding box center [1349, 288] width 166 height 18
click at [1165, 302] on h1 "ER Physician Billing Detroit Receiving Hospital" at bounding box center [1195, 289] width 130 height 63
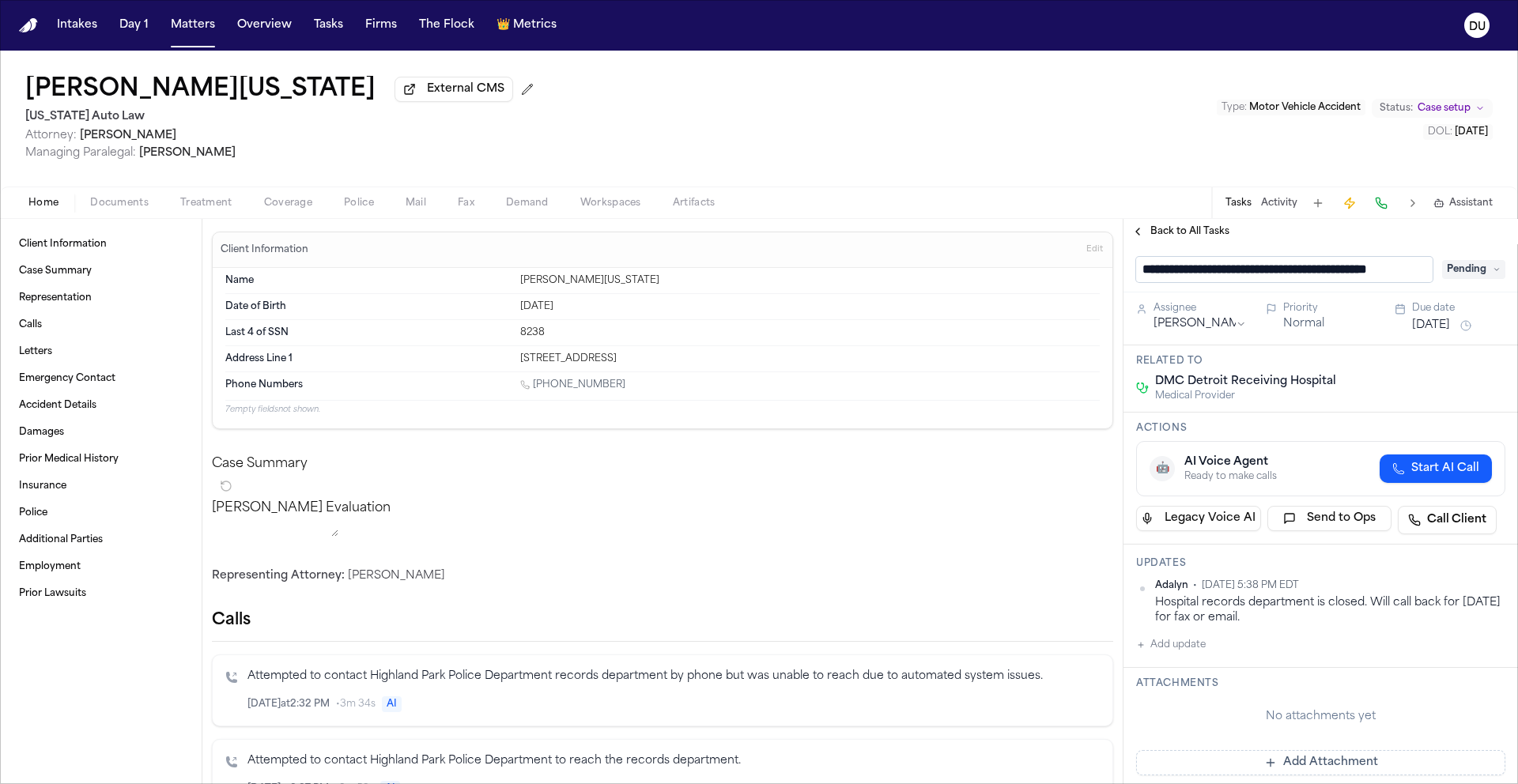
scroll to position [0, 20]
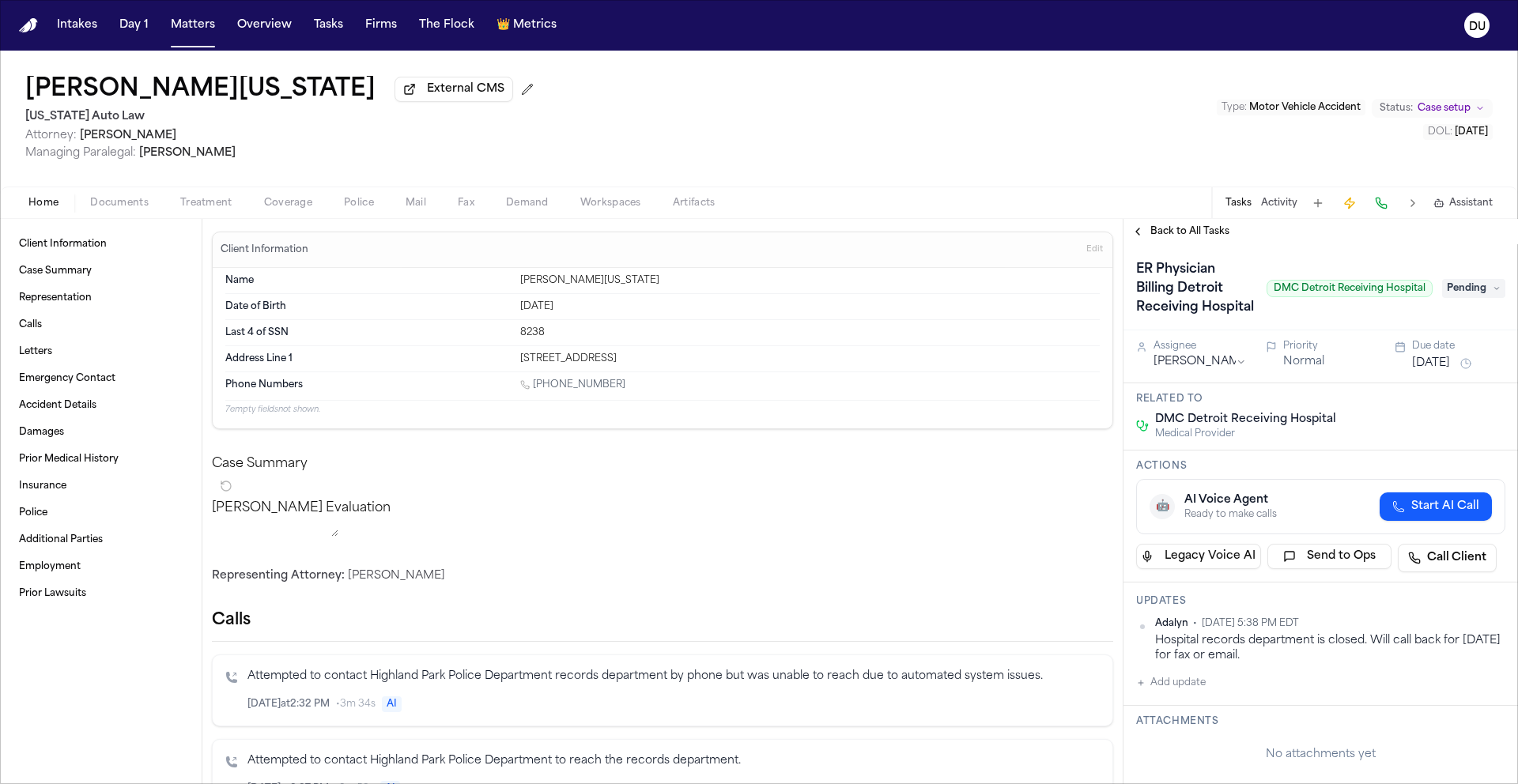
click at [1190, 237] on span "Back to All Tasks" at bounding box center [1189, 231] width 79 height 13
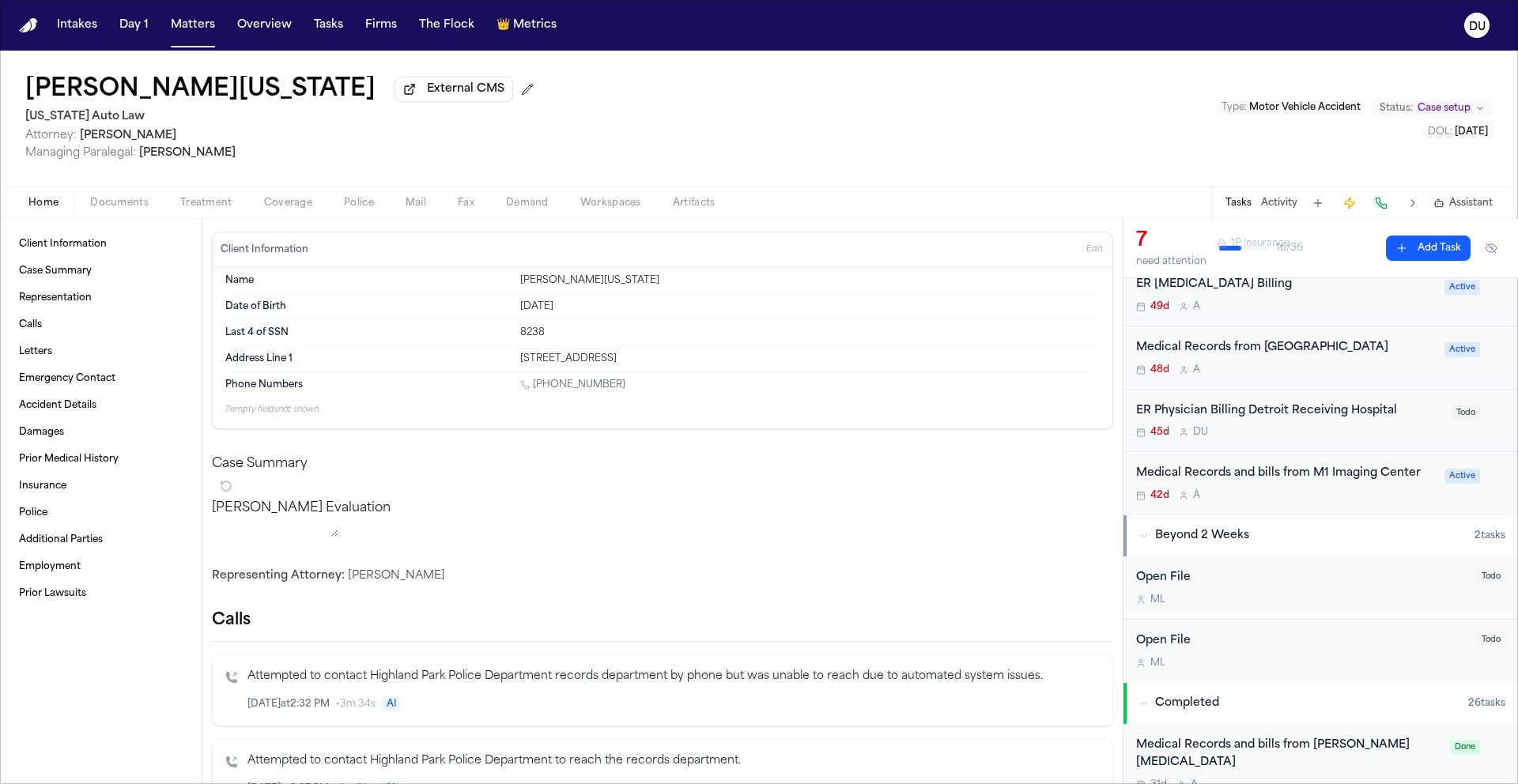
scroll to position [330, 0]
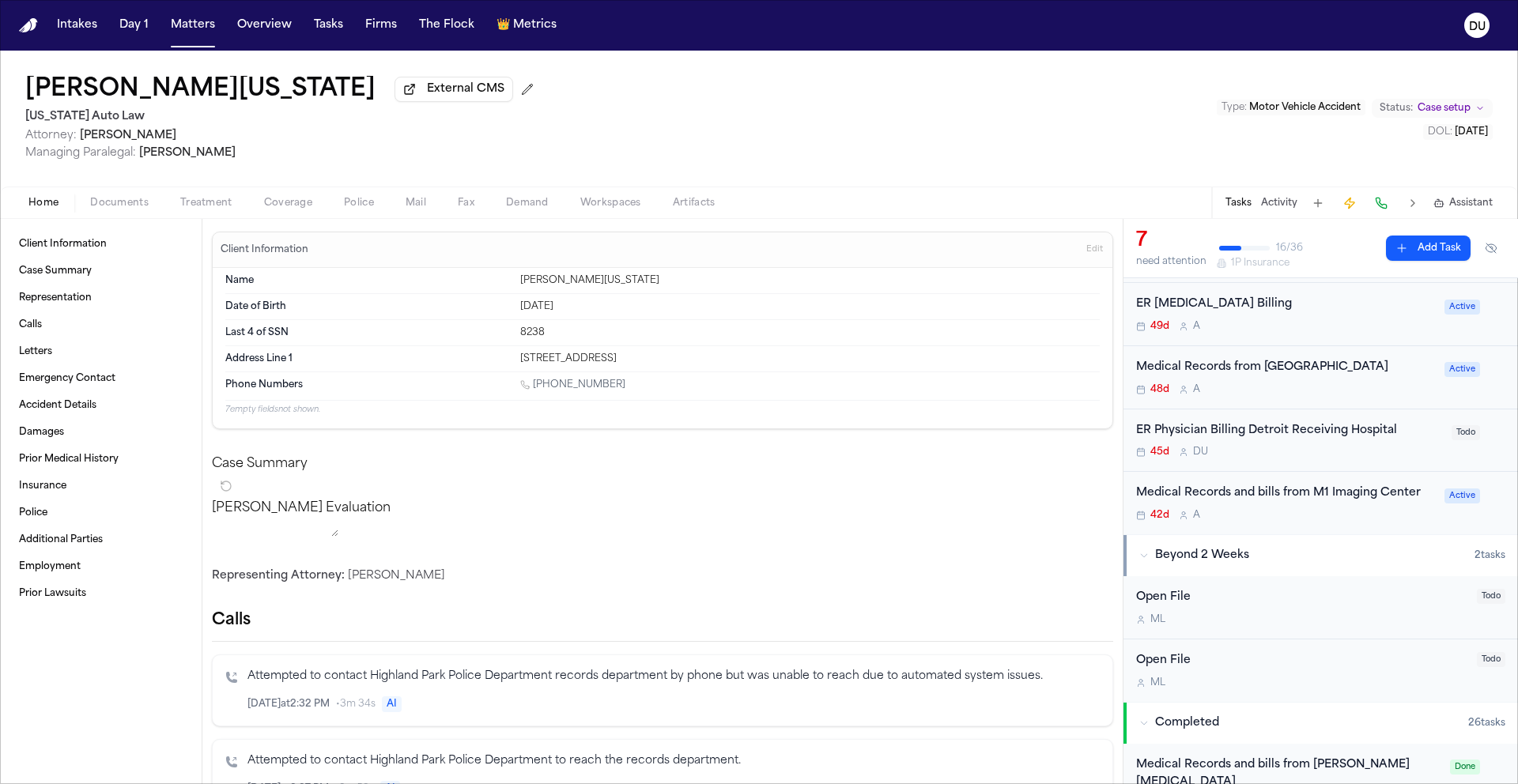
click at [1345, 368] on div "Medical Records from [GEOGRAPHIC_DATA]" at bounding box center [1286, 368] width 299 height 19
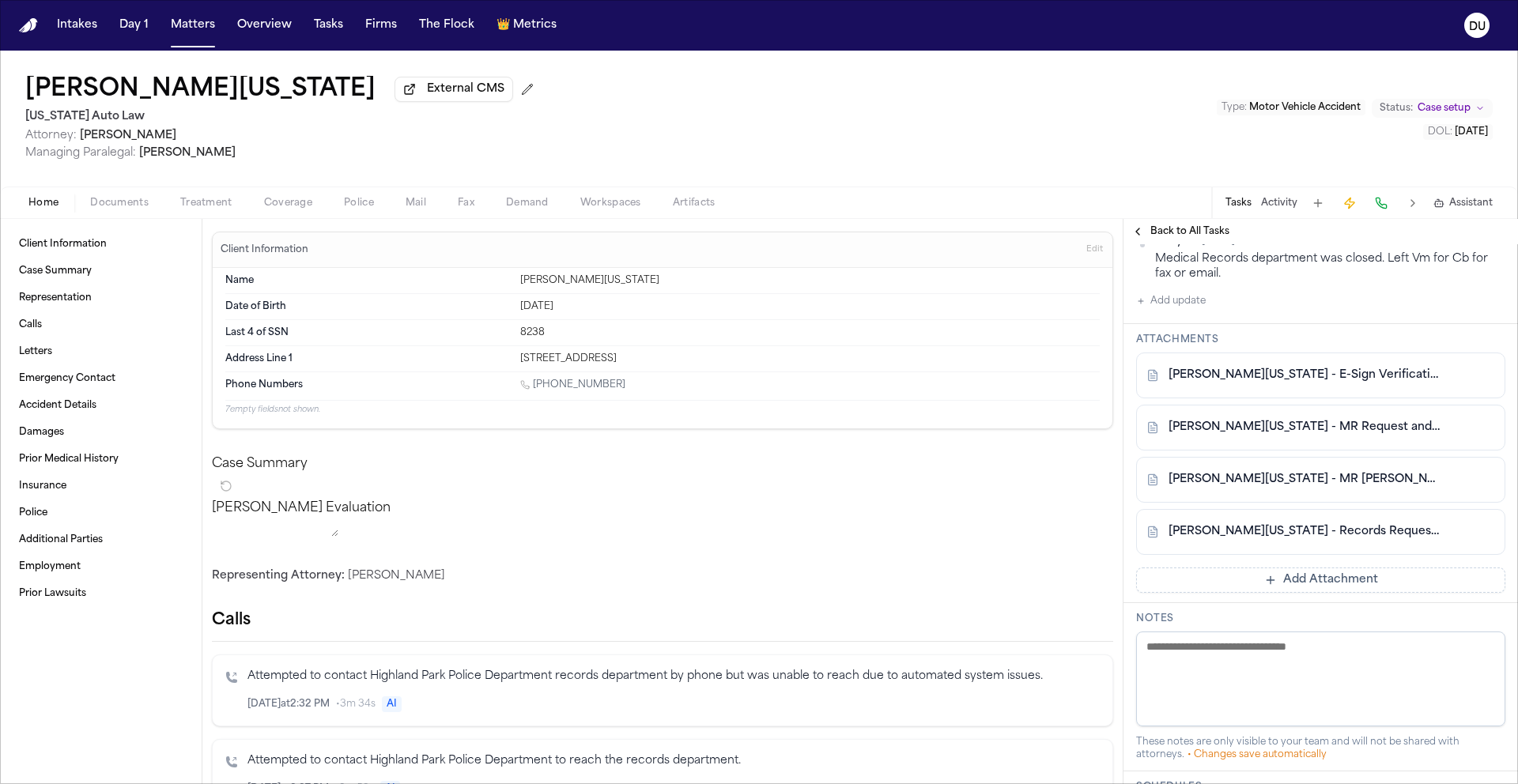
scroll to position [378, 0]
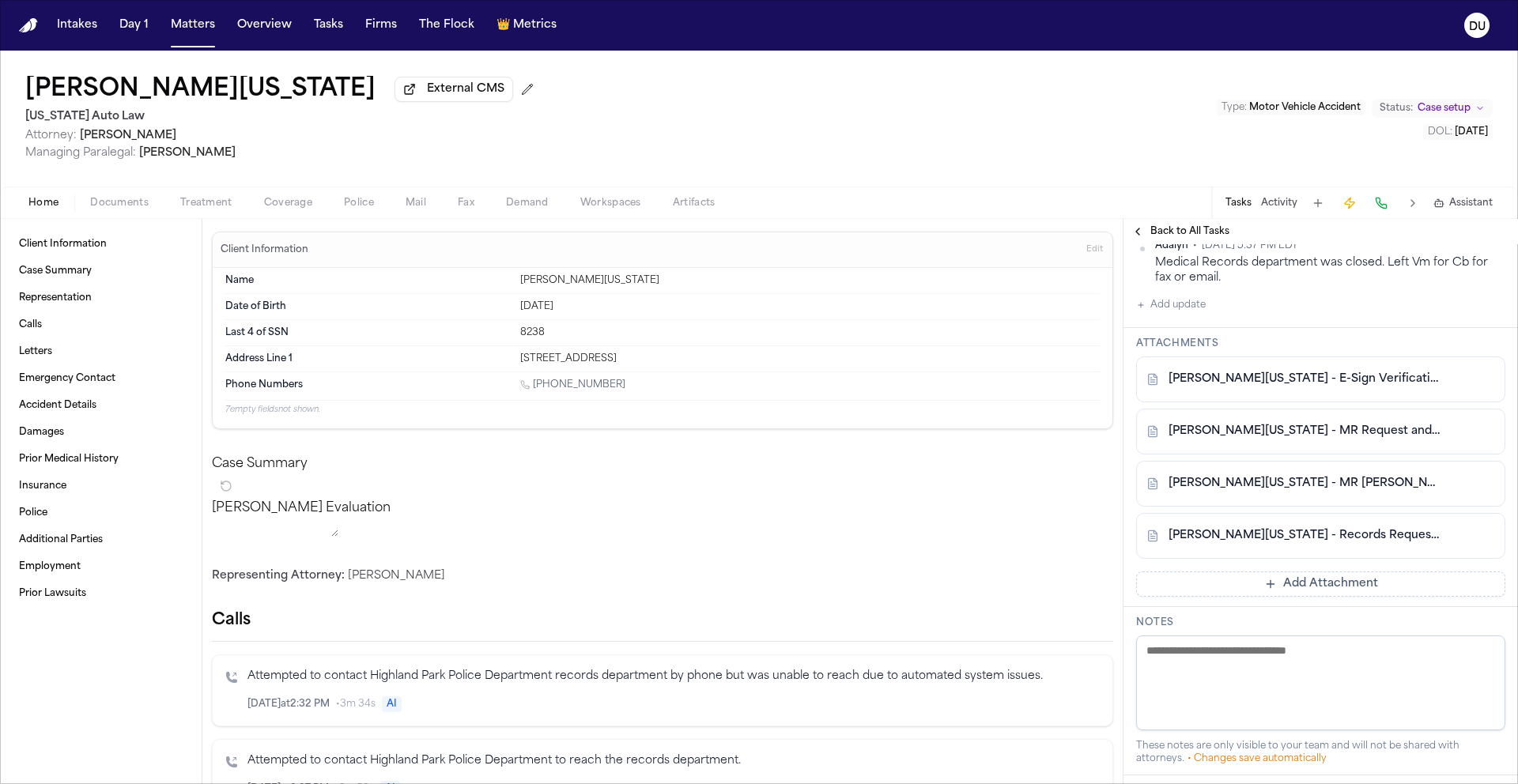
click at [1311, 384] on link "[PERSON_NAME][US_STATE] - E-Sign Verification Report - [DATE]" at bounding box center [1305, 379] width 273 height 16
click at [1321, 431] on link "[PERSON_NAME][US_STATE] - MR Request and Hospital Response - DMC Detroit Receiv…" at bounding box center [1305, 431] width 273 height 16
click at [1332, 491] on link "[PERSON_NAME][US_STATE] - MR [PERSON_NAME] and Denial from DMC Detroit Receivin…" at bounding box center [1305, 483] width 273 height 16
click at [1374, 540] on link "[PERSON_NAME][US_STATE] - Records Request, HIPAA Auth, POA to DMC Detroit Recei…" at bounding box center [1305, 535] width 273 height 16
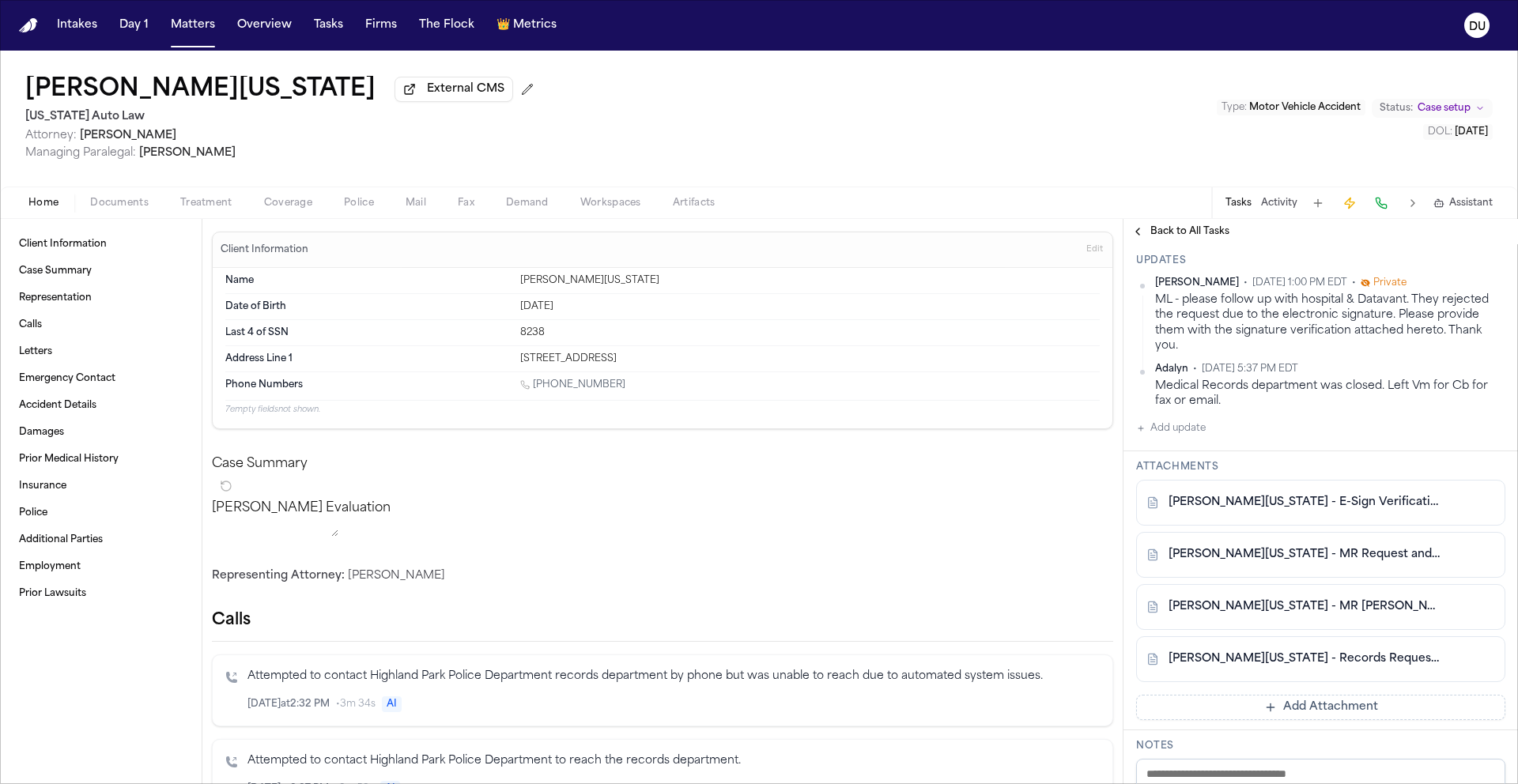
scroll to position [258, 0]
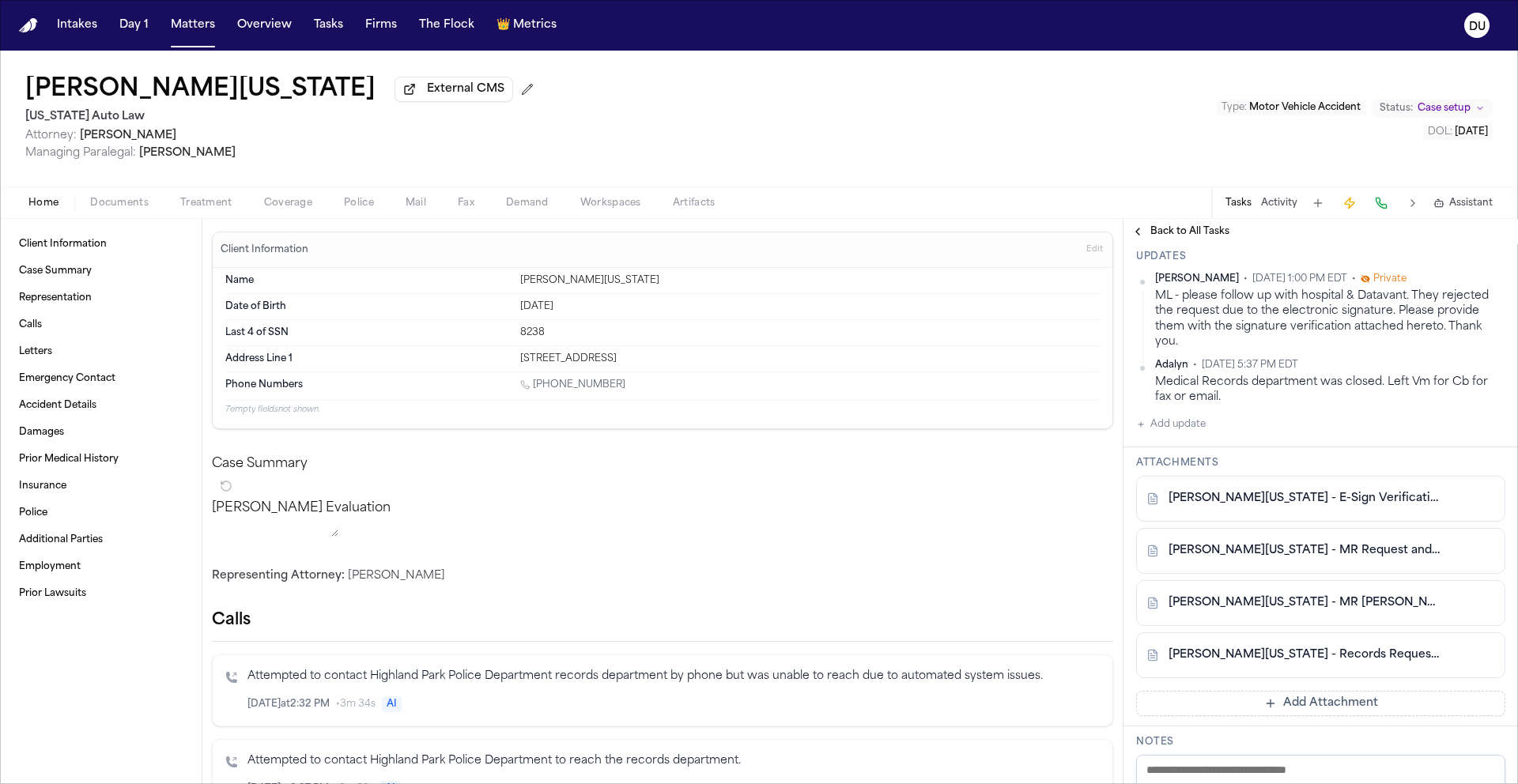
click at [1341, 660] on link "[PERSON_NAME][US_STATE] - Records Request, HIPAA Auth, POA to DMC Detroit Recei…" at bounding box center [1305, 655] width 273 height 16
click at [1302, 502] on link "[PERSON_NAME][US_STATE] - E-Sign Verification Report - [DATE]" at bounding box center [1305, 498] width 273 height 16
click at [1173, 426] on button "Add update" at bounding box center [1171, 425] width 70 height 19
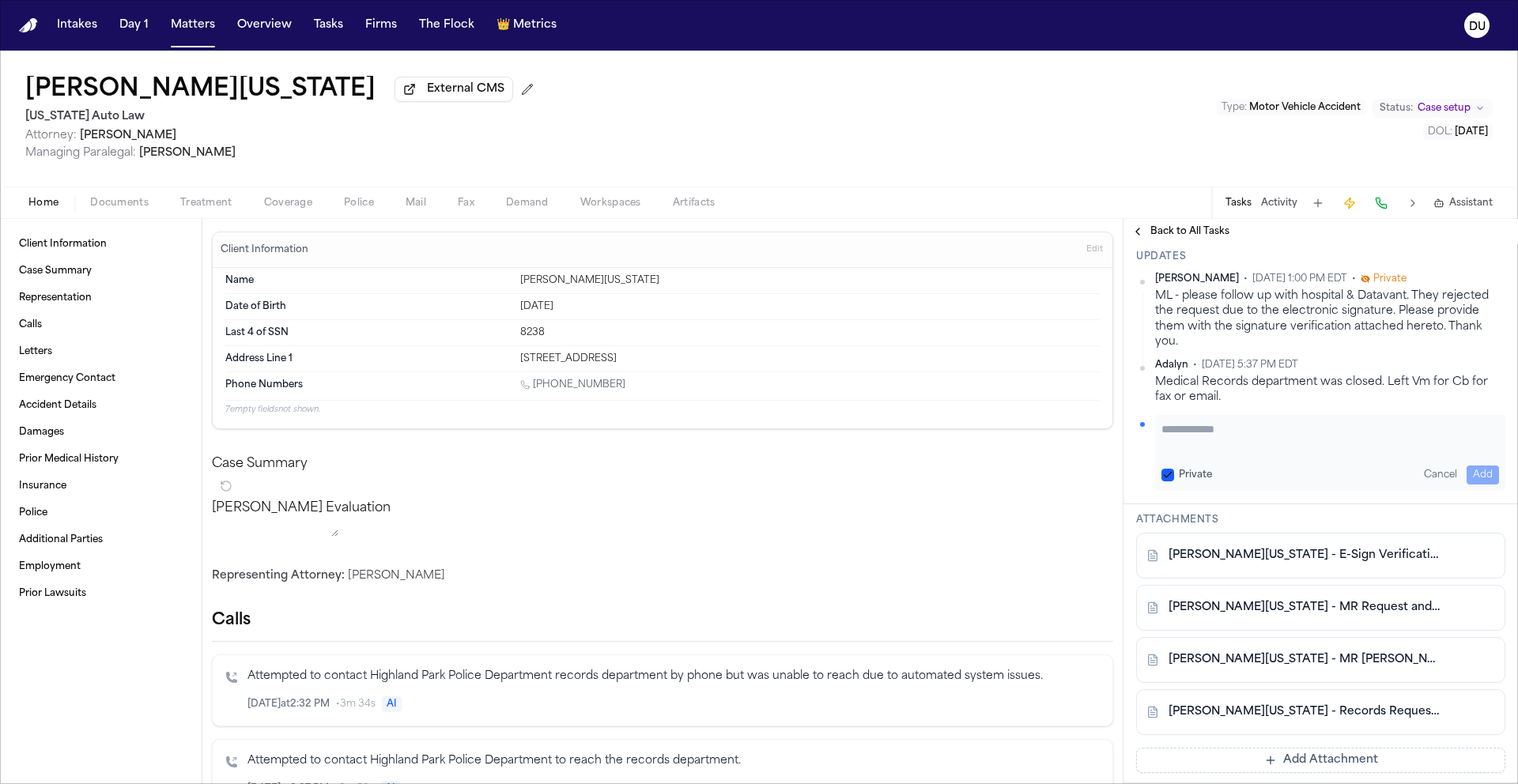
click at [1302, 450] on textarea "Add your update" at bounding box center [1329, 438] width 337 height 32
type textarea "**********"
click at [1485, 481] on button "Add" at bounding box center [1482, 475] width 33 height 19
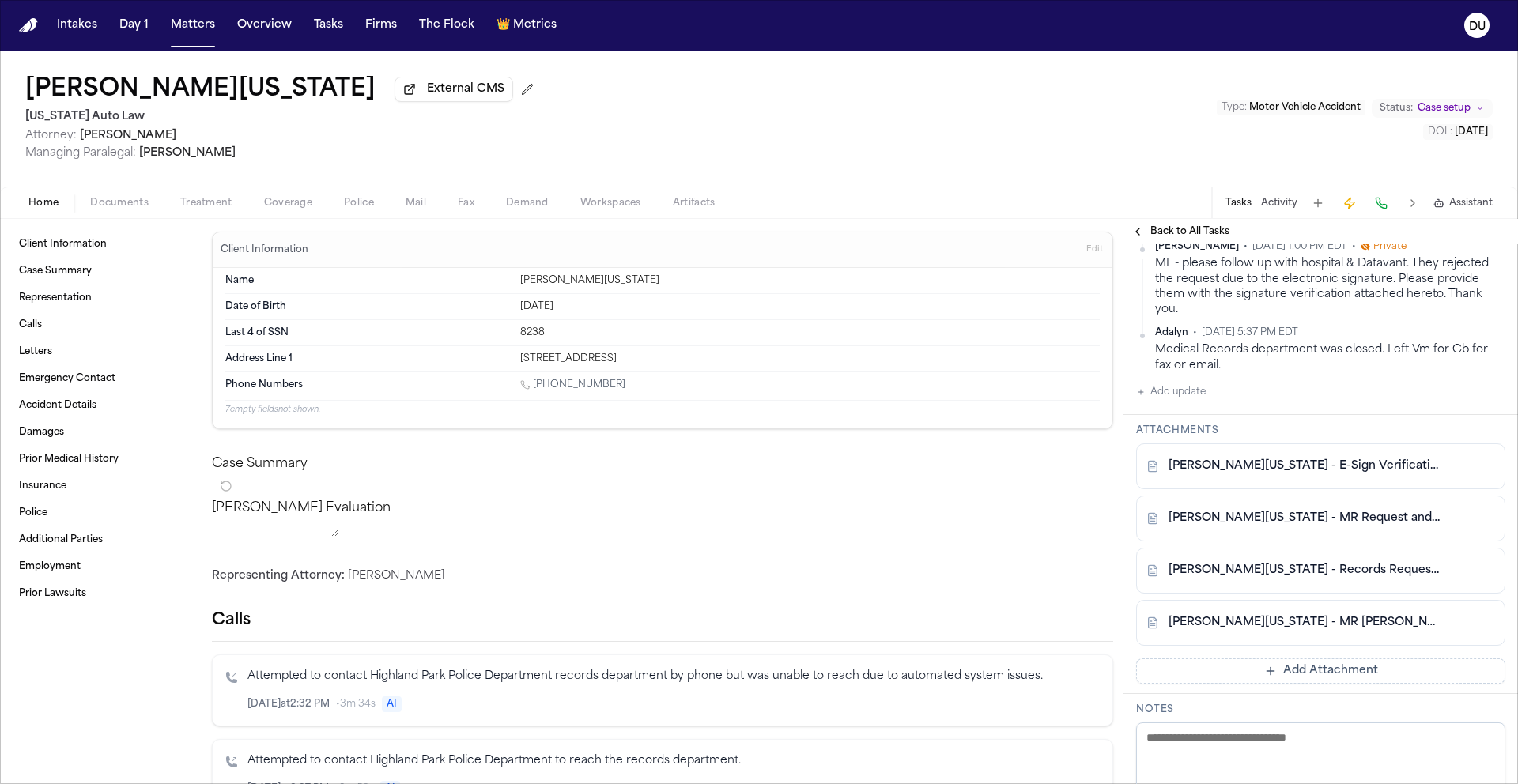
scroll to position [254, 0]
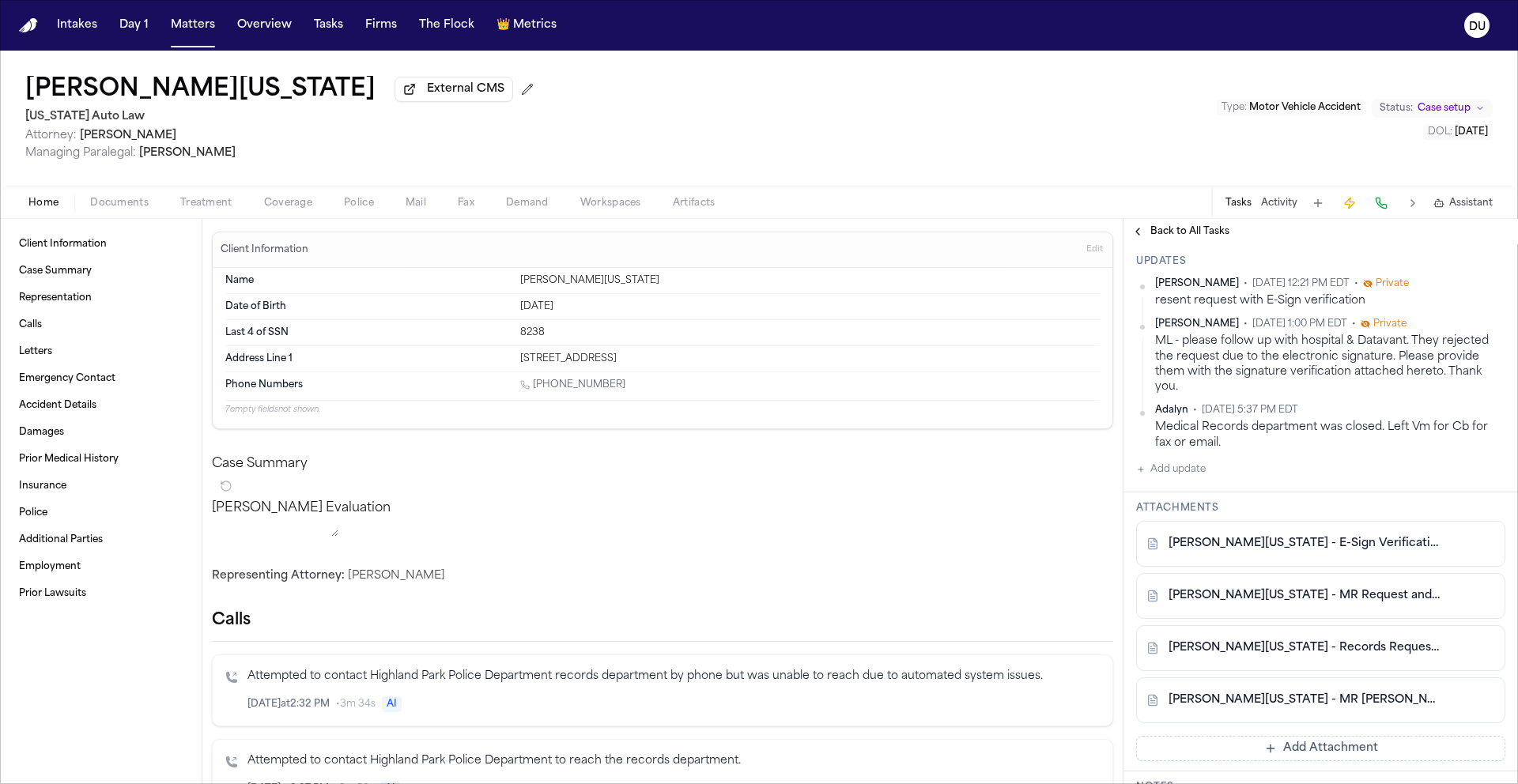
click at [1172, 475] on button "Add update" at bounding box center [1171, 469] width 70 height 19
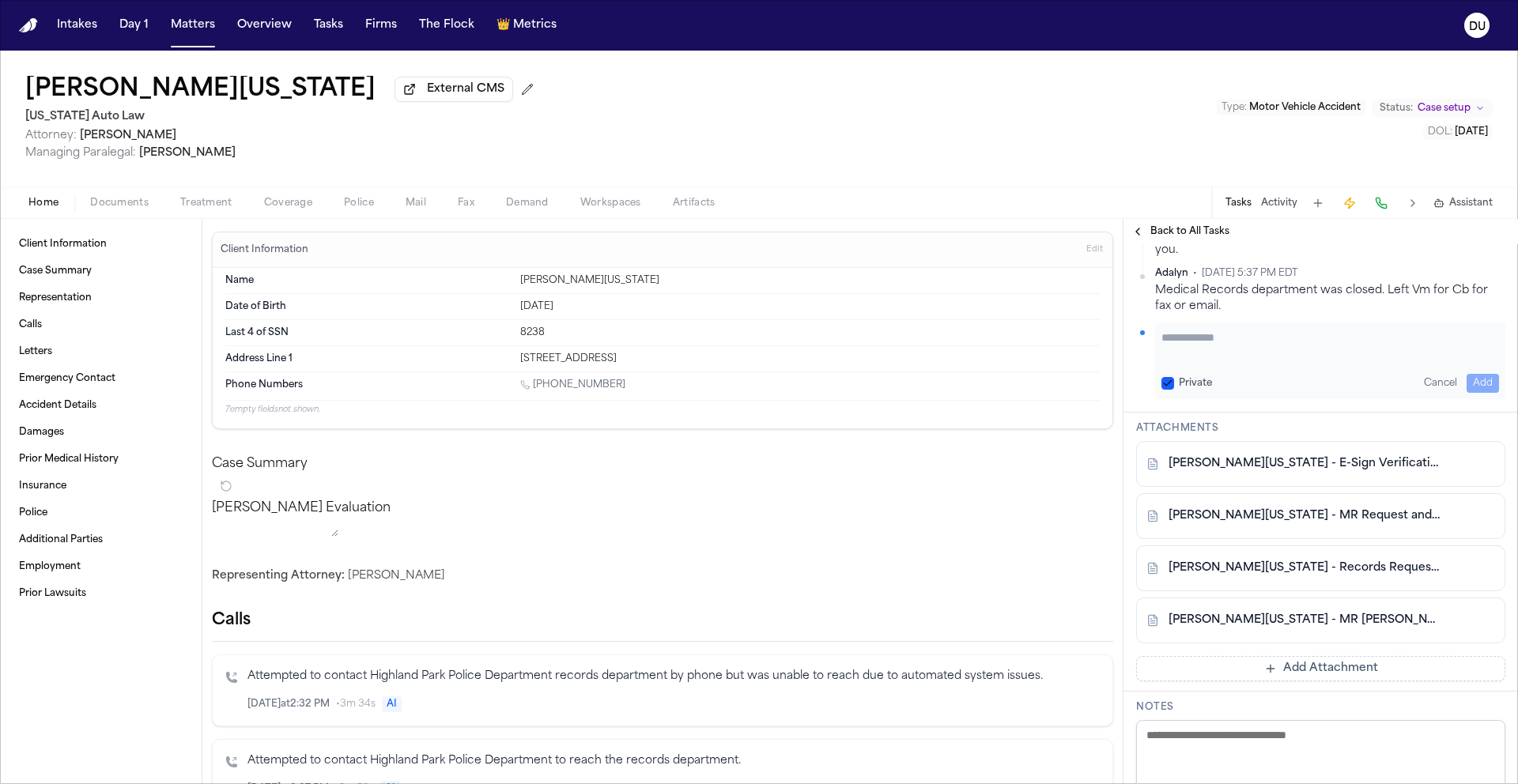
scroll to position [563, 0]
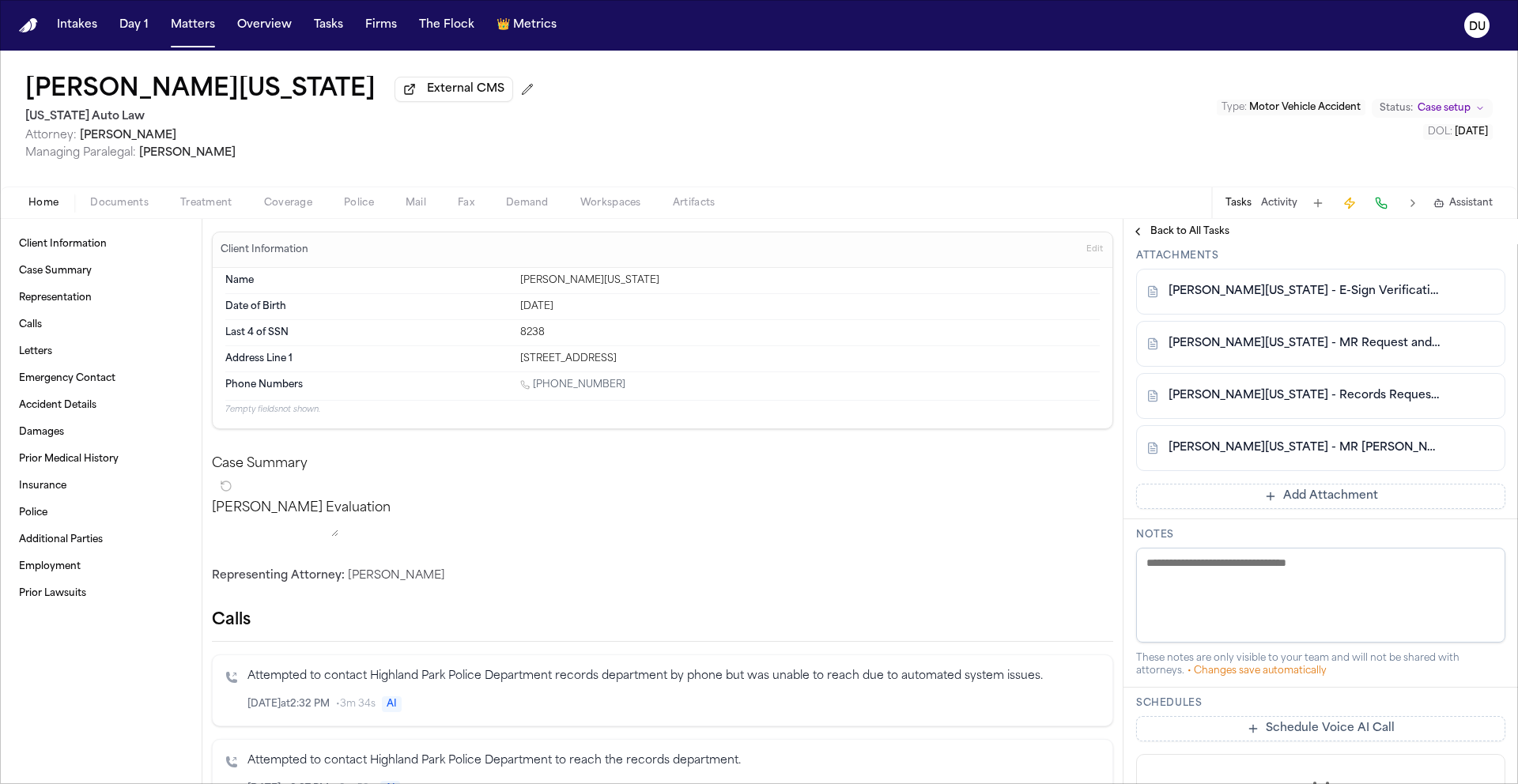
click at [1312, 487] on button "Add Attachment" at bounding box center [1320, 496] width 369 height 25
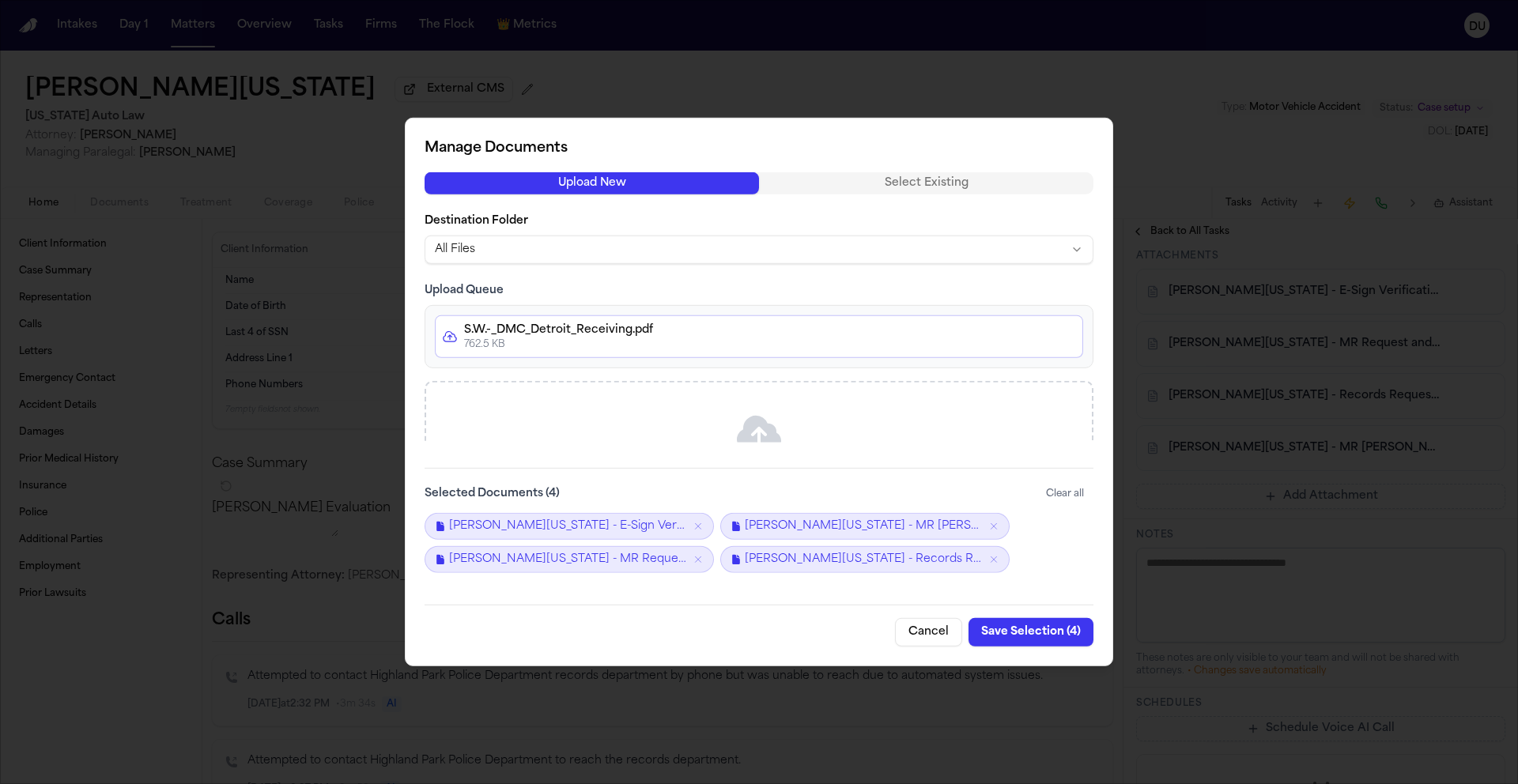
click at [1040, 632] on button "Save Selection ( 4 )" at bounding box center [1030, 632] width 124 height 29
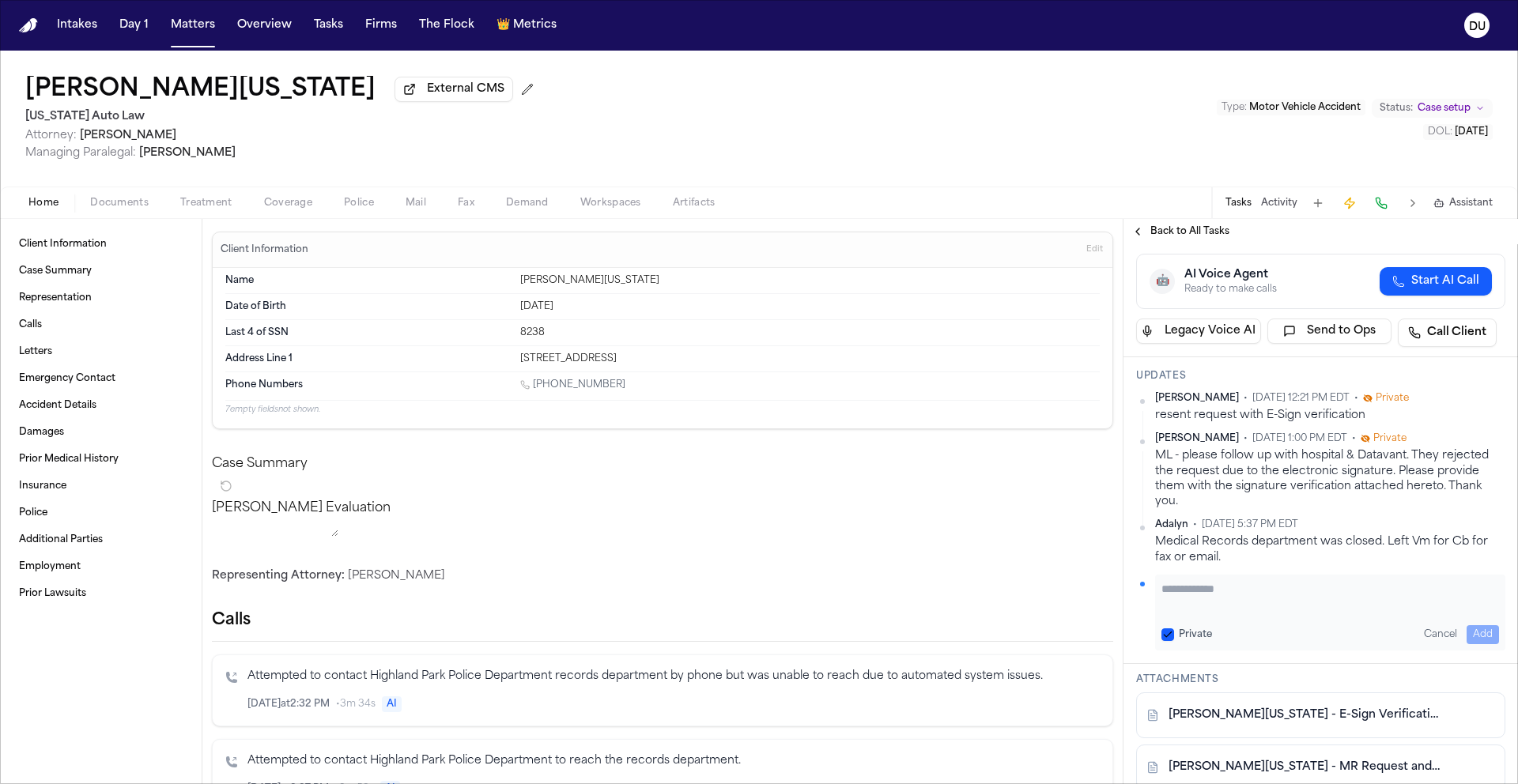
scroll to position [0, 0]
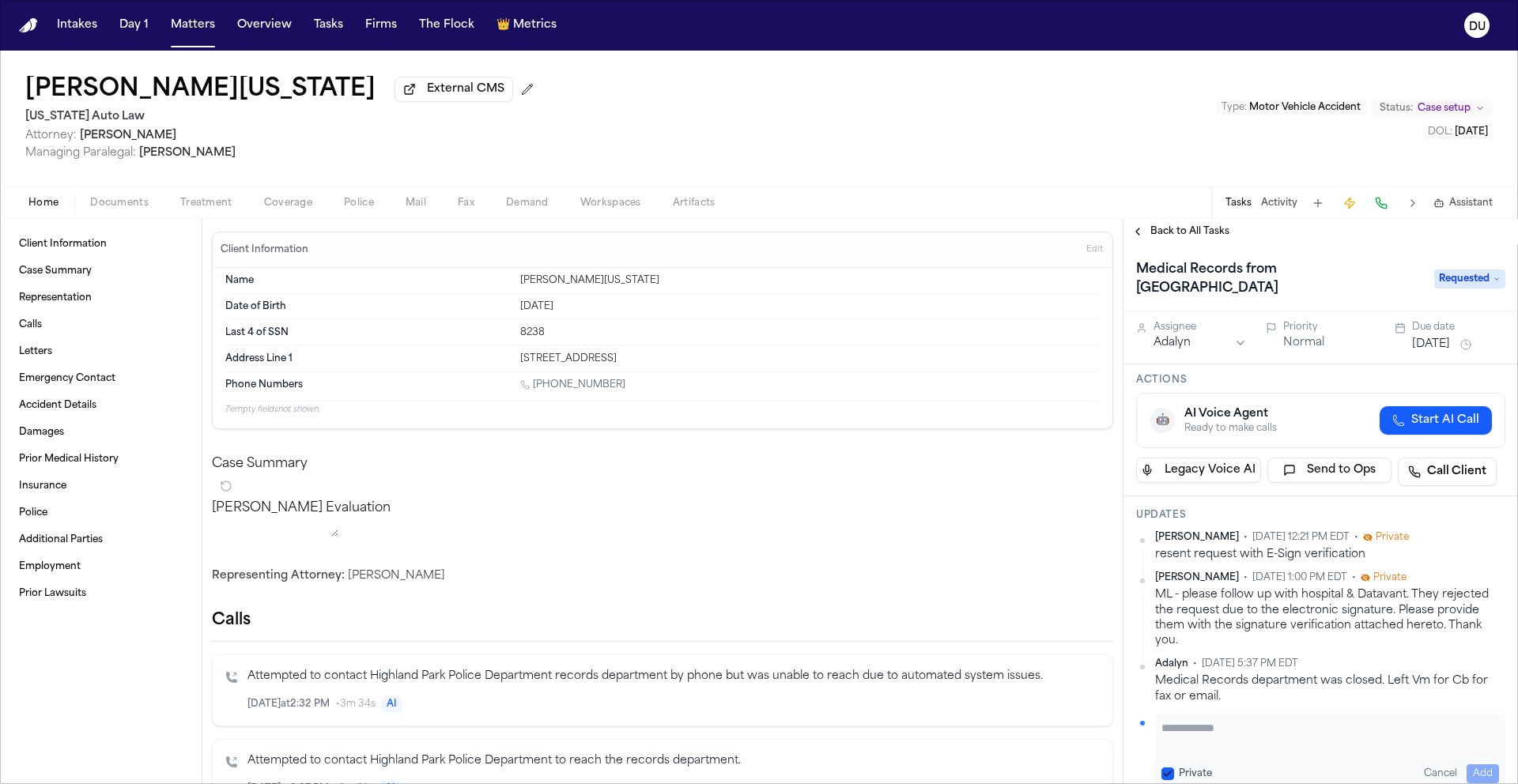
click at [1445, 350] on button "Aug 5, 2025" at bounding box center [1431, 344] width 38 height 16
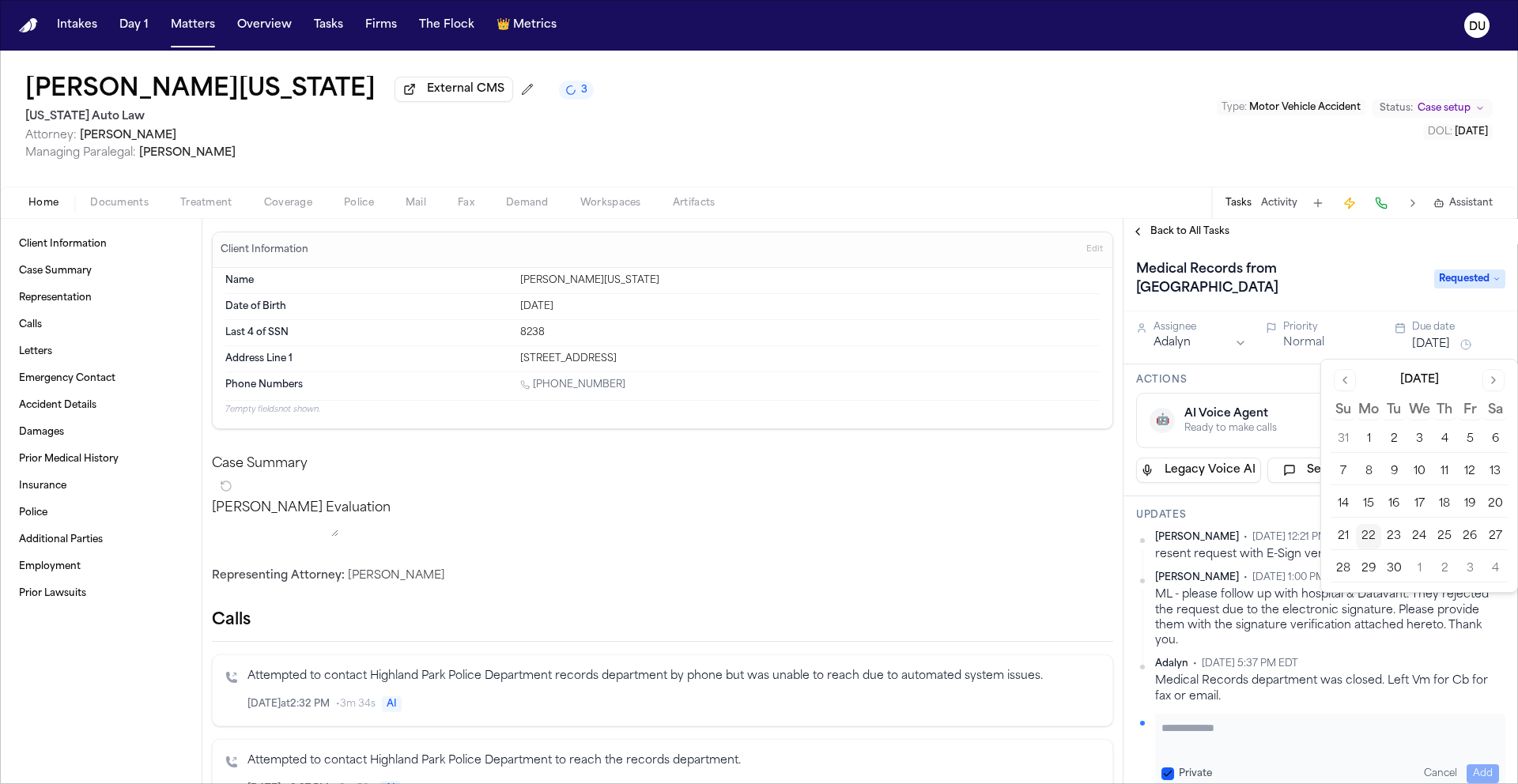
click at [1471, 537] on button "26" at bounding box center [1469, 536] width 25 height 25
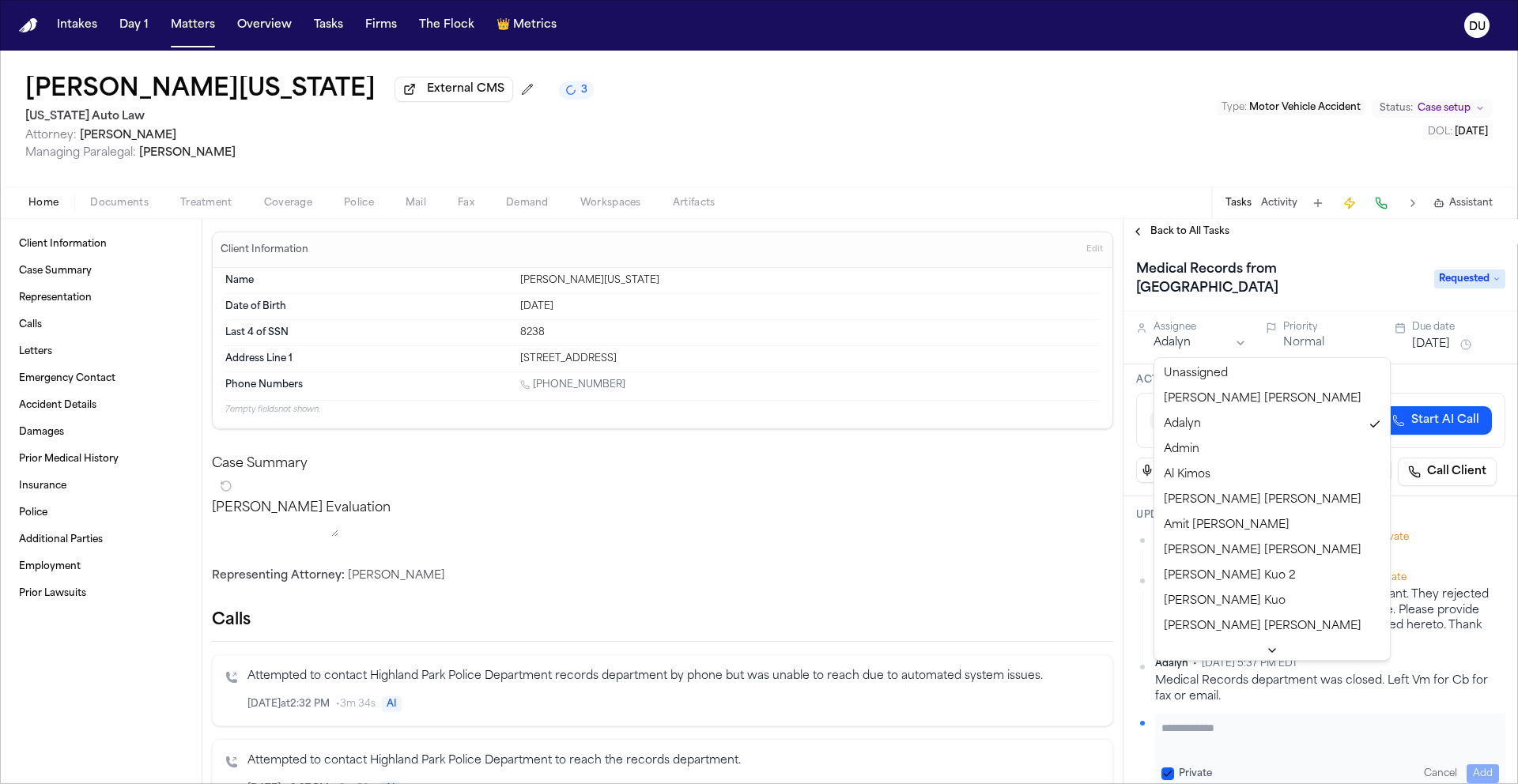
click at [1172, 342] on html "Intakes Day 1 Matters Overview Tasks Firms The Flock 👑 Metrics DU Shimon Washin…" at bounding box center [759, 392] width 1518 height 784
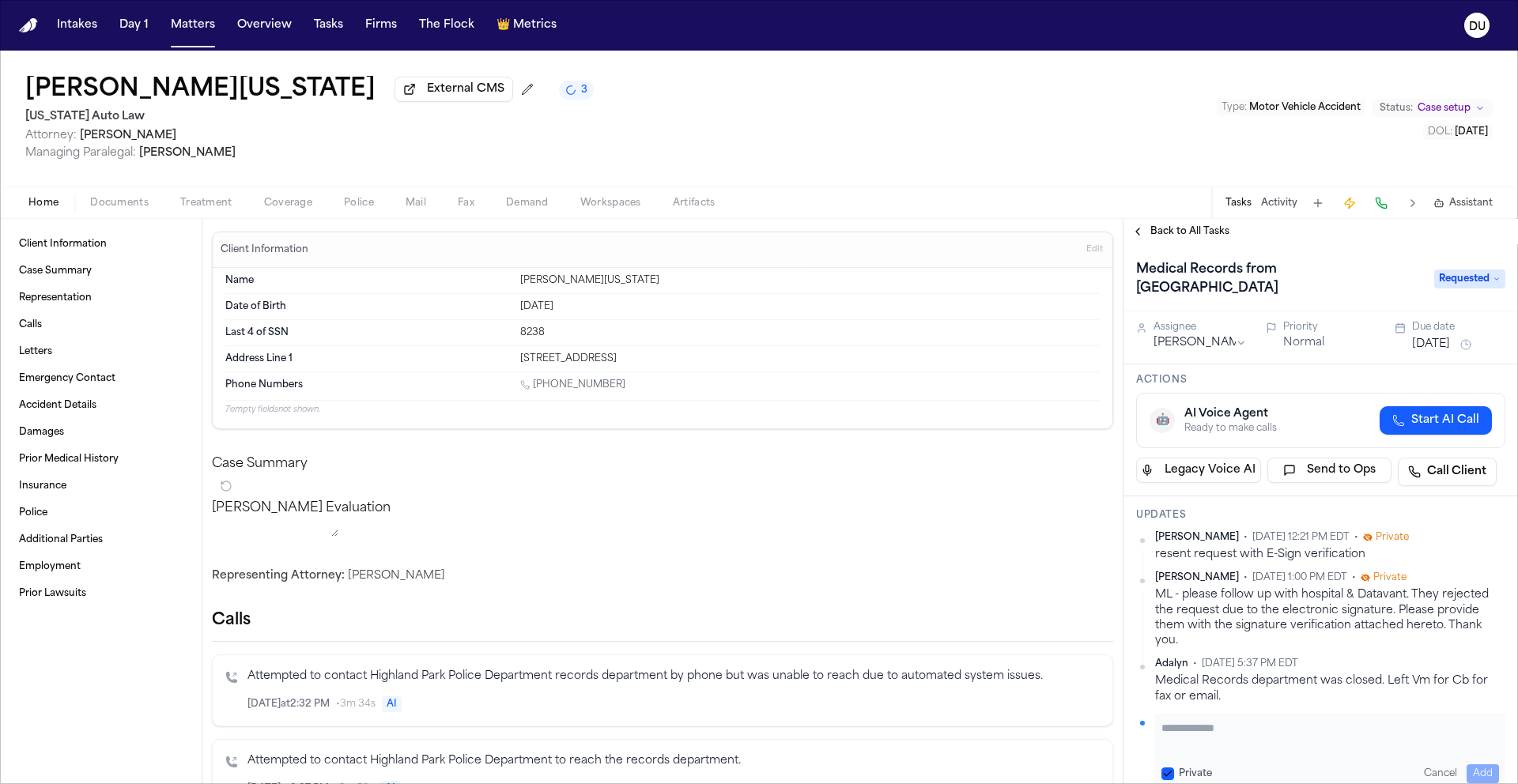
click at [1195, 254] on div "Medical Records from Detroit Receiving Hospital Requested" at bounding box center [1320, 278] width 395 height 67
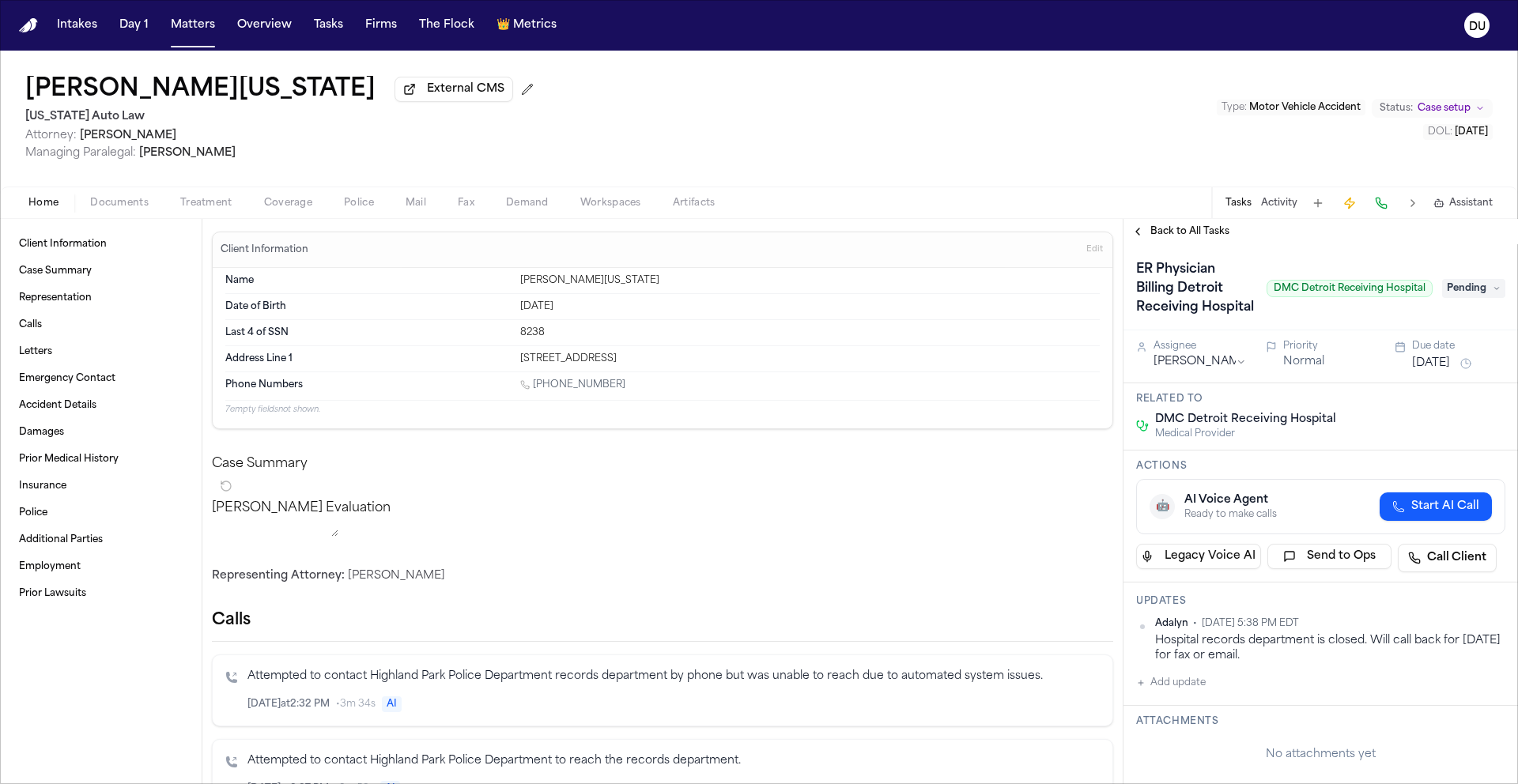
click at [1188, 238] on span "Back to All Tasks" at bounding box center [1189, 231] width 79 height 13
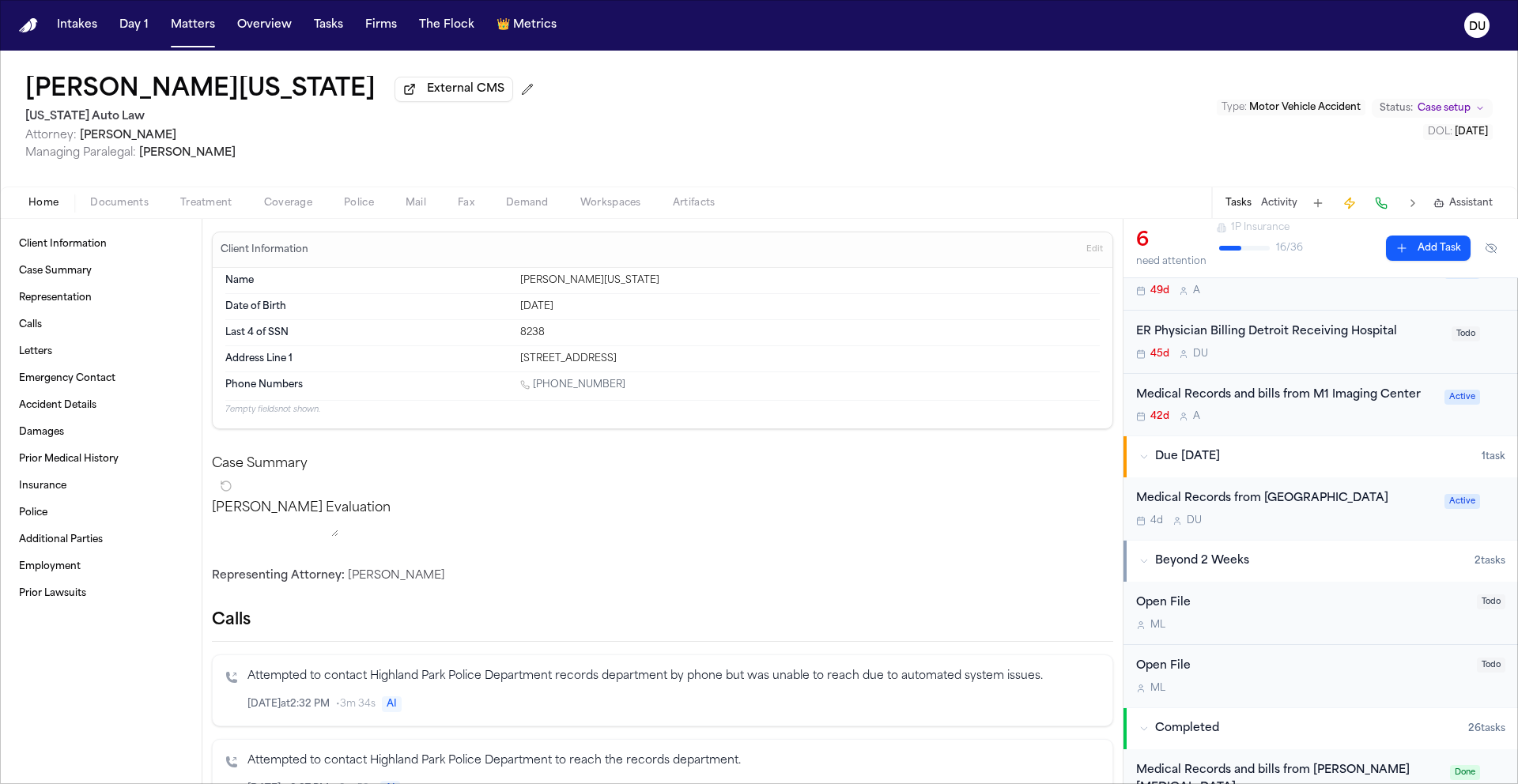
scroll to position [366, 0]
click at [1219, 501] on div "Medical Records from [GEOGRAPHIC_DATA]" at bounding box center [1286, 499] width 299 height 19
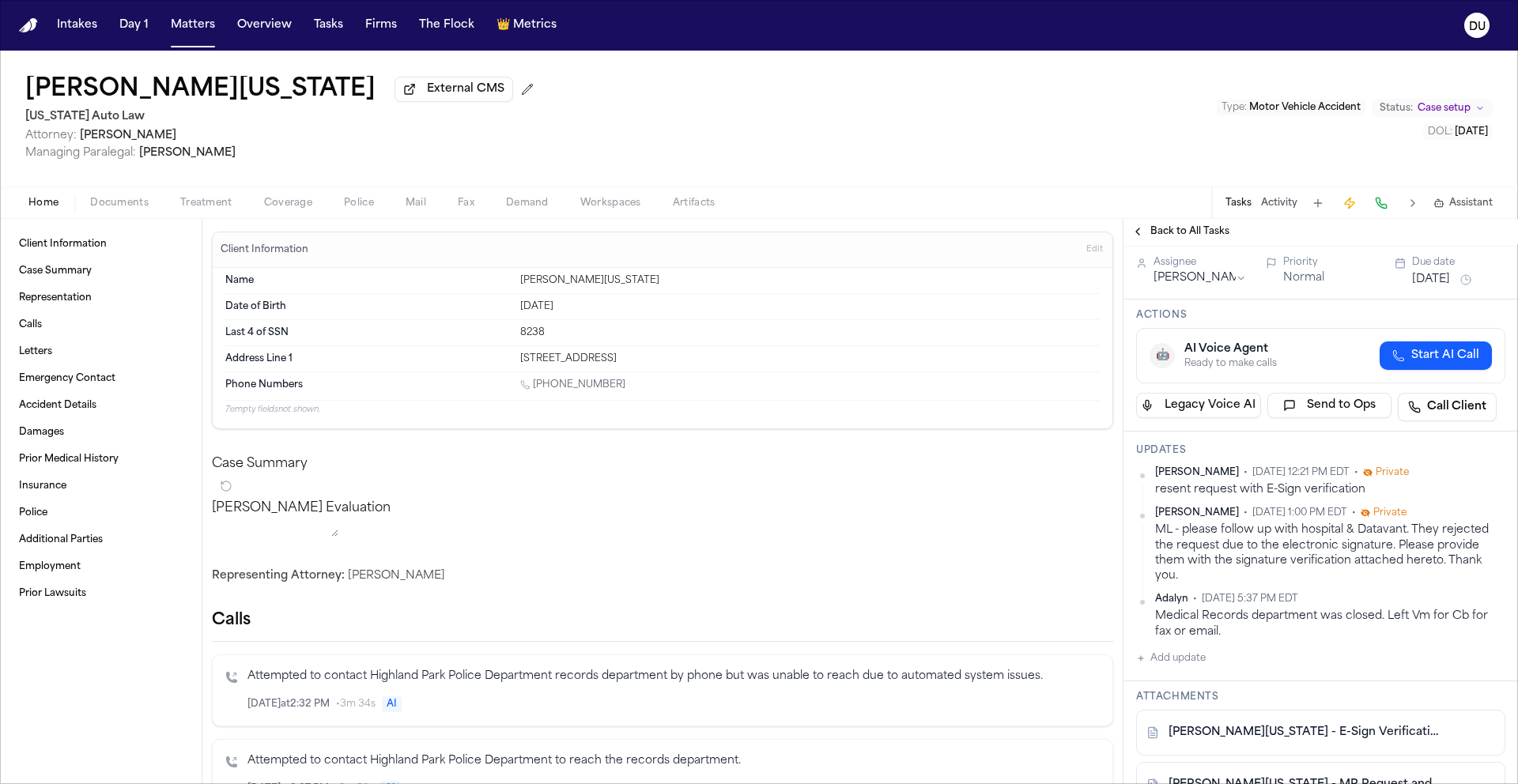
scroll to position [134, 0]
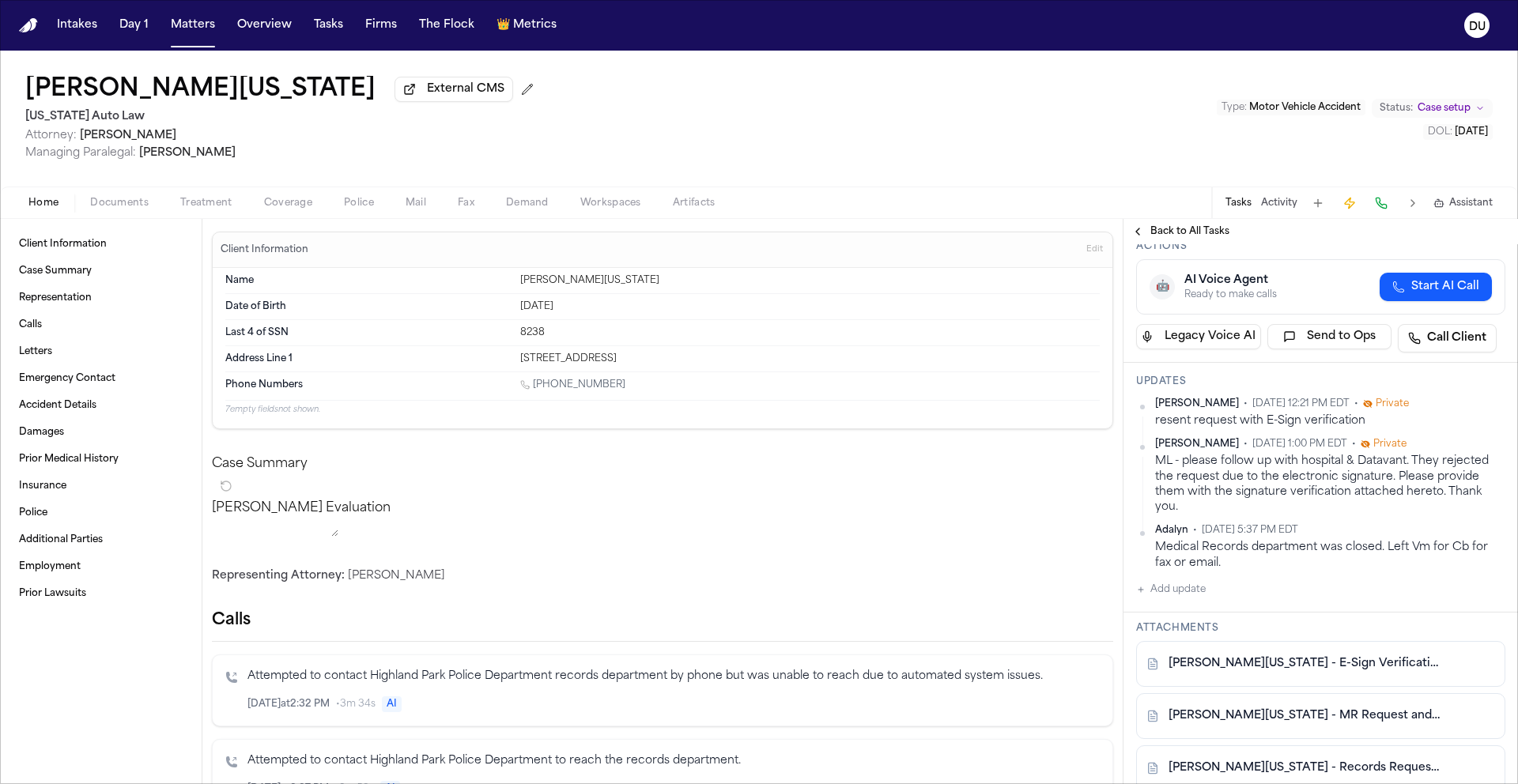
click at [1183, 595] on button "Add update" at bounding box center [1171, 590] width 70 height 19
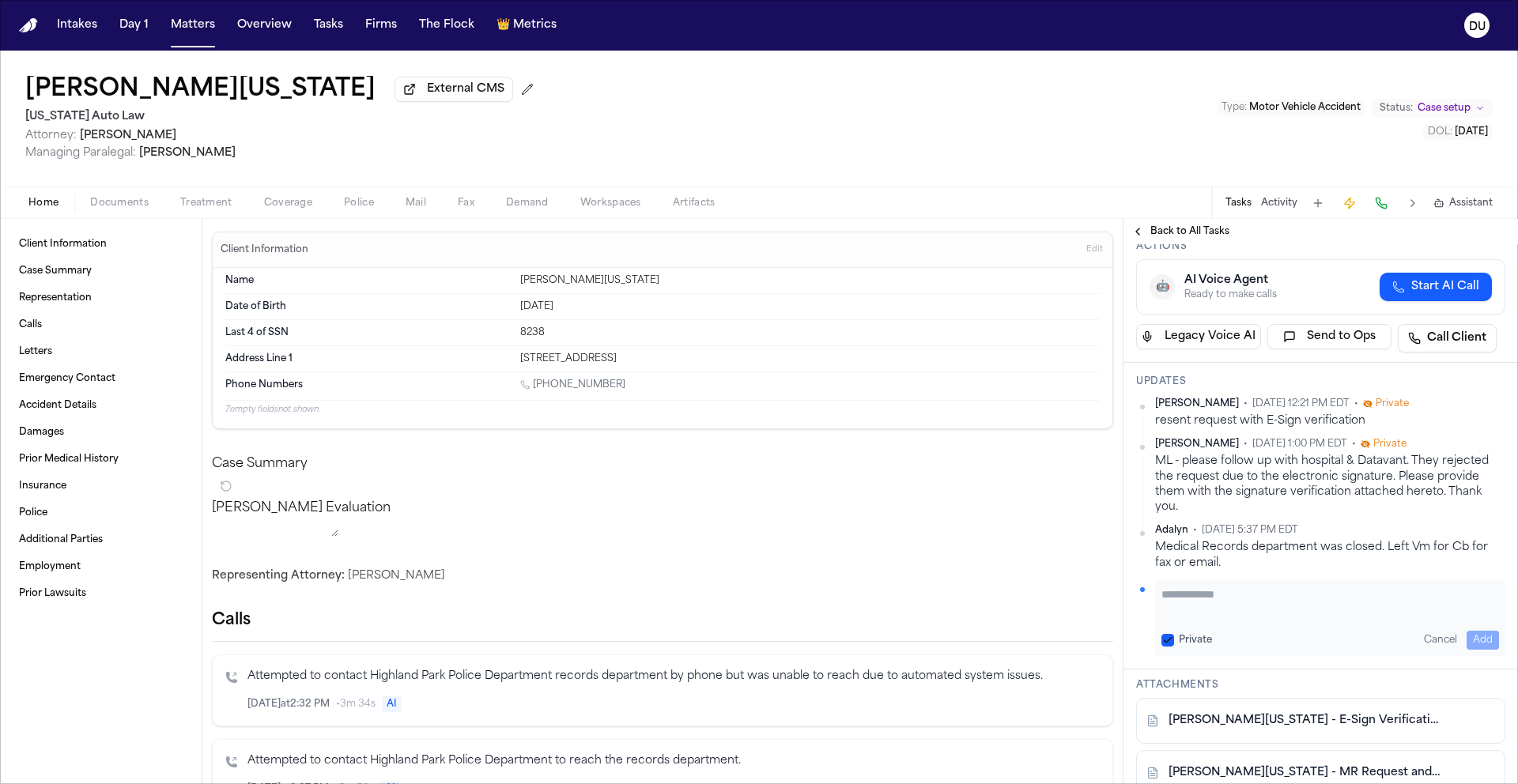
click at [1236, 612] on textarea "Add your update" at bounding box center [1329, 602] width 337 height 32
type textarea "**********"
click at [1470, 641] on button "Add" at bounding box center [1482, 640] width 33 height 19
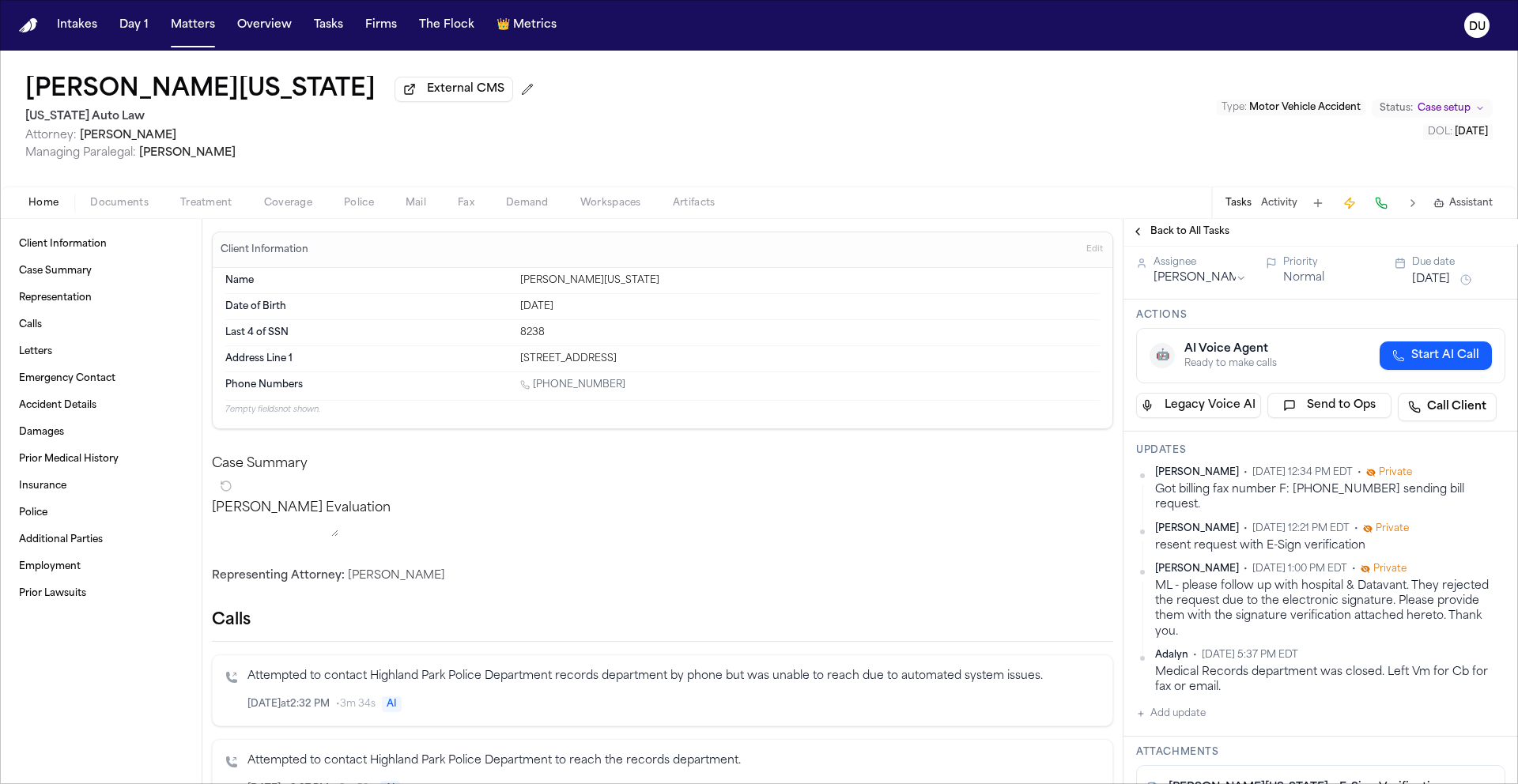
scroll to position [0, 0]
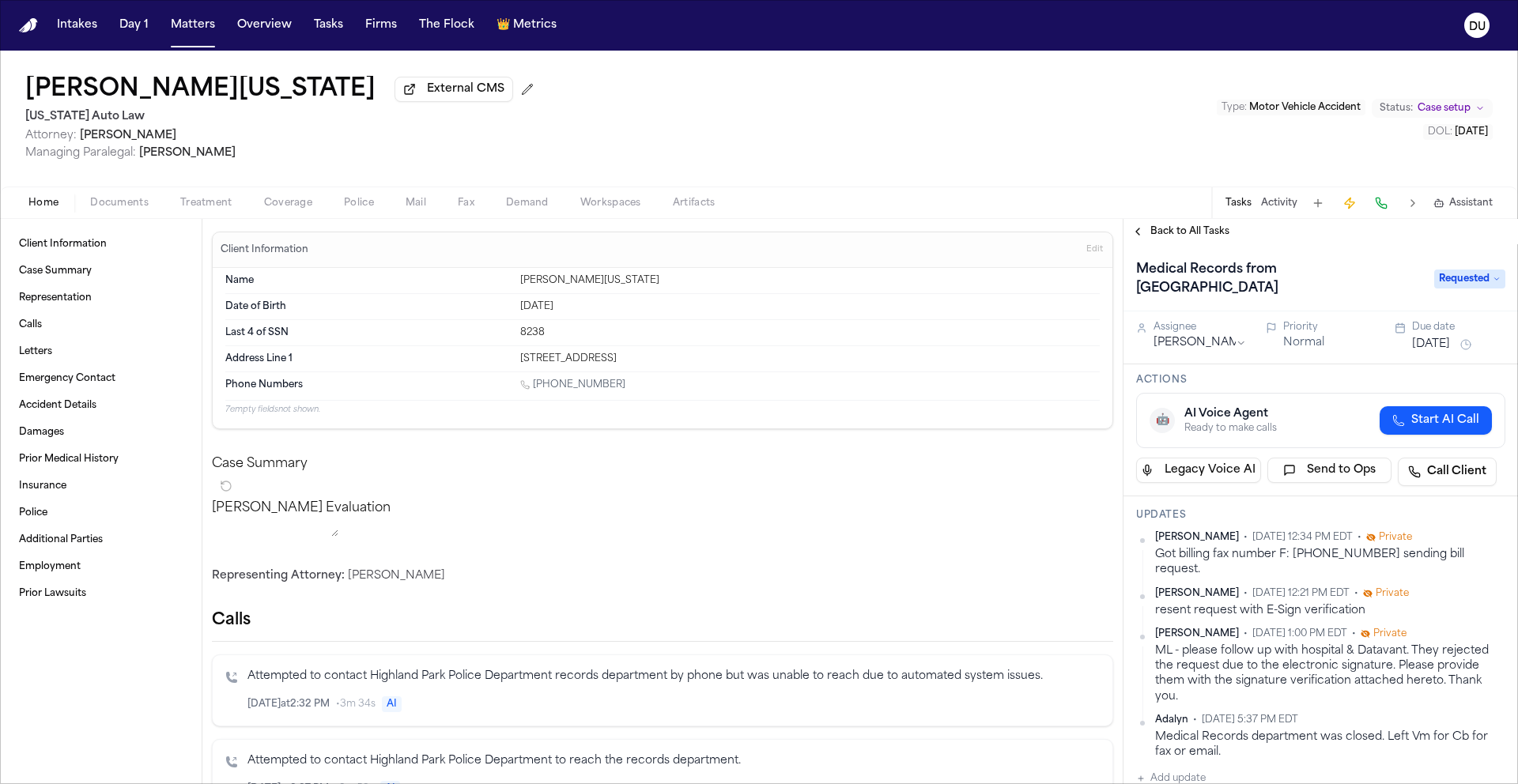
click at [906, 140] on div "[PERSON_NAME][US_STATE] External CMS [US_STATE] Auto Law Attorney: [PERSON_NAME…" at bounding box center [759, 118] width 1518 height 136
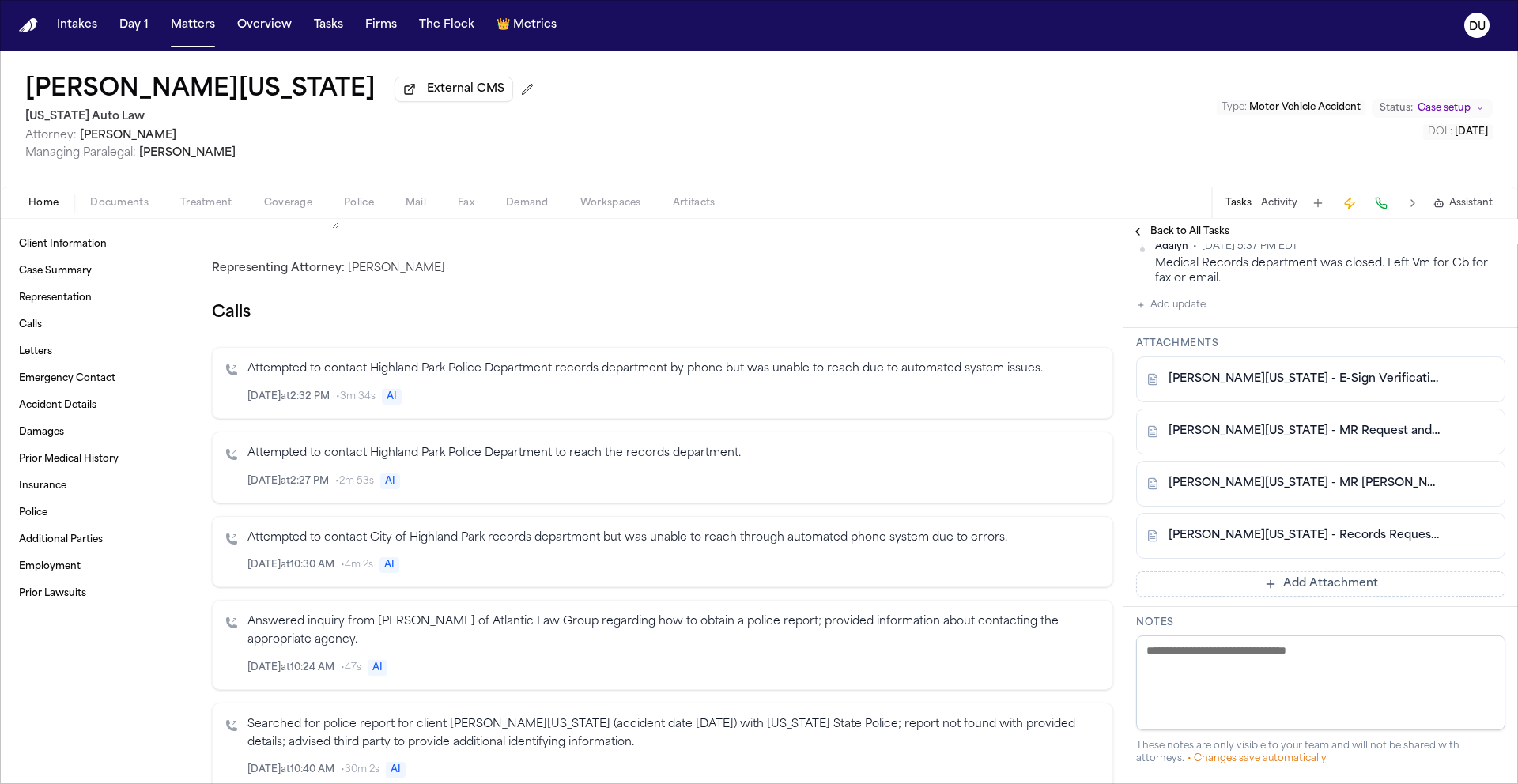
scroll to position [469, 0]
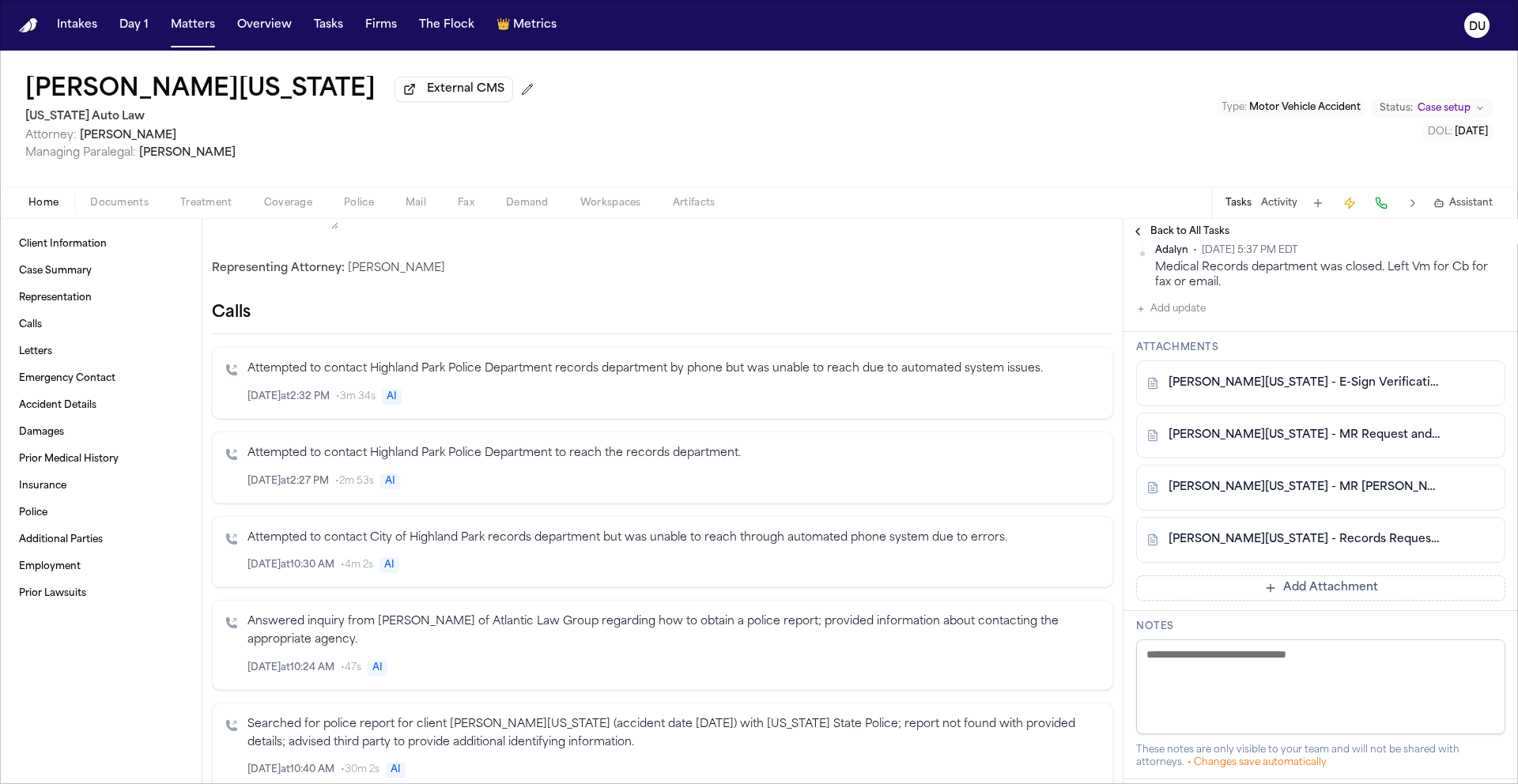
click at [1311, 575] on button "Add Attachment" at bounding box center [1320, 587] width 369 height 25
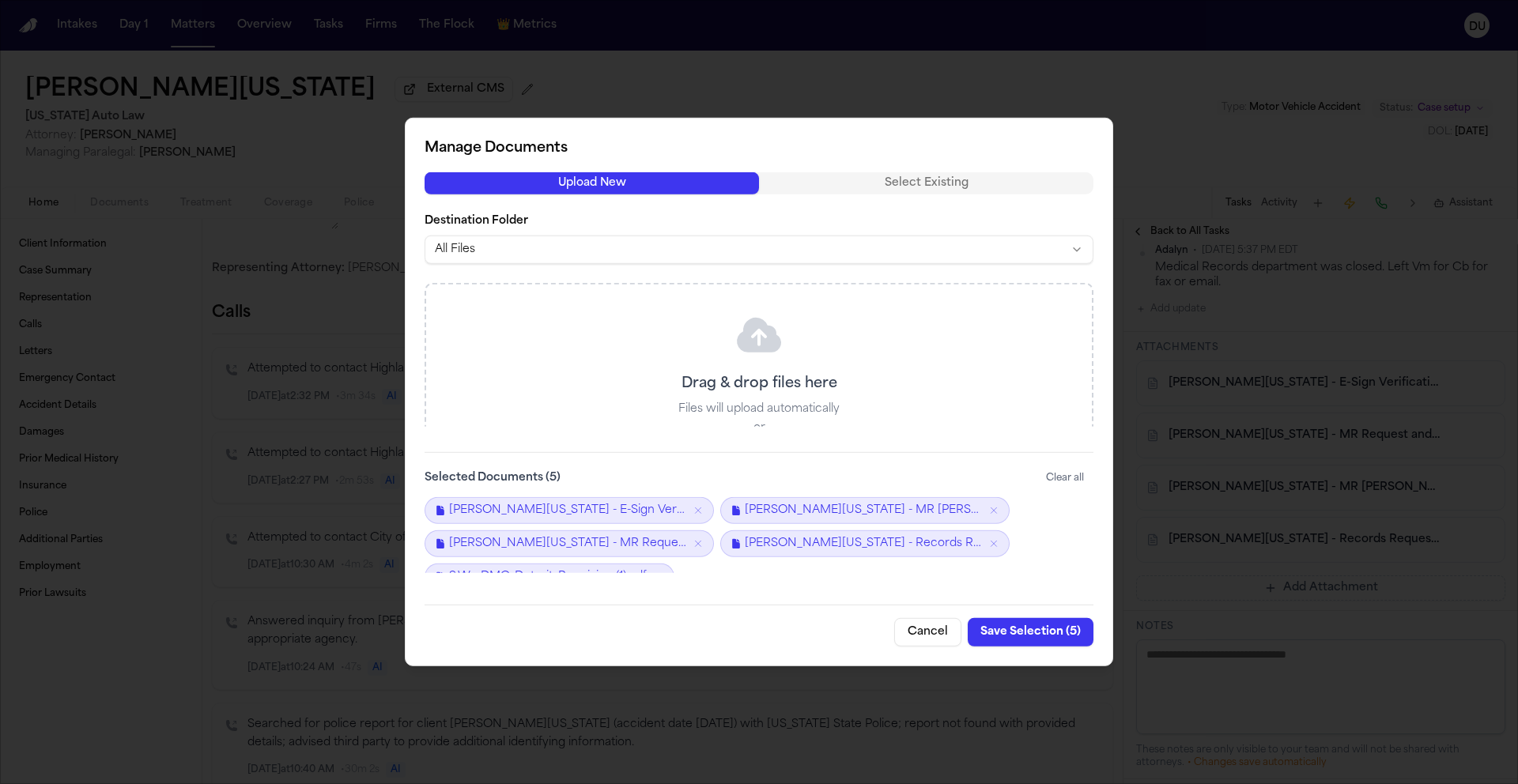
click at [1015, 634] on button "Save Selection ( 5 )" at bounding box center [1029, 632] width 125 height 29
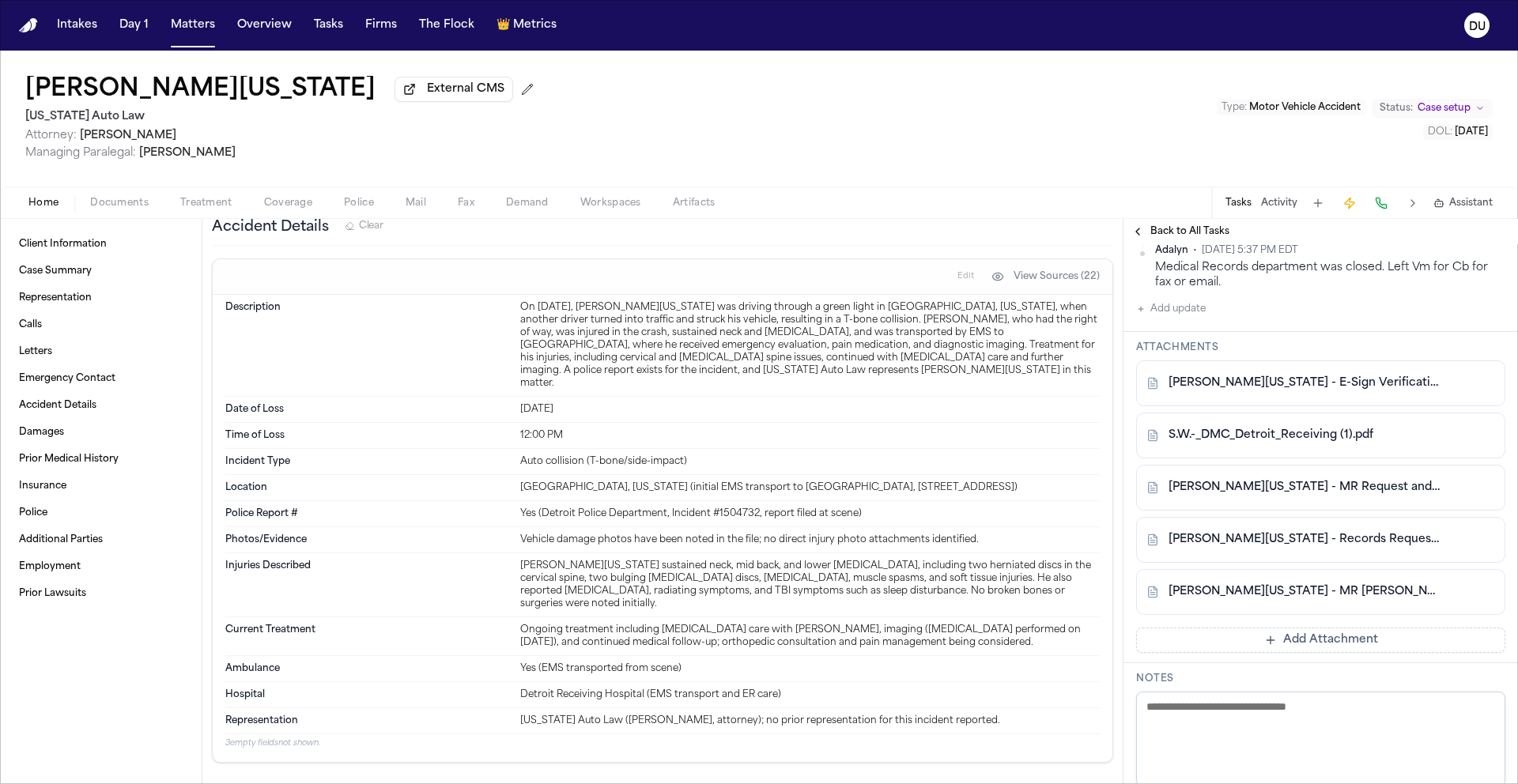
click at [1208, 236] on span "Back to All Tasks" at bounding box center [1189, 231] width 79 height 13
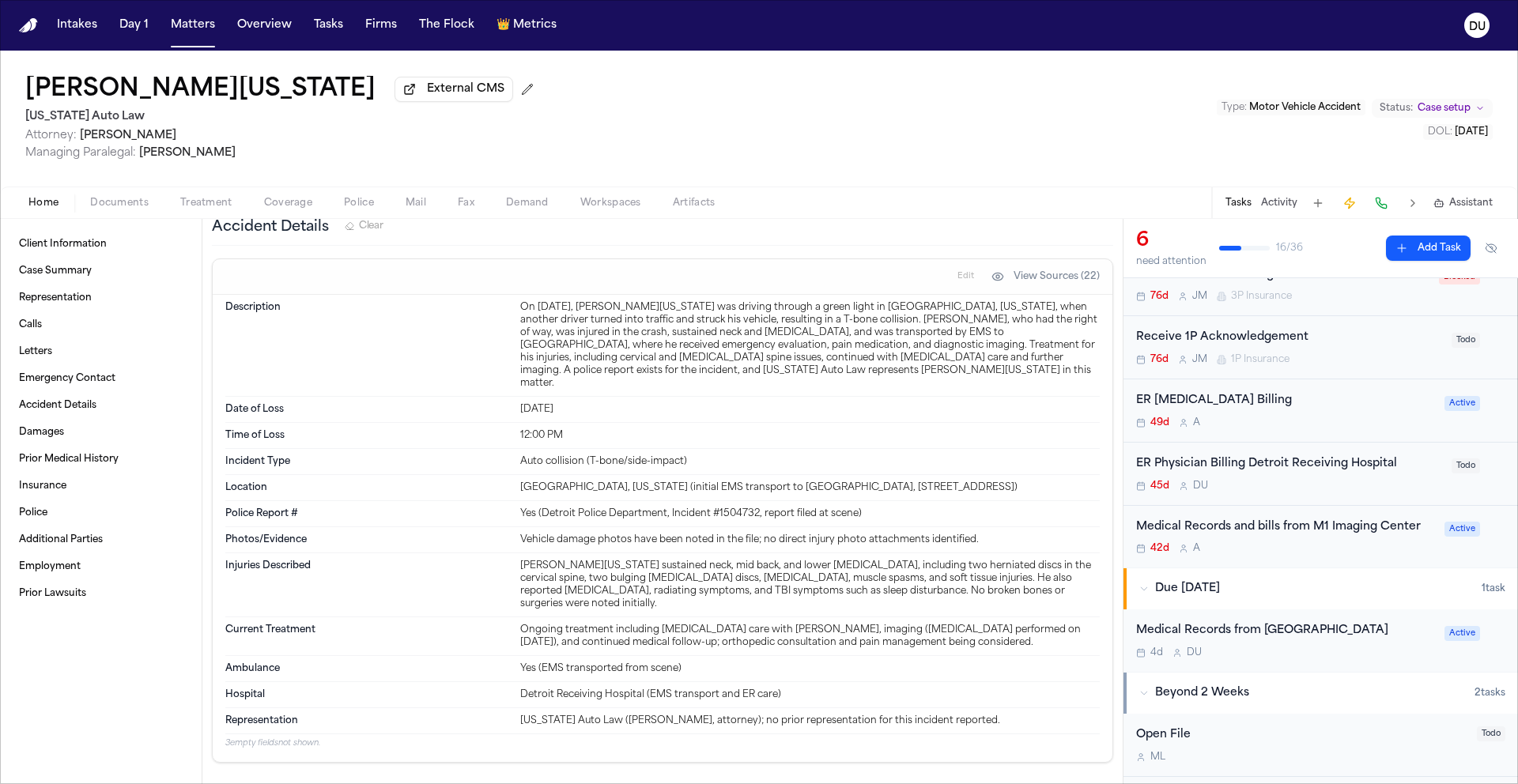
scroll to position [253, 0]
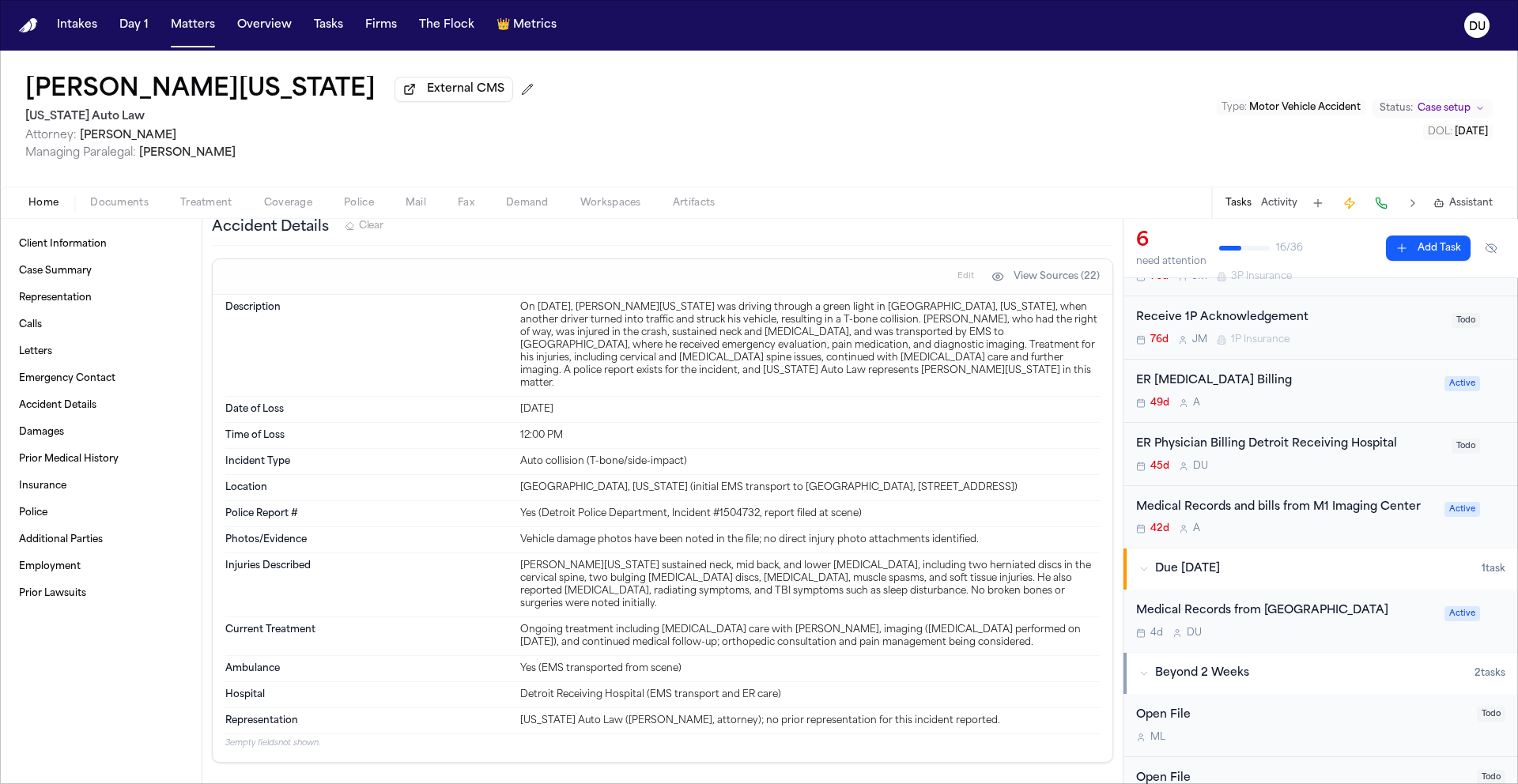
click at [1257, 451] on div "ER Physician Billing Detroit Receiving Hospital" at bounding box center [1289, 445] width 306 height 19
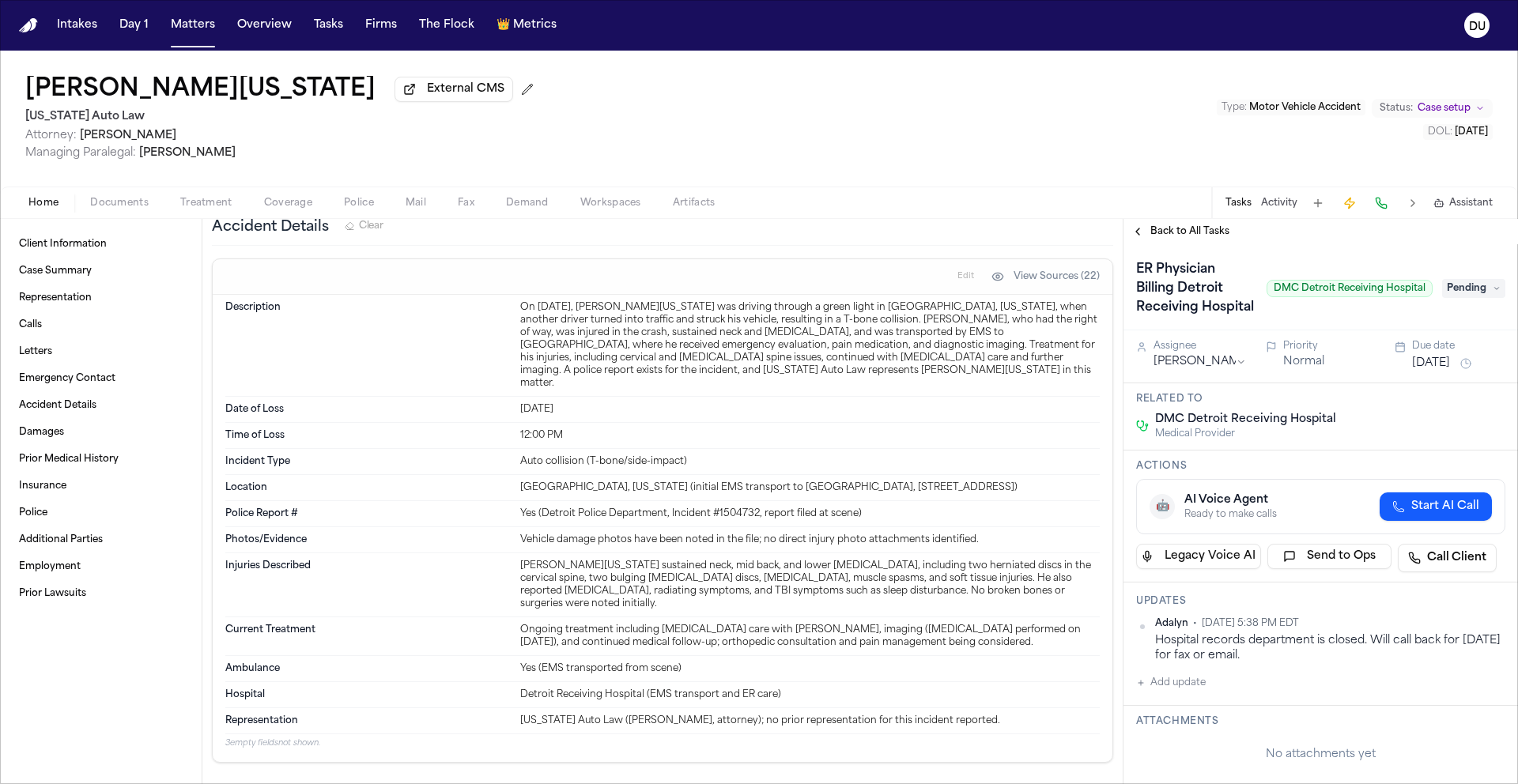
scroll to position [1753, 0]
click at [15, 17] on nav "Intakes Day 1 Matters Overview Tasks Firms The Flock 👑 Metrics DU" at bounding box center [759, 25] width 1518 height 50
click at [25, 21] on img "Home" at bounding box center [28, 26] width 19 height 15
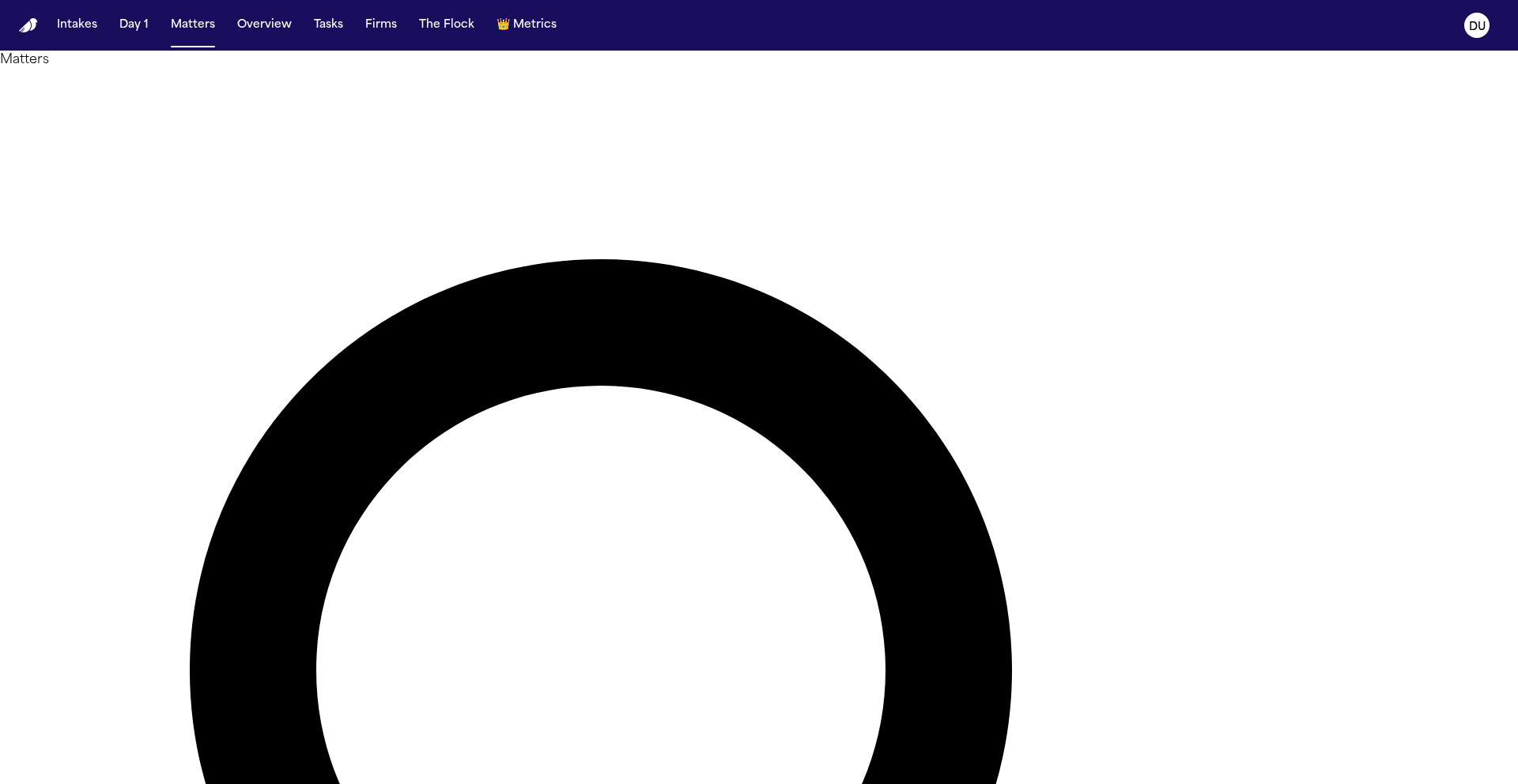
type input "*"
type input "******"
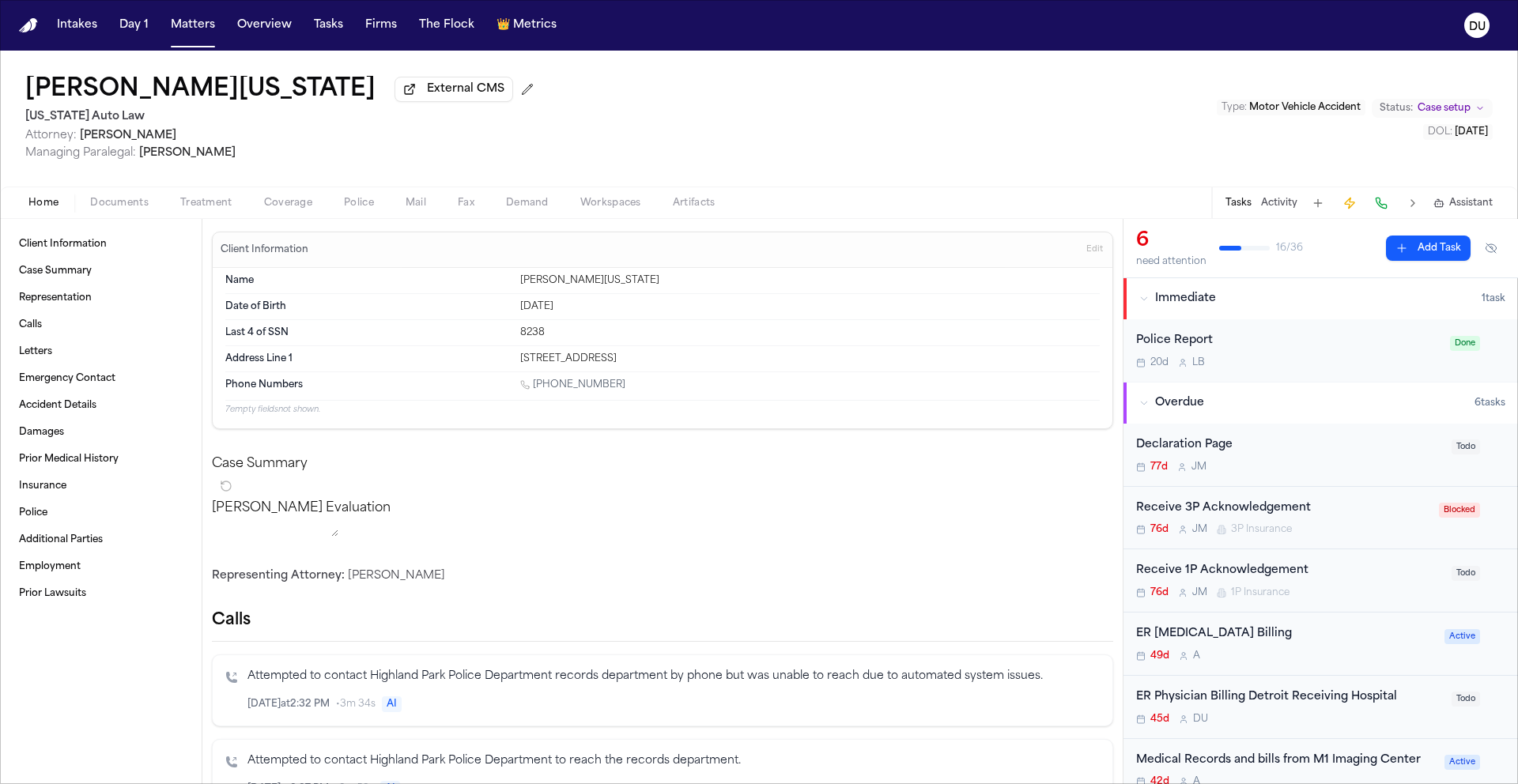
click at [26, 27] on img "Home" at bounding box center [28, 26] width 19 height 15
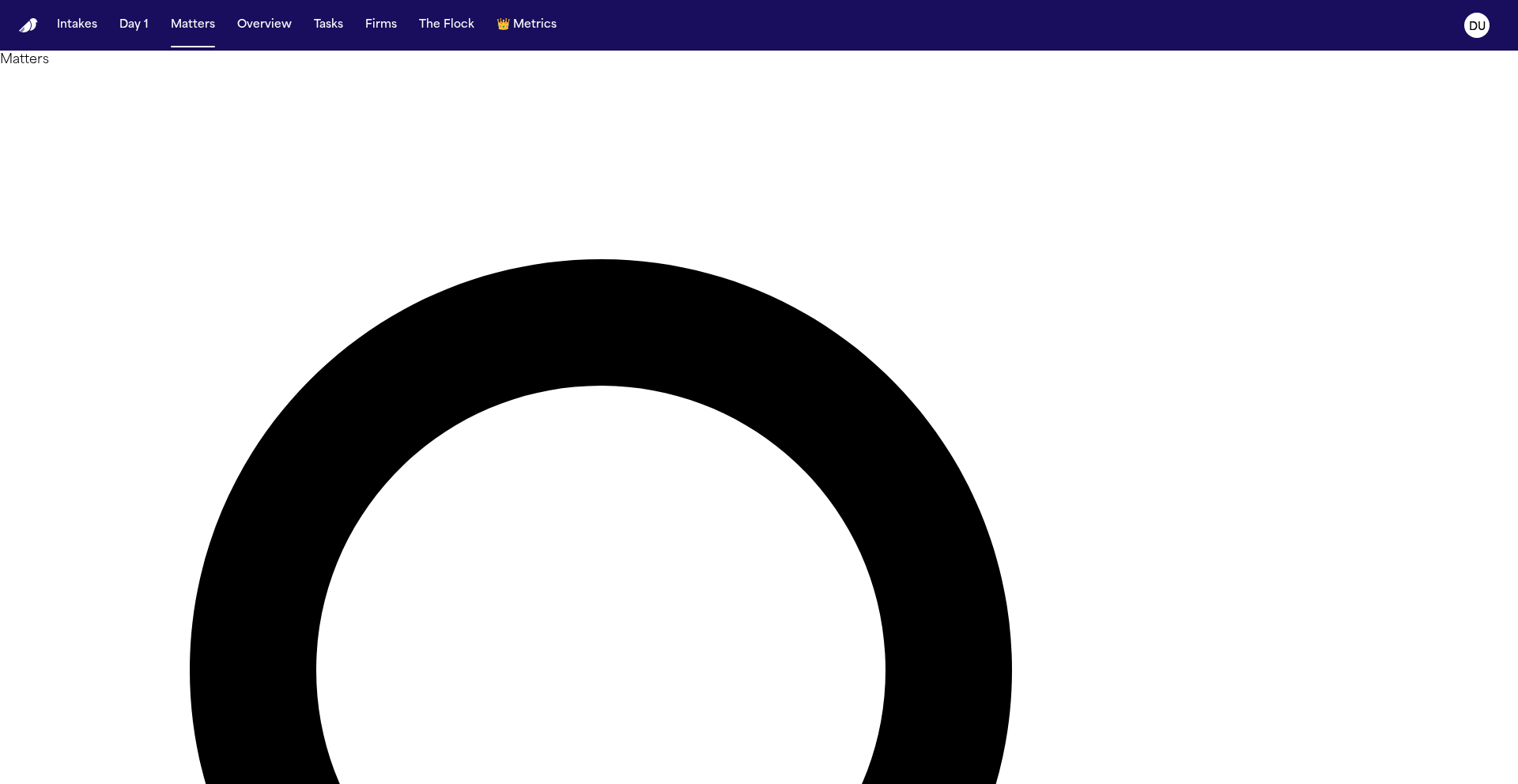
drag, startPoint x: 957, startPoint y: 88, endPoint x: 784, endPoint y: 83, distance: 173.1
type input "*********"
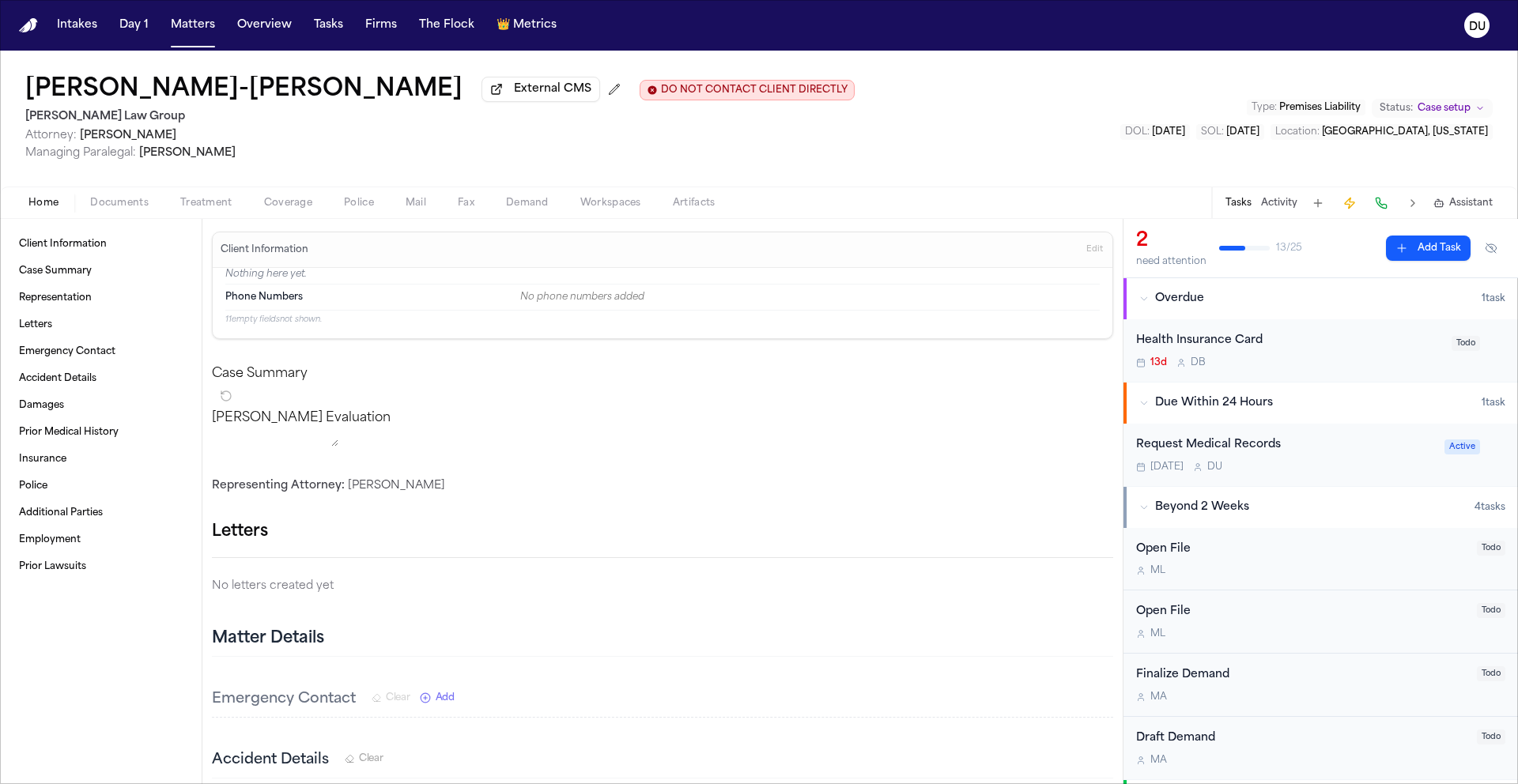
click at [1240, 440] on div "Request Medical Records" at bounding box center [1286, 446] width 299 height 19
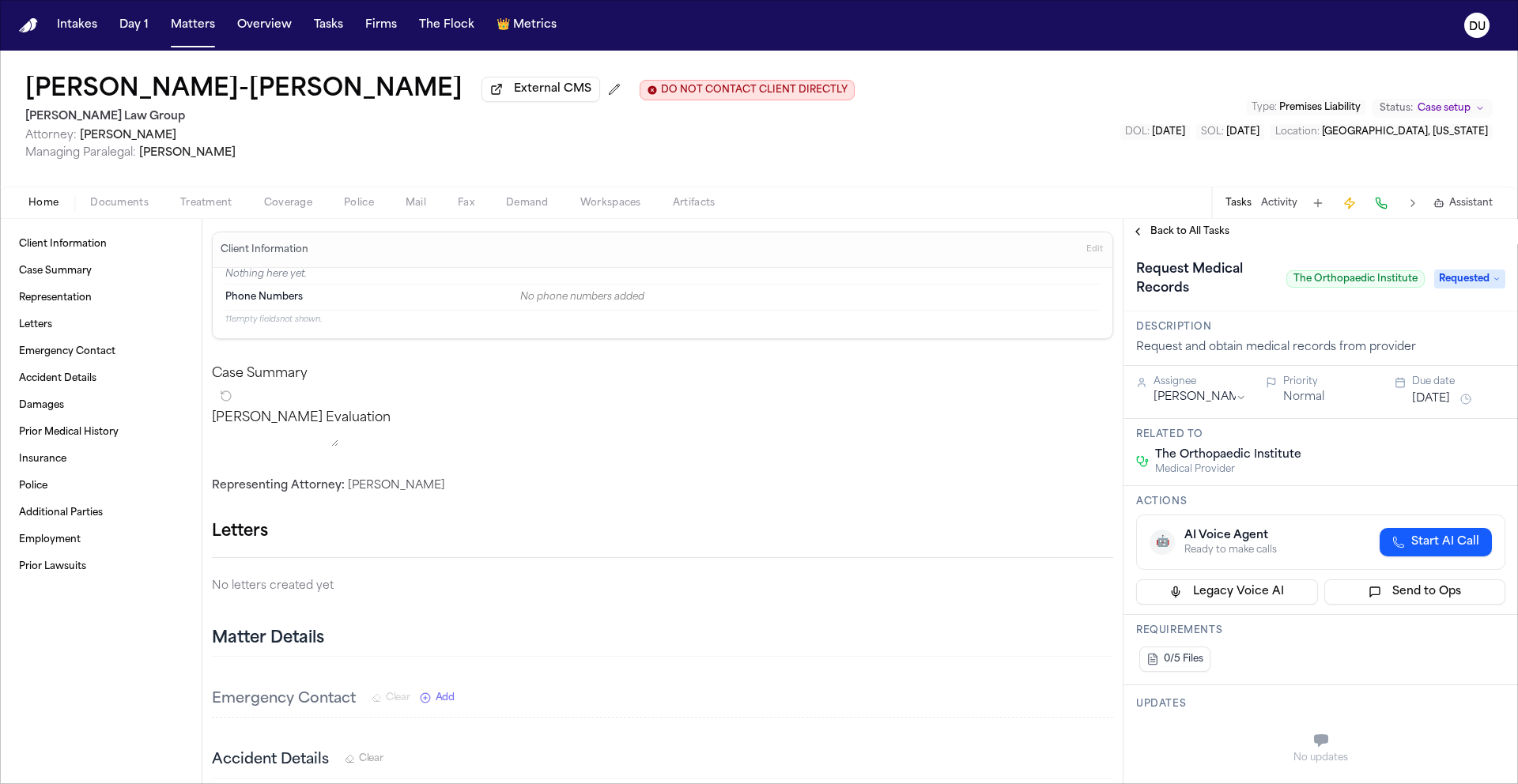
scroll to position [13, 0]
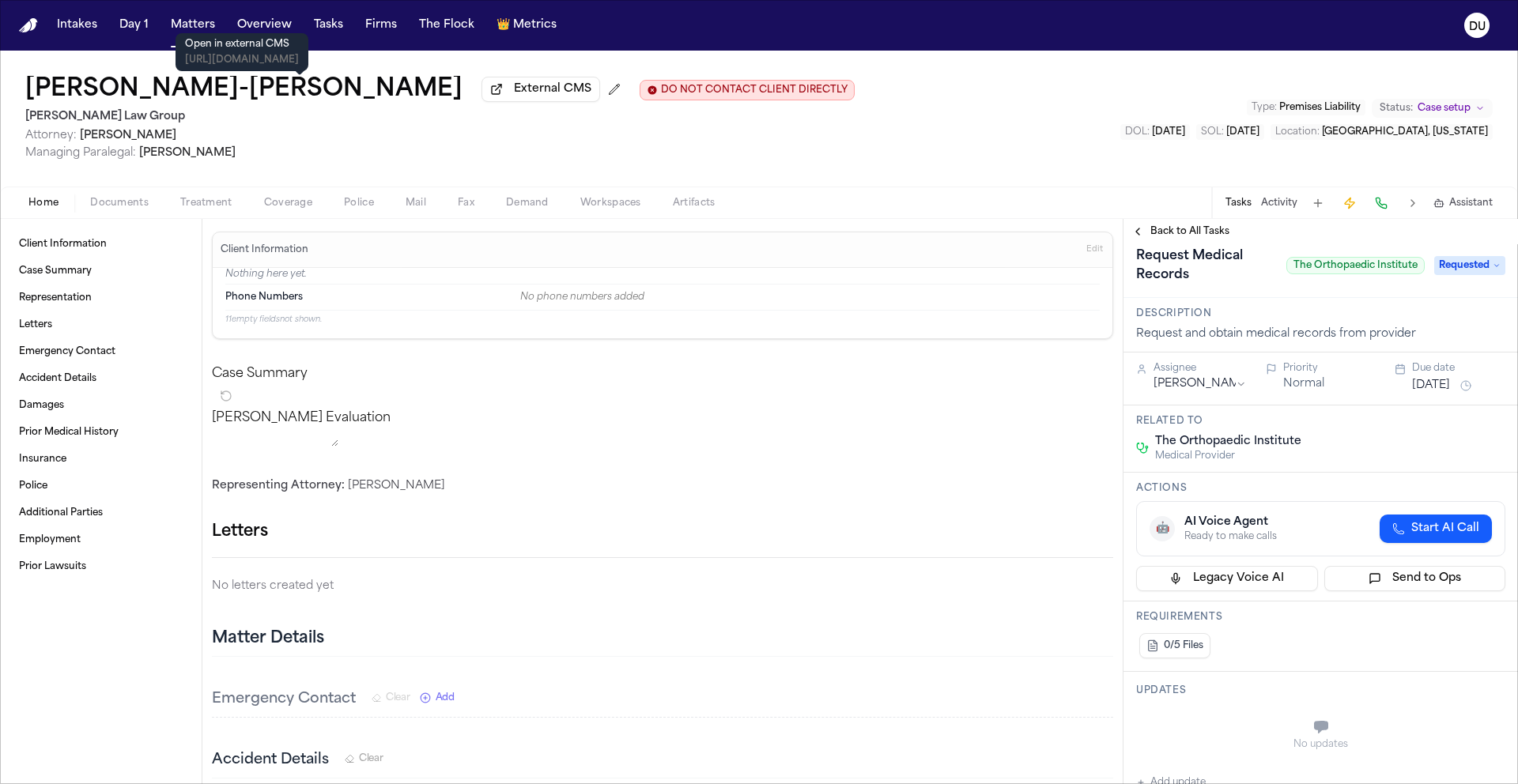
click at [514, 98] on span "External CMS" at bounding box center [552, 89] width 77 height 16
